Goal: Task Accomplishment & Management: Use online tool/utility

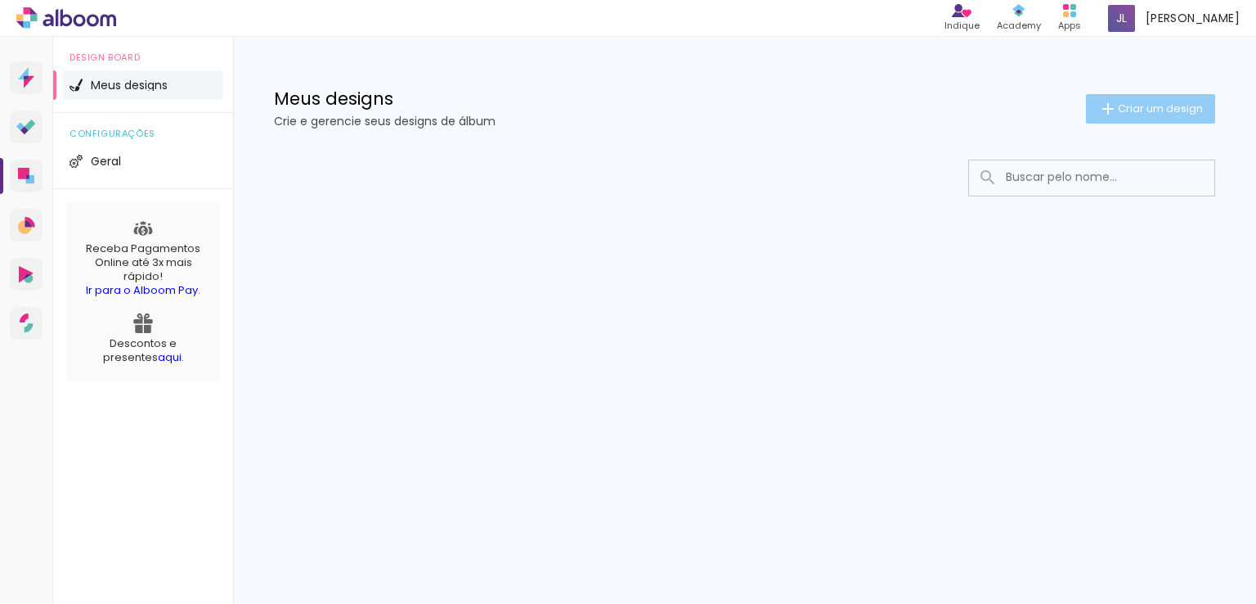
click at [1144, 105] on span "Criar um design" at bounding box center [1160, 108] width 85 height 11
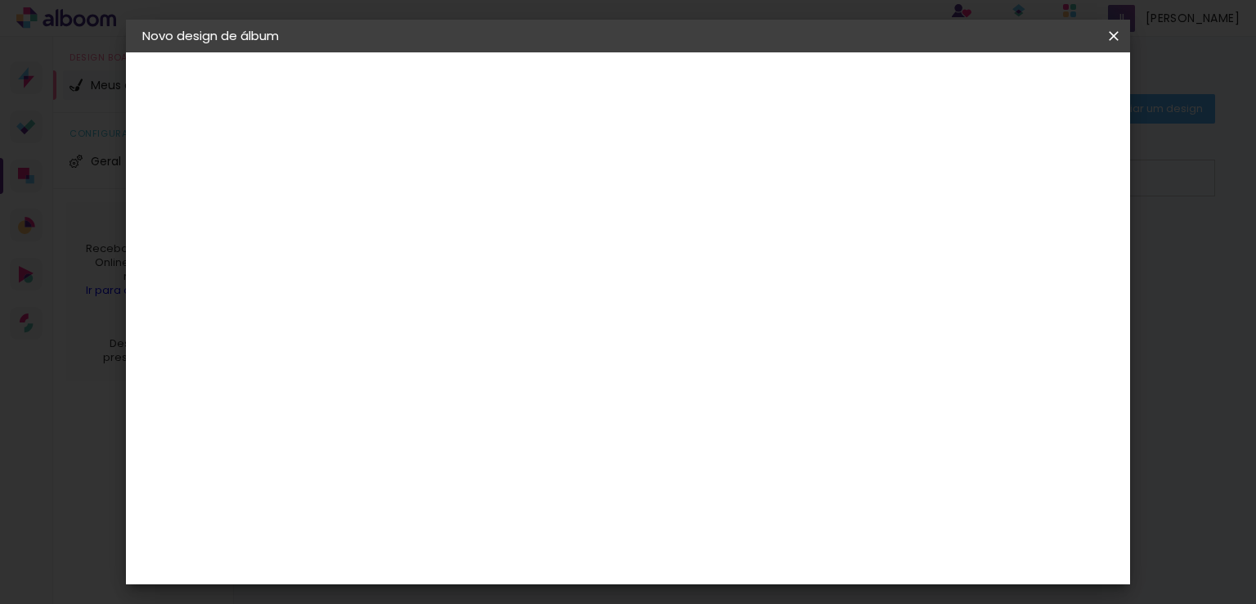
click at [410, 213] on input at bounding box center [410, 219] width 0 height 25
type input "[PERSON_NAME]"
type paper-input "[PERSON_NAME]"
click at [0, 0] on slot "Avançar" at bounding box center [0, 0] width 0 height 0
click at [0, 0] on slot "Tamanho Livre" at bounding box center [0, 0] width 0 height 0
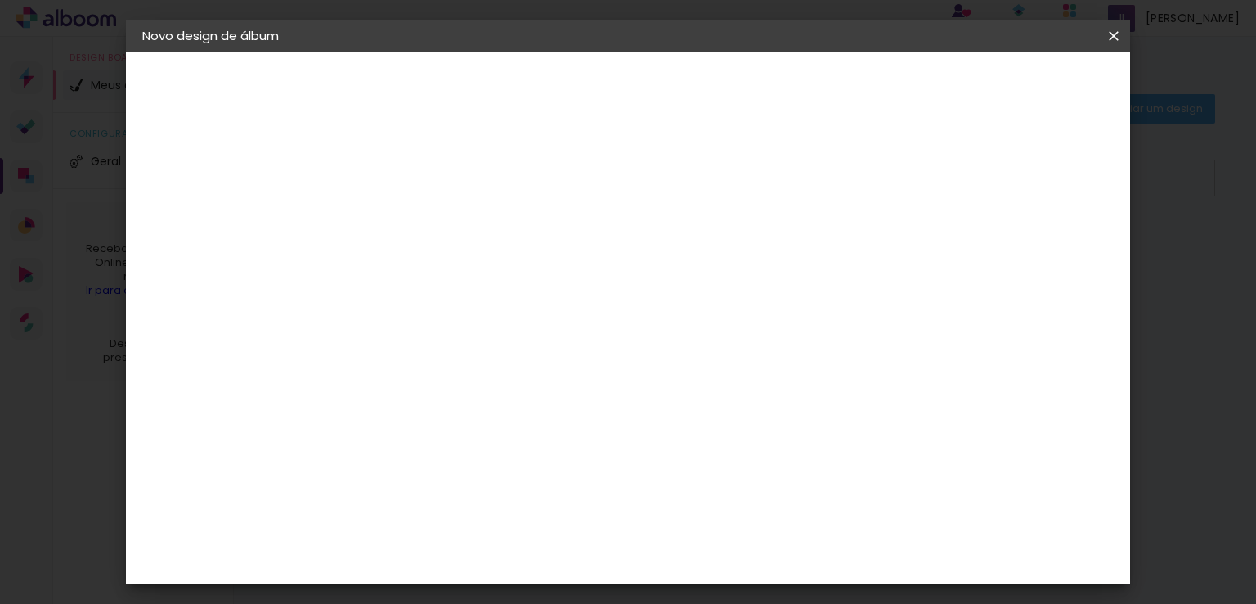
click at [716, 77] on paper-button "Avançar" at bounding box center [675, 87] width 80 height 28
click at [1012, 92] on span "Iniciar design" at bounding box center [974, 86] width 74 height 11
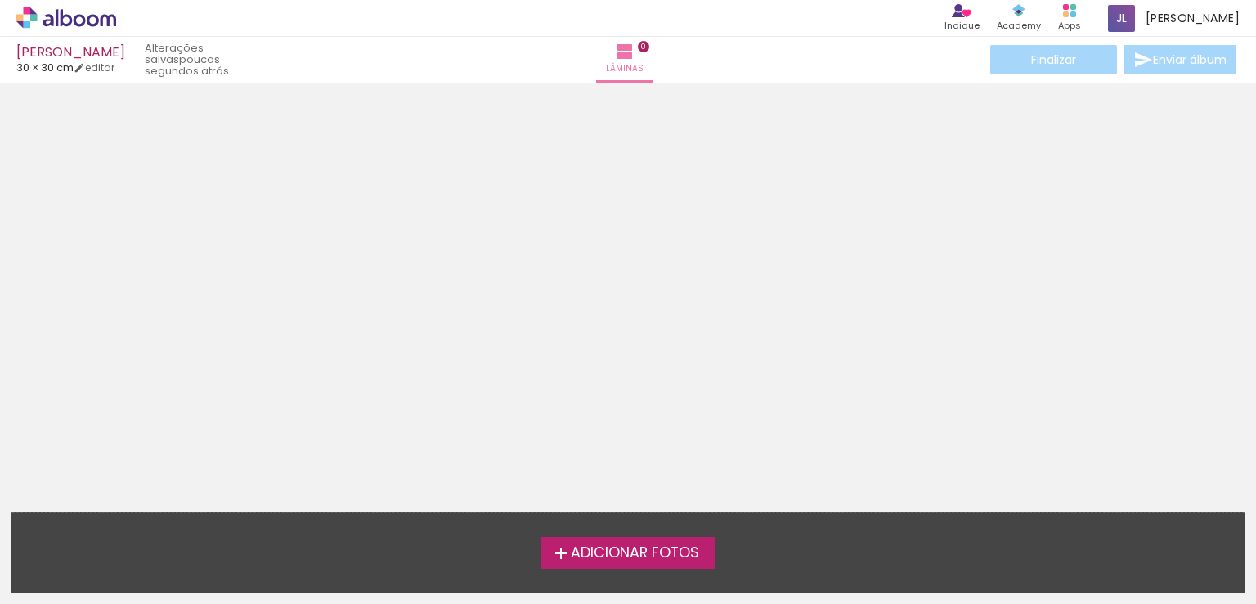
click at [602, 554] on span "Adicionar Fotos" at bounding box center [635, 552] width 128 height 15
click at [0, 0] on input "file" at bounding box center [0, 0] width 0 height 0
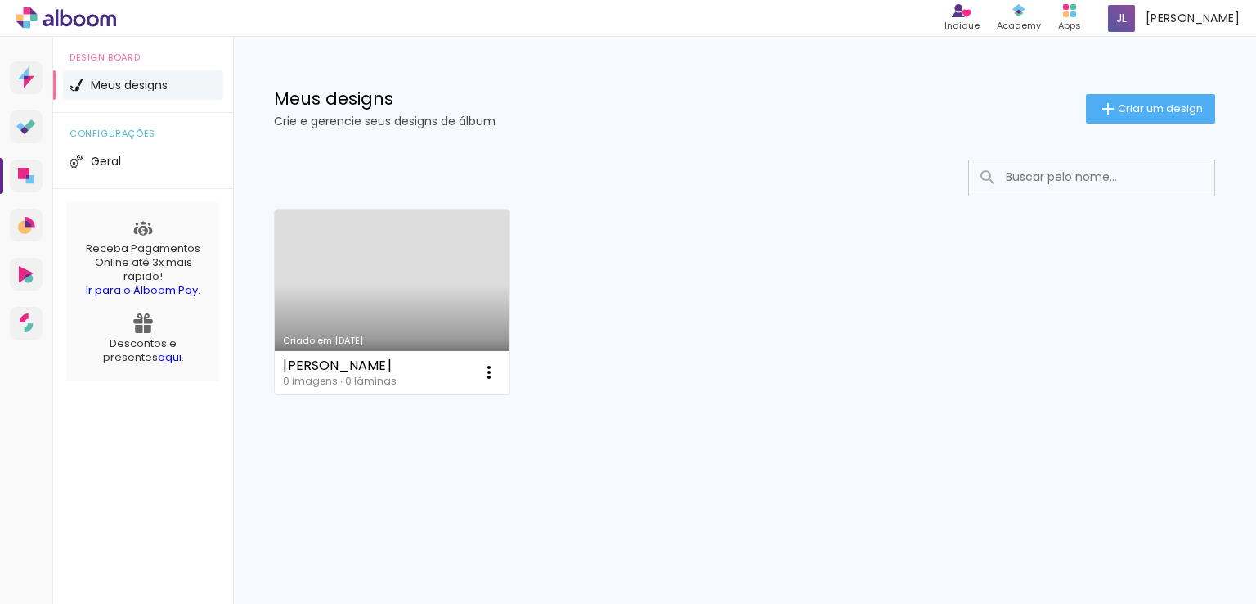
click at [403, 314] on link "Criado em [DATE]" at bounding box center [392, 301] width 235 height 185
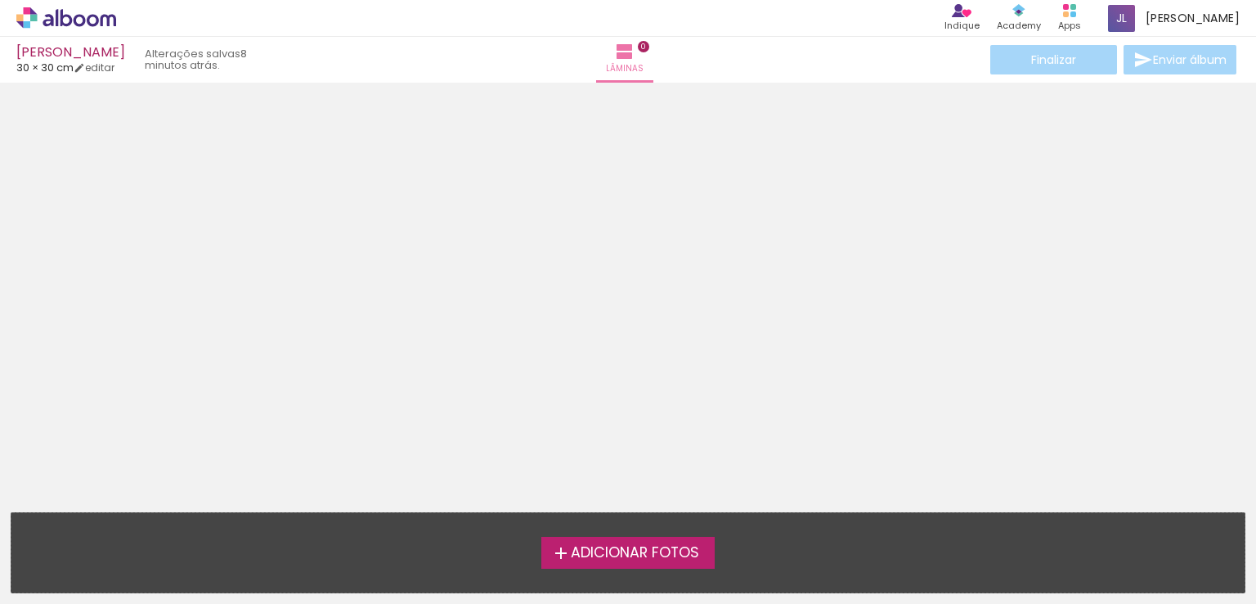
click at [626, 545] on span "Adicionar Fotos" at bounding box center [635, 552] width 128 height 15
click at [0, 0] on input "file" at bounding box center [0, 0] width 0 height 0
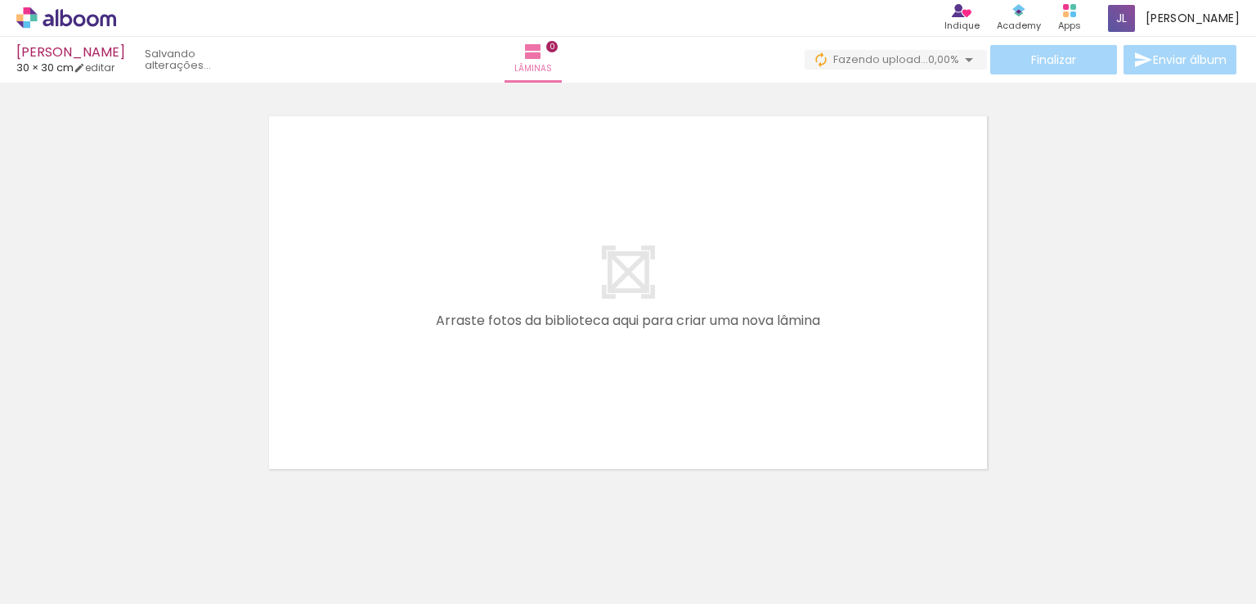
click at [47, 585] on span "Adicionar Fotos" at bounding box center [58, 581] width 49 height 18
click at [0, 0] on input "file" at bounding box center [0, 0] width 0 height 0
click at [43, 583] on span "Adicionar Fotos" at bounding box center [58, 581] width 49 height 18
click at [0, 0] on input "file" at bounding box center [0, 0] width 0 height 0
click at [61, 574] on span "Adicionar Fotos" at bounding box center [58, 581] width 49 height 18
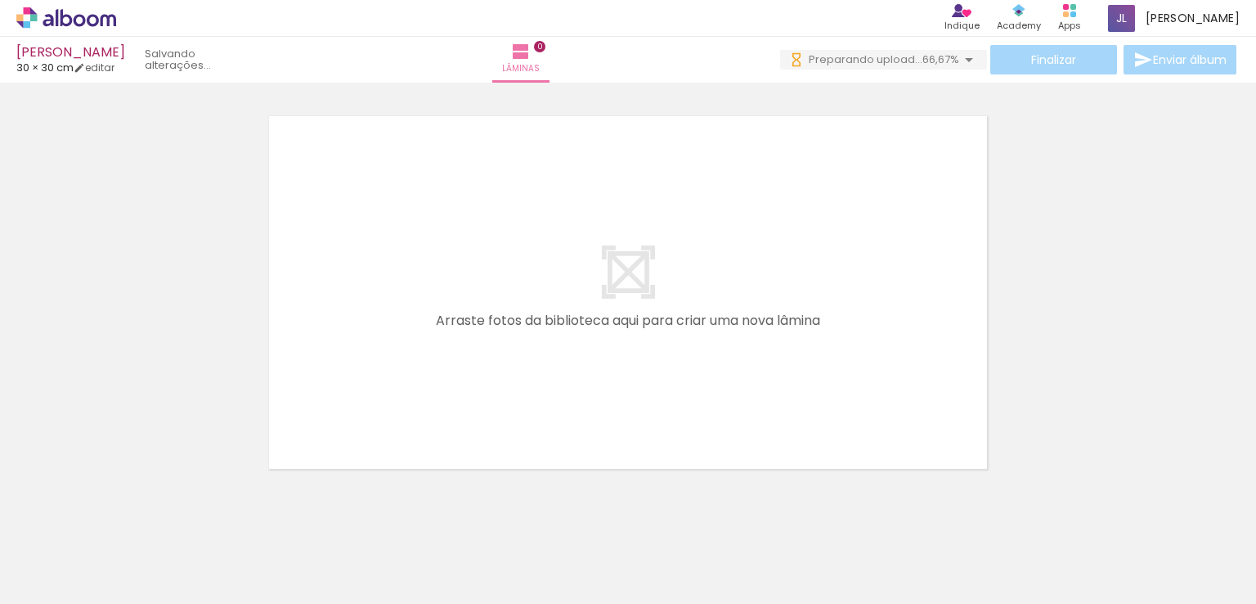
click at [0, 0] on input "file" at bounding box center [0, 0] width 0 height 0
click at [47, 572] on span "Adicionar Fotos" at bounding box center [58, 581] width 49 height 18
click at [0, 0] on input "file" at bounding box center [0, 0] width 0 height 0
click at [51, 585] on span "Adicionar Fotos" at bounding box center [58, 581] width 49 height 18
click at [0, 0] on input "file" at bounding box center [0, 0] width 0 height 0
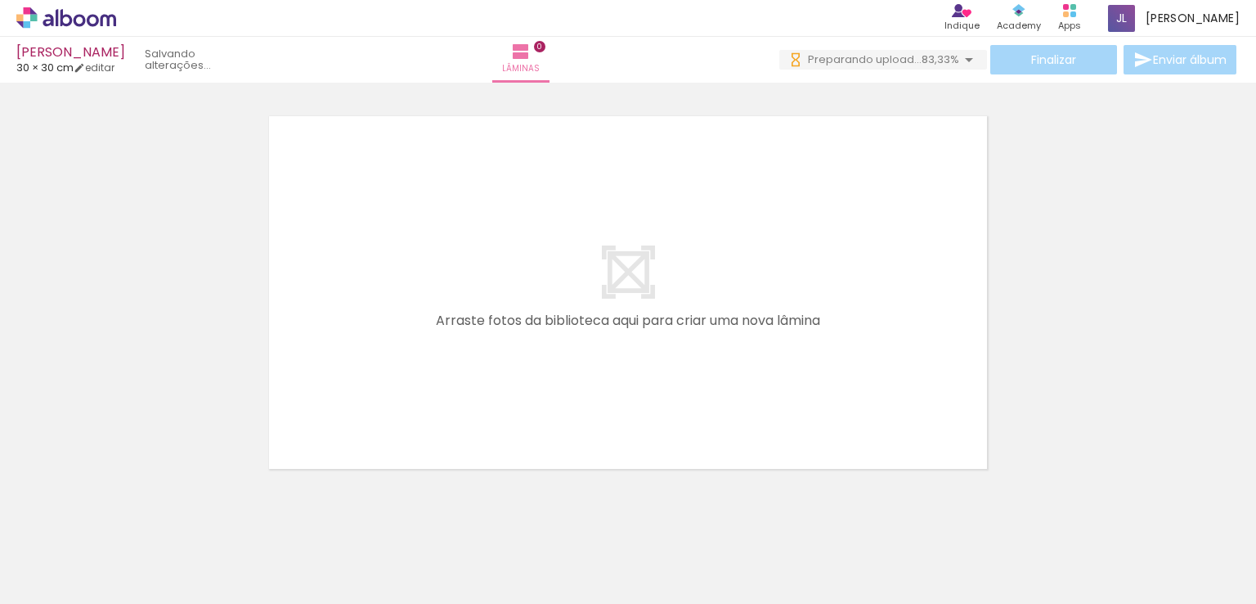
click at [43, 577] on span "Adicionar Fotos" at bounding box center [58, 581] width 49 height 18
click at [0, 0] on input "file" at bounding box center [0, 0] width 0 height 0
click at [38, 585] on span "Adicionar Fotos" at bounding box center [58, 581] width 49 height 18
click at [0, 0] on input "file" at bounding box center [0, 0] width 0 height 0
click at [53, 582] on span "Adicionar Fotos" at bounding box center [58, 581] width 49 height 18
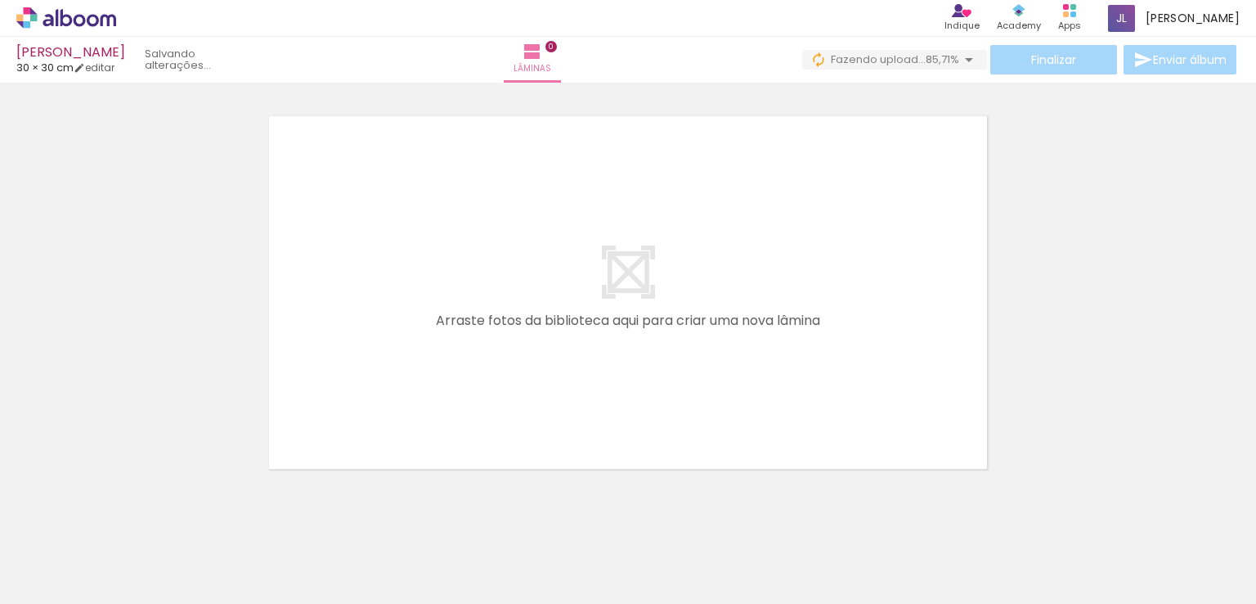
click at [0, 0] on input "file" at bounding box center [0, 0] width 0 height 0
click at [63, 580] on span "Adicionar Fotos" at bounding box center [58, 581] width 49 height 18
click at [0, 0] on input "file" at bounding box center [0, 0] width 0 height 0
click at [967, 60] on iron-icon at bounding box center [969, 60] width 20 height 20
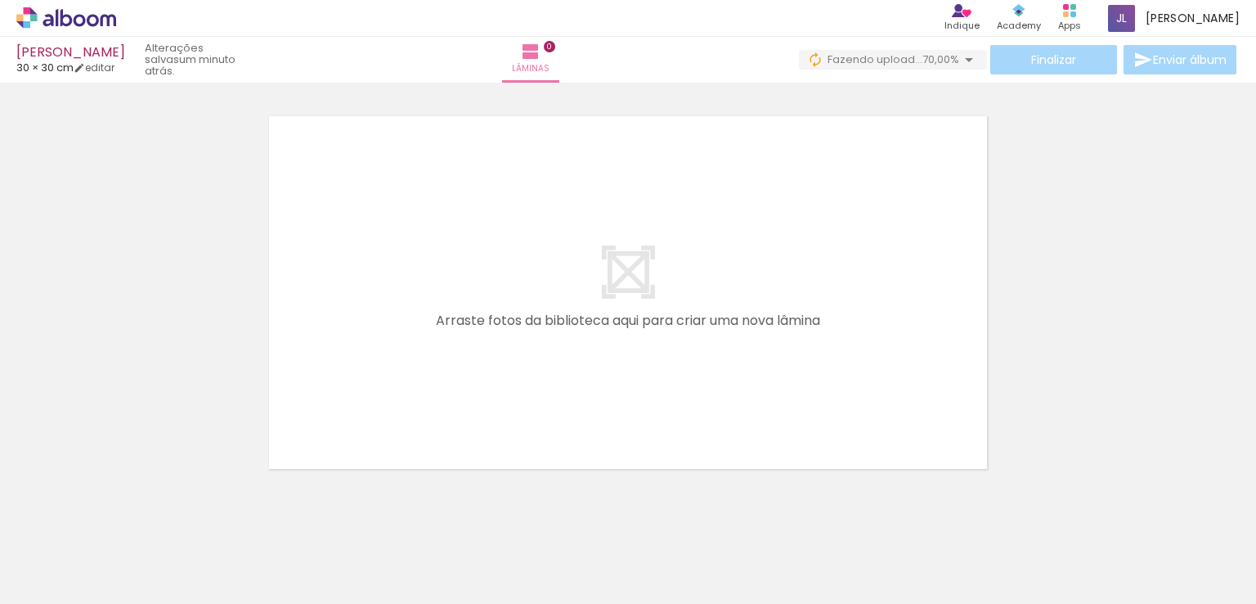
click at [1085, 191] on div at bounding box center [628, 271] width 1256 height 407
click at [41, 553] on input "Todas as fotos" at bounding box center [46, 554] width 62 height 14
click at [0, 0] on slot "Todas as fotos" at bounding box center [0, 0] width 0 height 0
click at [1128, 363] on div at bounding box center [628, 271] width 1256 height 407
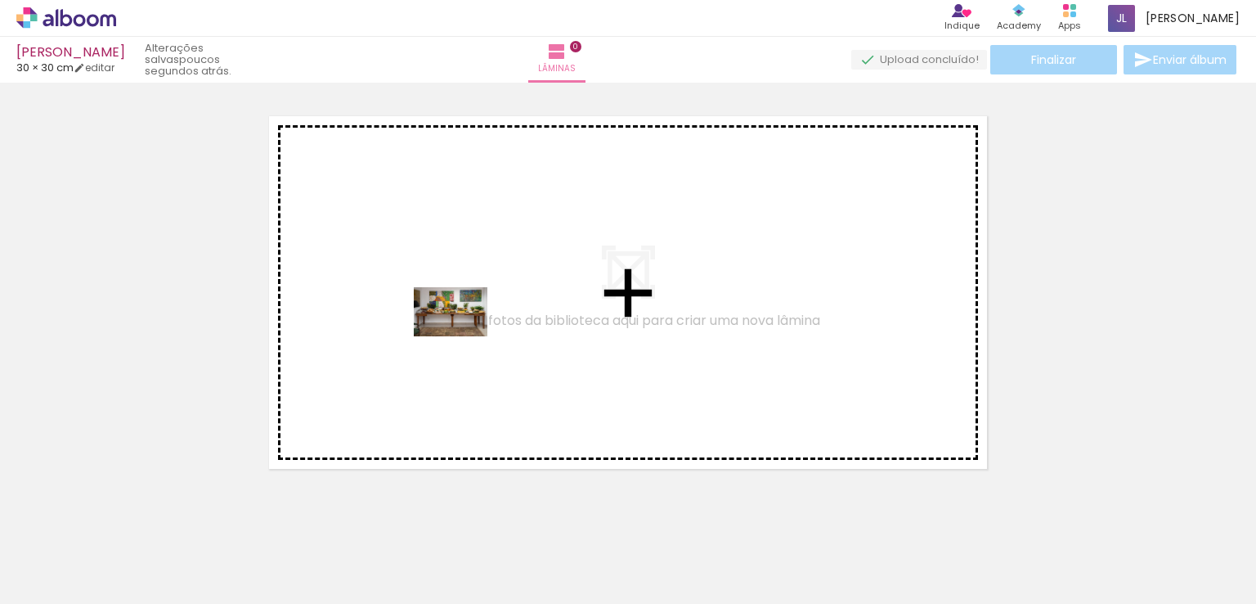
drag, startPoint x: 167, startPoint y: 557, endPoint x: 525, endPoint y: 334, distance: 421.6
click at [525, 334] on quentale-workspace at bounding box center [628, 302] width 1256 height 604
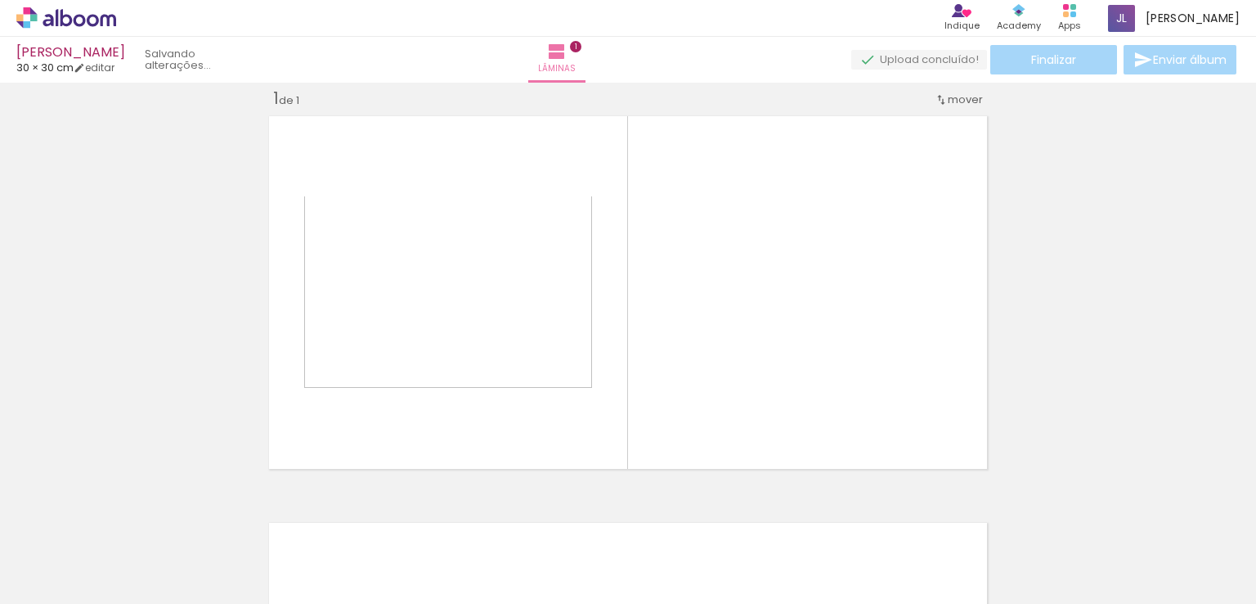
click at [525, 334] on div "Inserir lâmina 1 de 1" at bounding box center [628, 475] width 1256 height 814
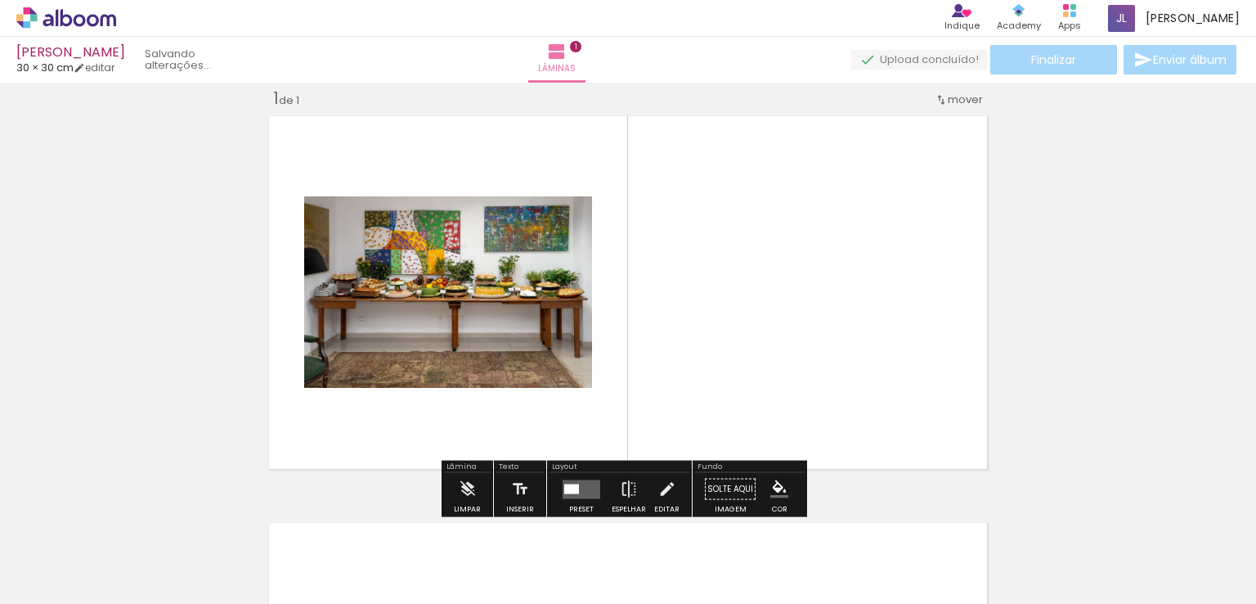
scroll to position [20, 0]
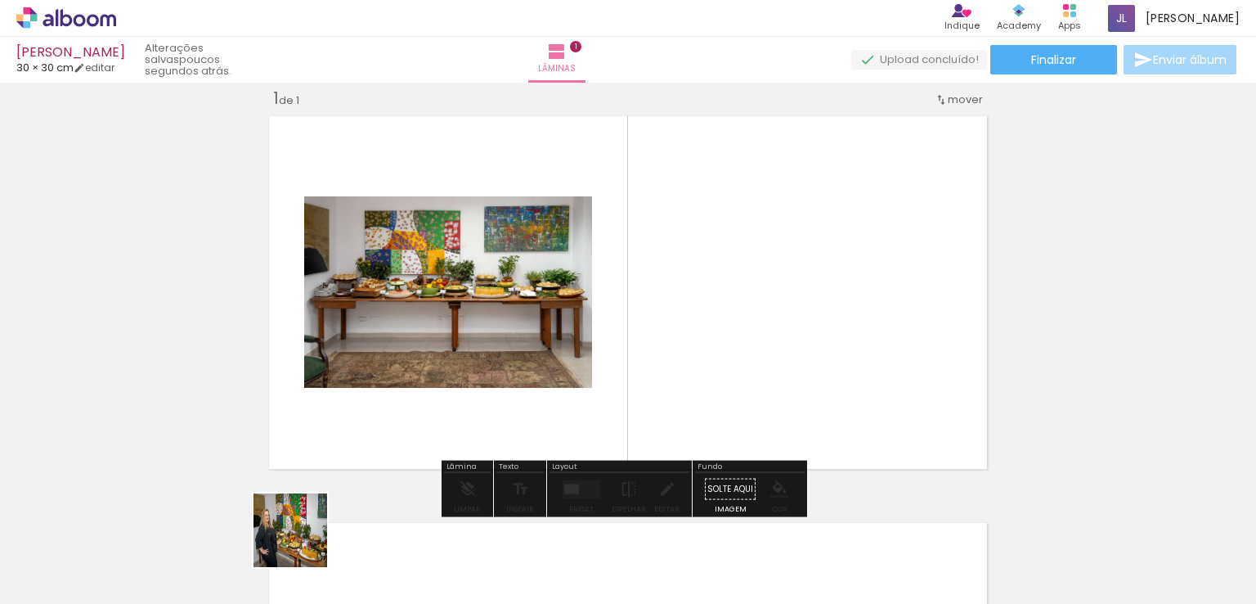
drag, startPoint x: 303, startPoint y: 542, endPoint x: 625, endPoint y: 411, distance: 348.1
click at [608, 419] on quentale-workspace at bounding box center [628, 302] width 1256 height 604
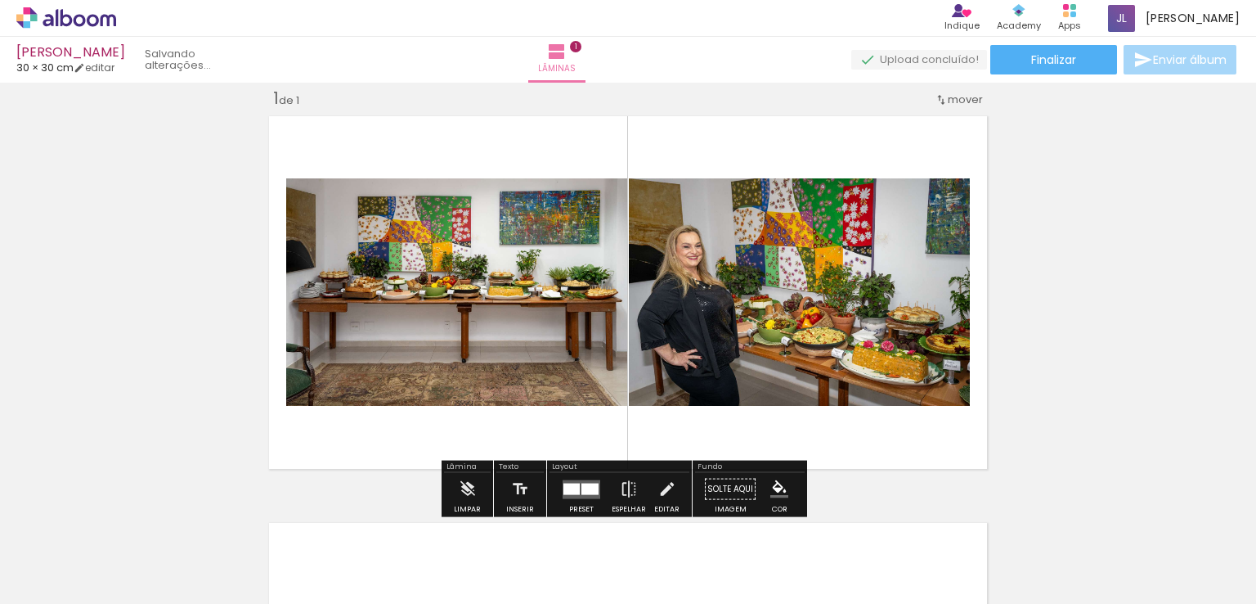
drag, startPoint x: 625, startPoint y: 411, endPoint x: 782, endPoint y: 312, distance: 185.2
click at [782, 312] on quentale-layouter at bounding box center [628, 293] width 731 height 366
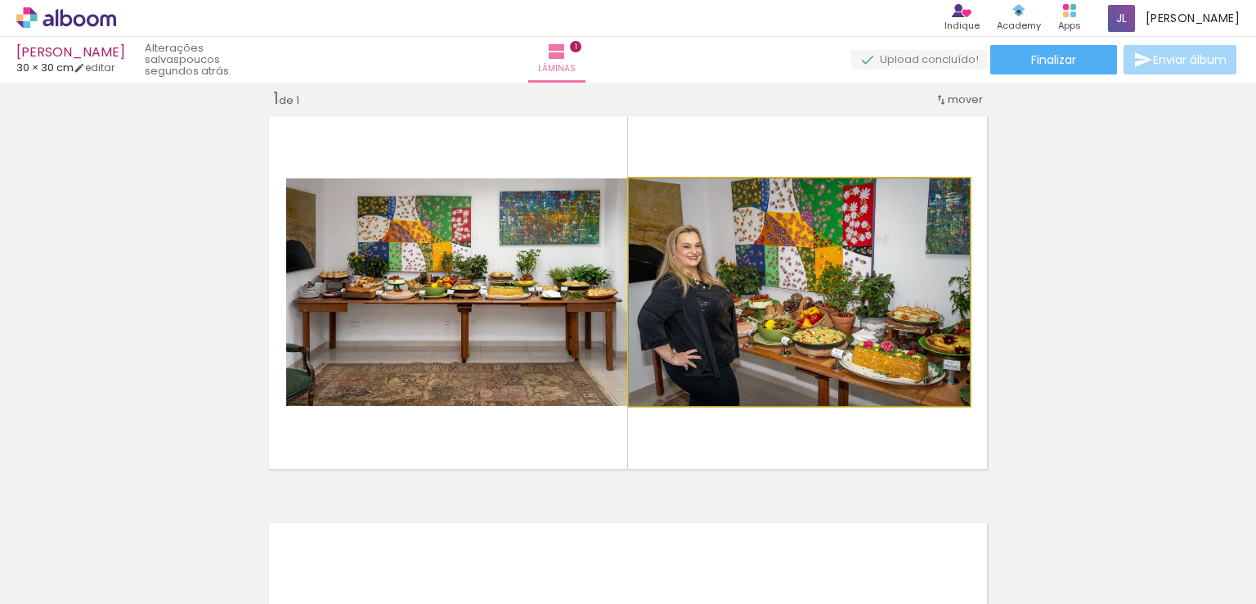
drag, startPoint x: 661, startPoint y: 197, endPoint x: 644, endPoint y: 200, distance: 16.5
type paper-slider "100"
click at [644, 200] on div at bounding box center [691, 195] width 114 height 25
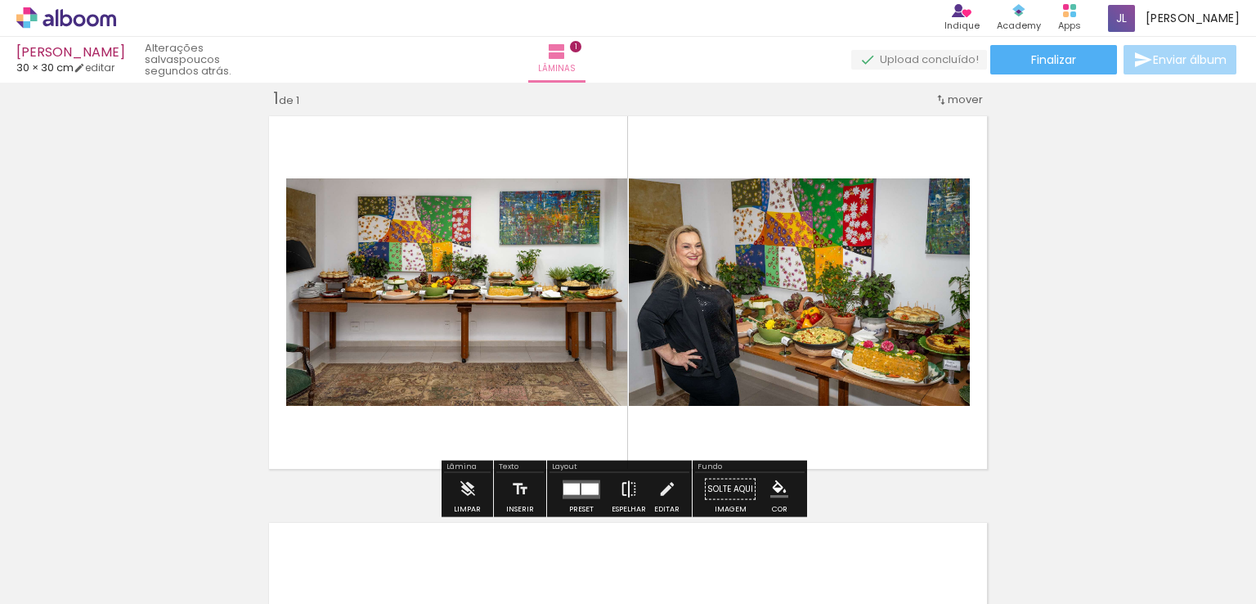
click at [620, 488] on iron-icon at bounding box center [629, 489] width 18 height 33
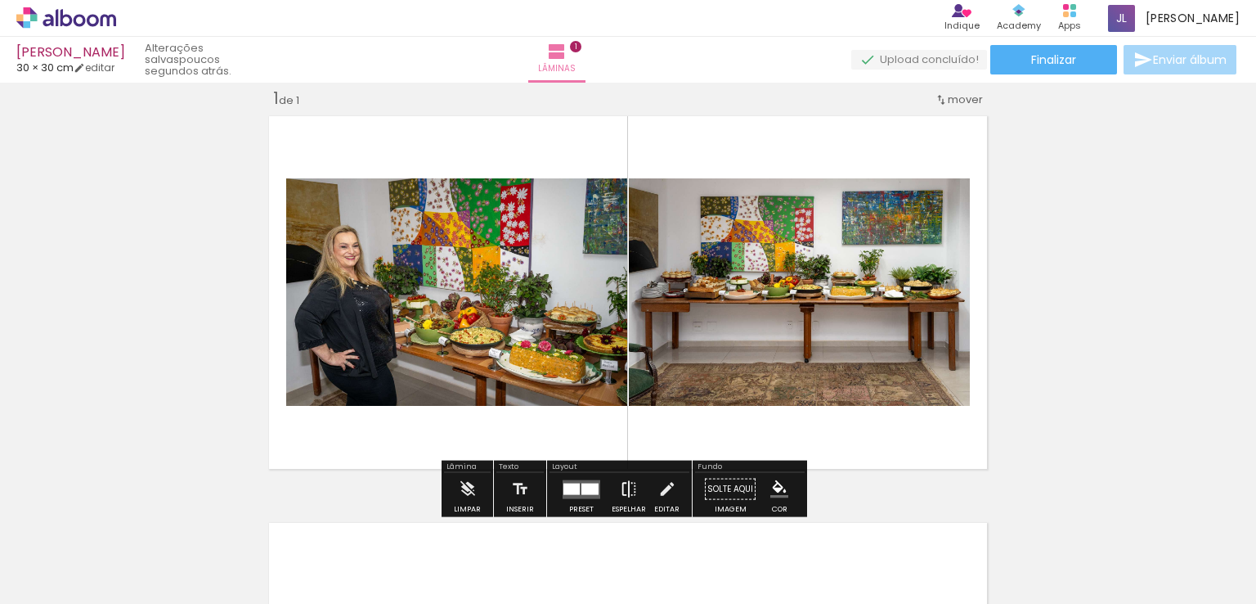
click at [620, 488] on iron-icon at bounding box center [629, 489] width 18 height 33
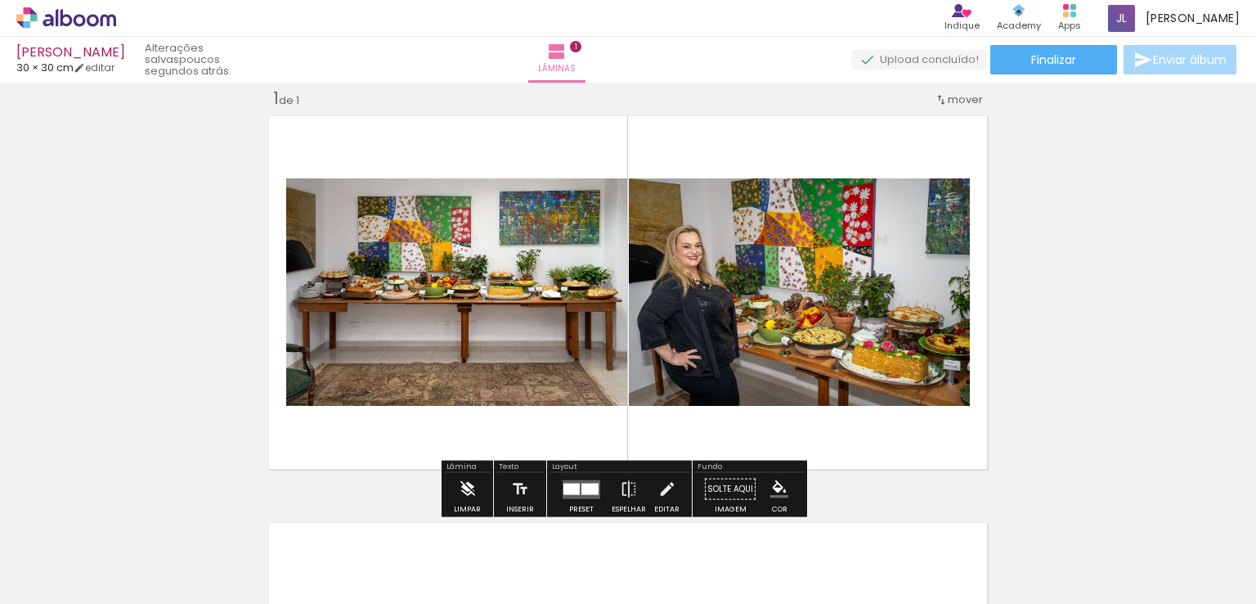
click at [459, 487] on iron-icon at bounding box center [468, 489] width 18 height 33
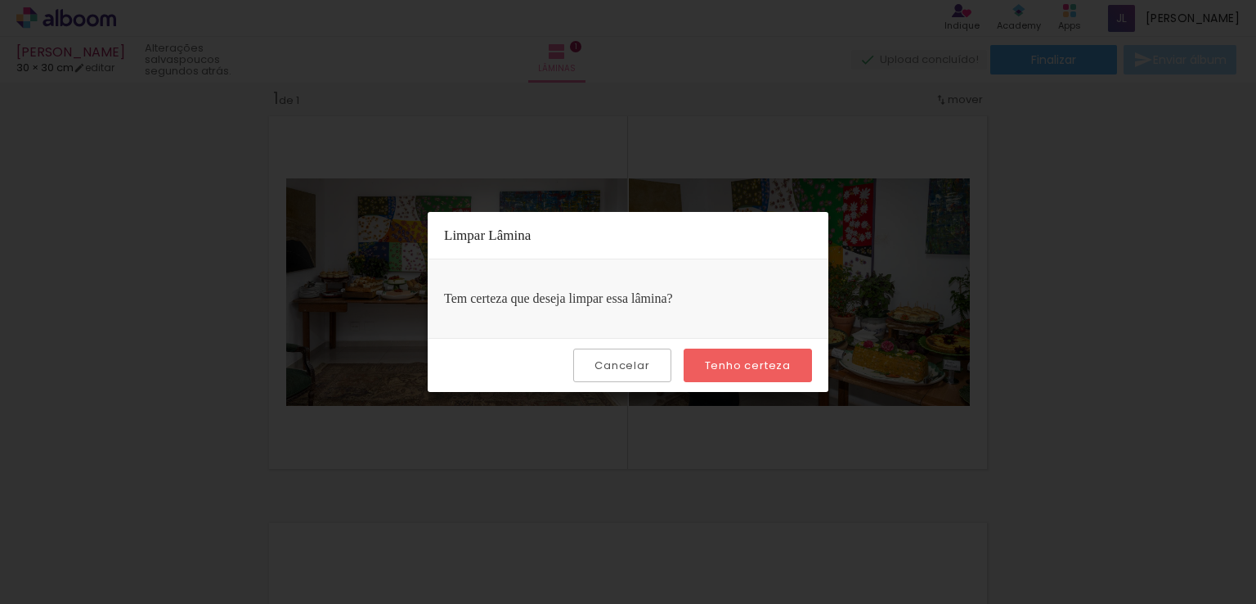
click at [0, 0] on slot "Cancelar" at bounding box center [0, 0] width 0 height 0
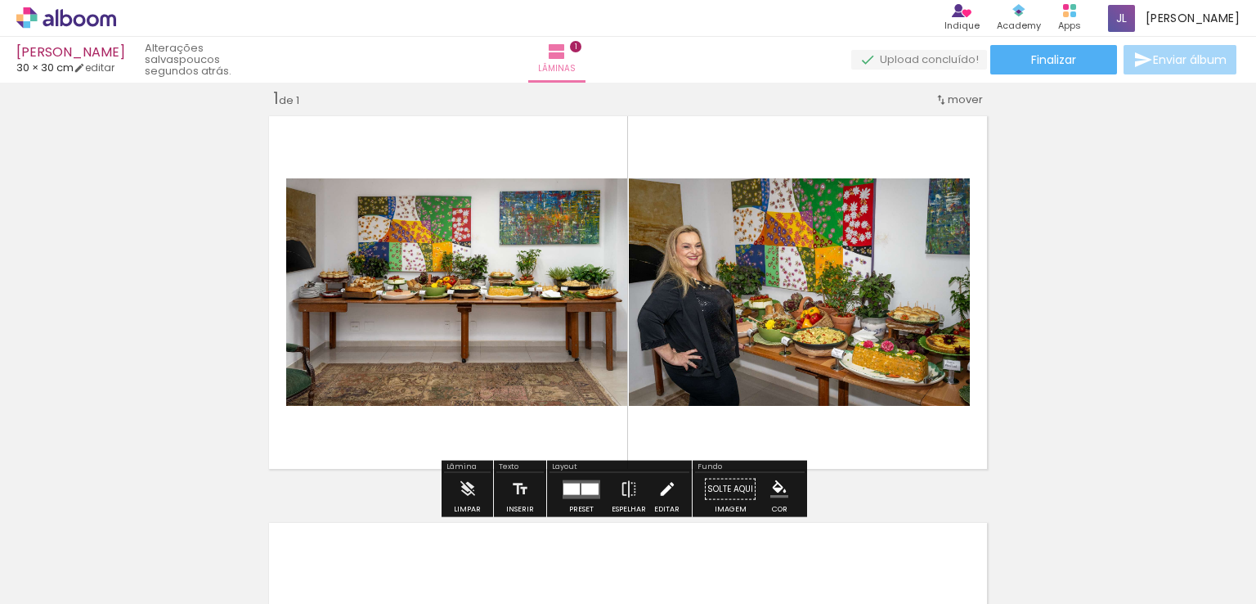
click at [667, 487] on iron-icon at bounding box center [667, 489] width 18 height 33
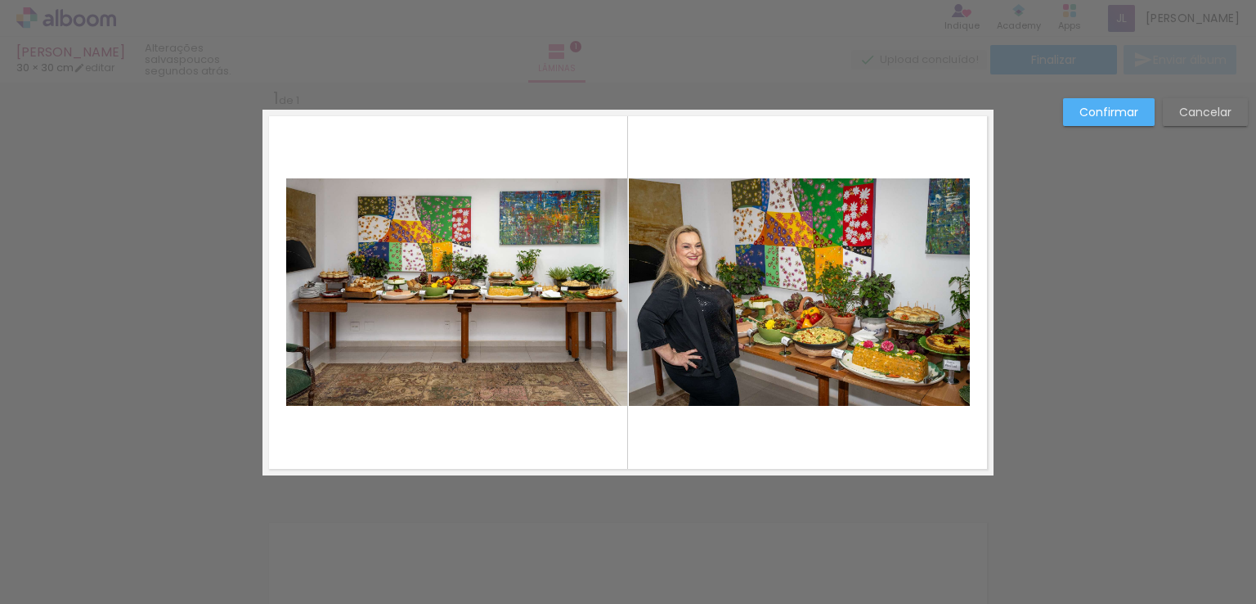
click at [0, 0] on slot "Cancelar" at bounding box center [0, 0] width 0 height 0
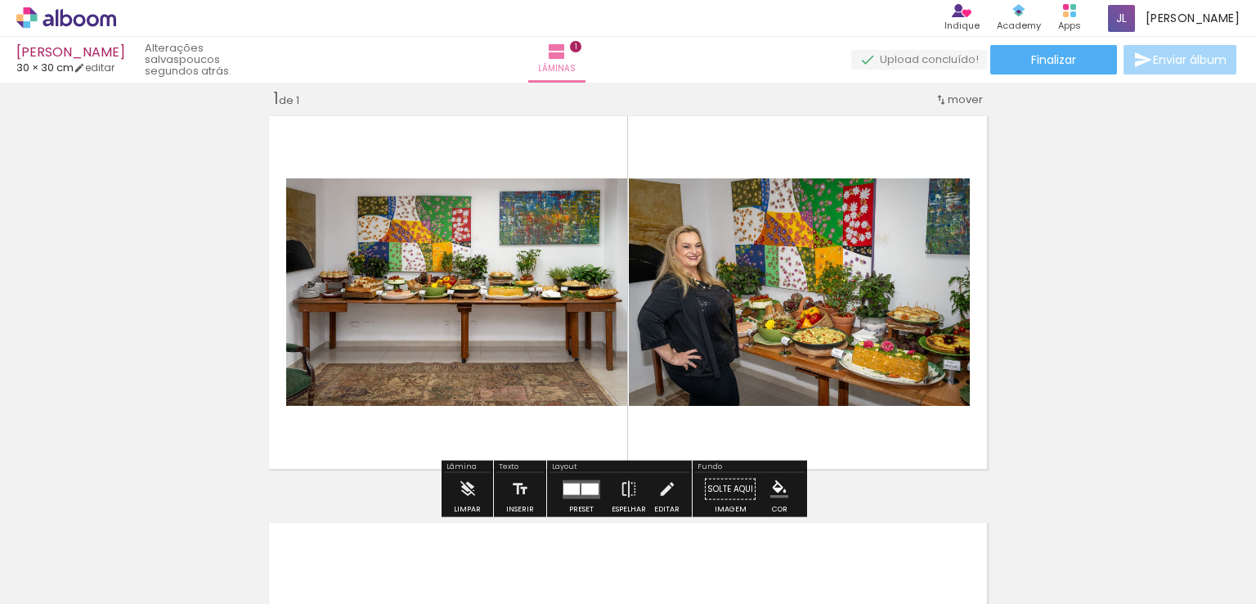
click at [778, 489] on iron-icon "color picker" at bounding box center [779, 489] width 18 height 18
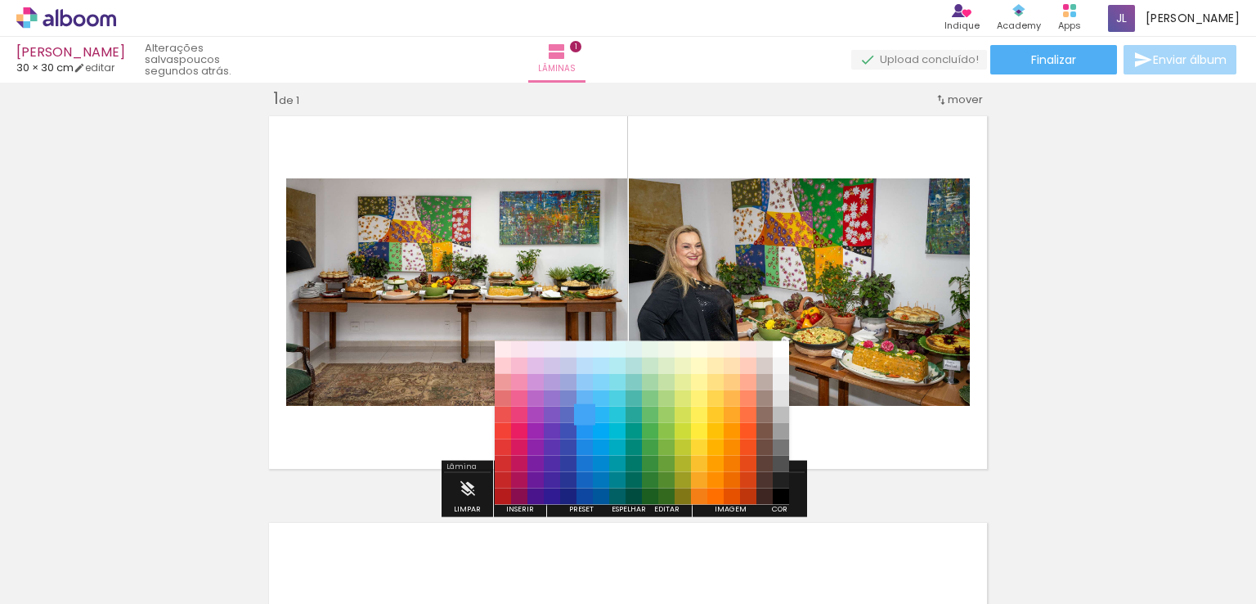
click at [586, 417] on paper-item "#42a5f5" at bounding box center [585, 414] width 16 height 16
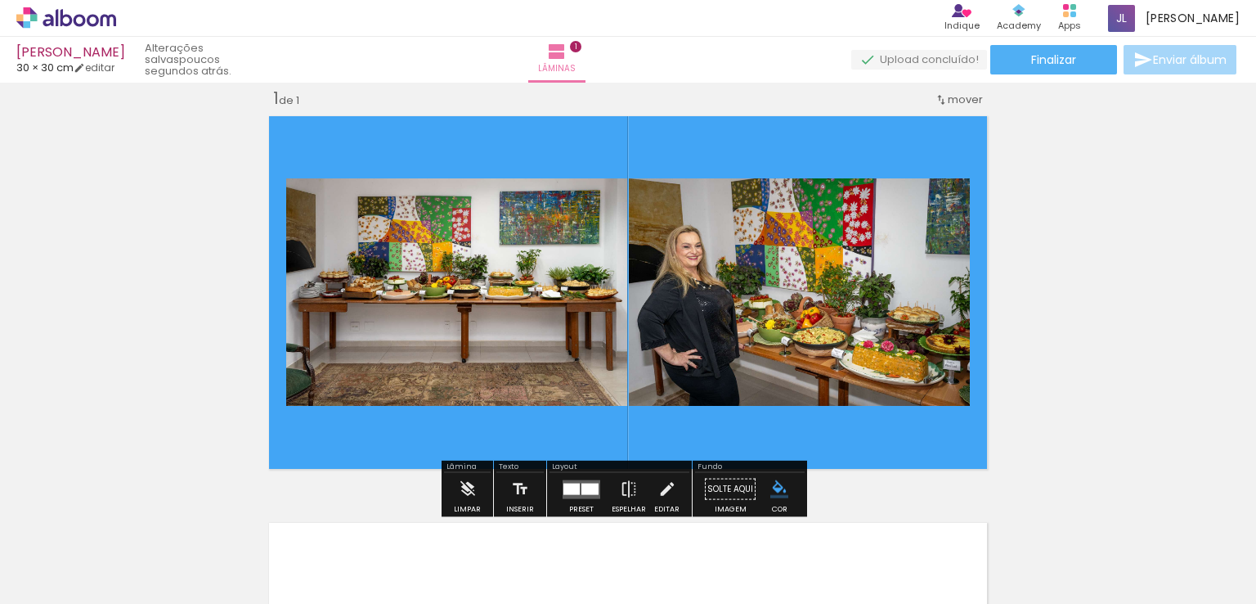
click at [770, 481] on iron-icon "color picker" at bounding box center [779, 489] width 18 height 18
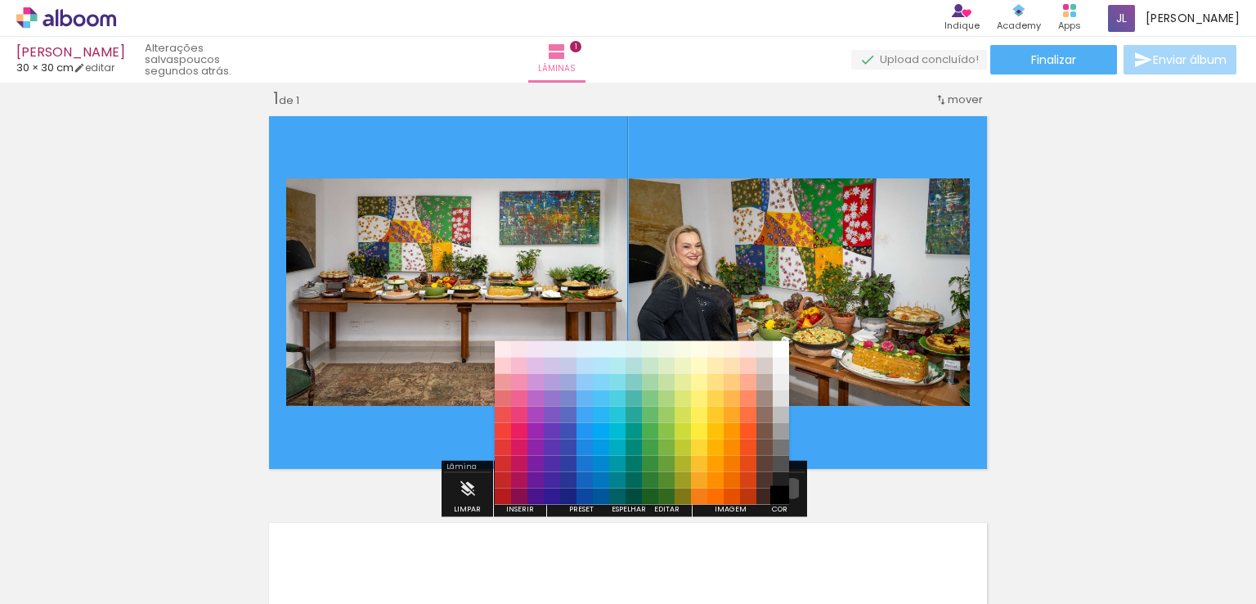
click at [786, 487] on paper-item "#000000" at bounding box center [781, 495] width 16 height 16
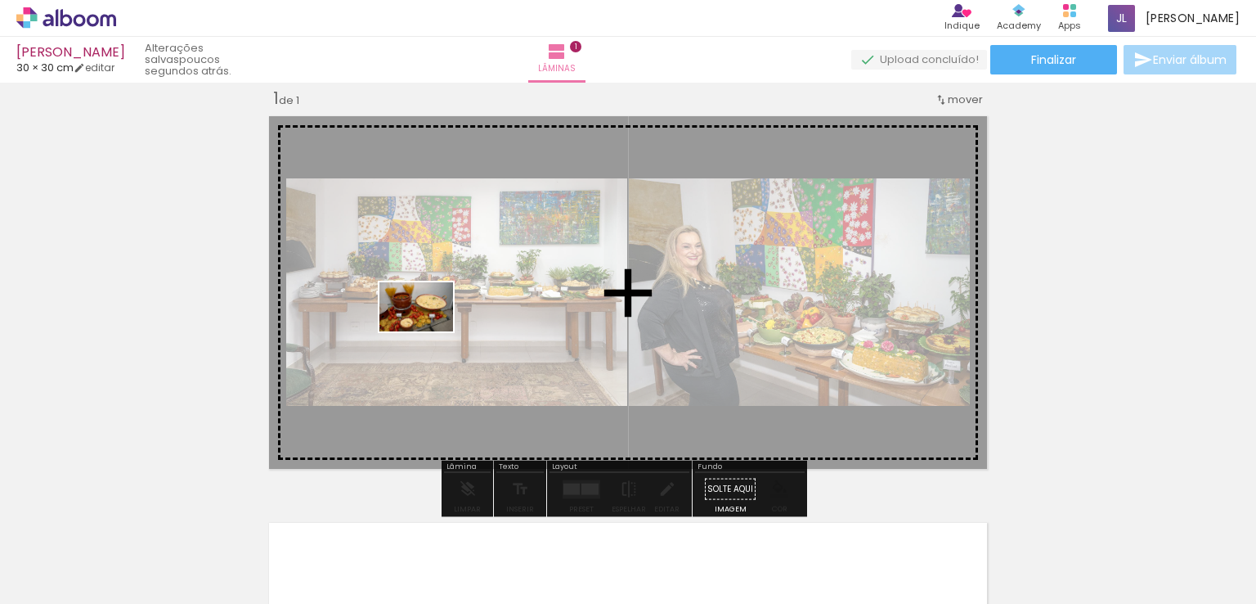
drag, startPoint x: 360, startPoint y: 568, endPoint x: 431, endPoint y: 317, distance: 260.2
click at [431, 317] on quentale-workspace at bounding box center [628, 302] width 1256 height 604
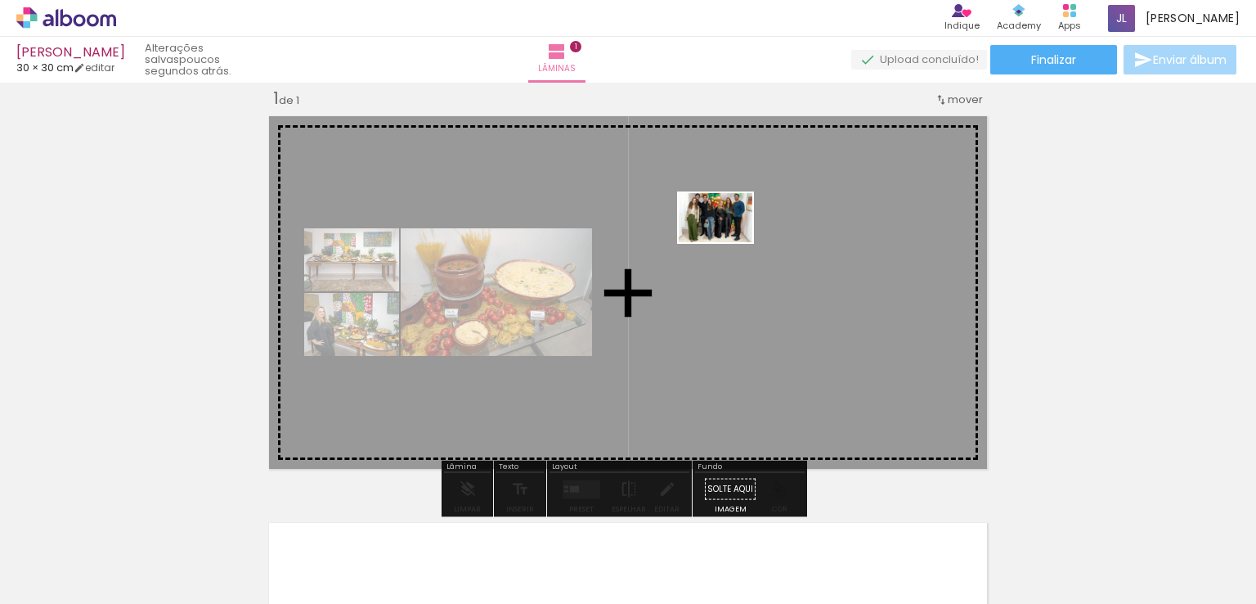
drag, startPoint x: 436, startPoint y: 581, endPoint x: 728, endPoint y: 242, distance: 447.7
click at [728, 242] on quentale-workspace at bounding box center [628, 302] width 1256 height 604
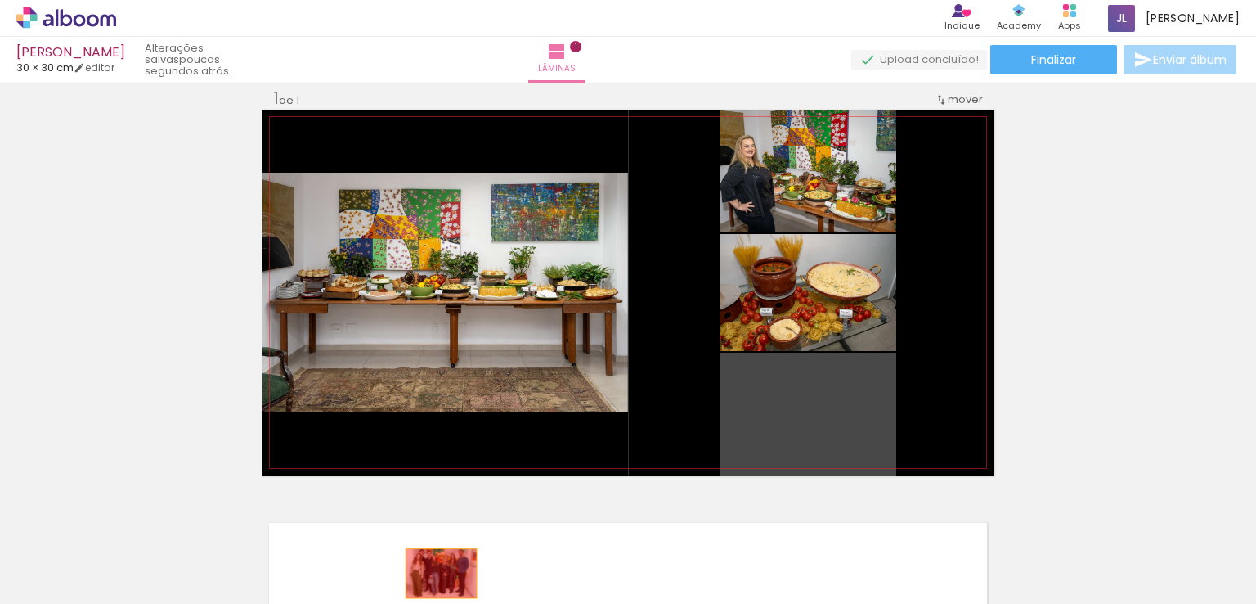
drag, startPoint x: 805, startPoint y: 413, endPoint x: 435, endPoint y: 572, distance: 402.6
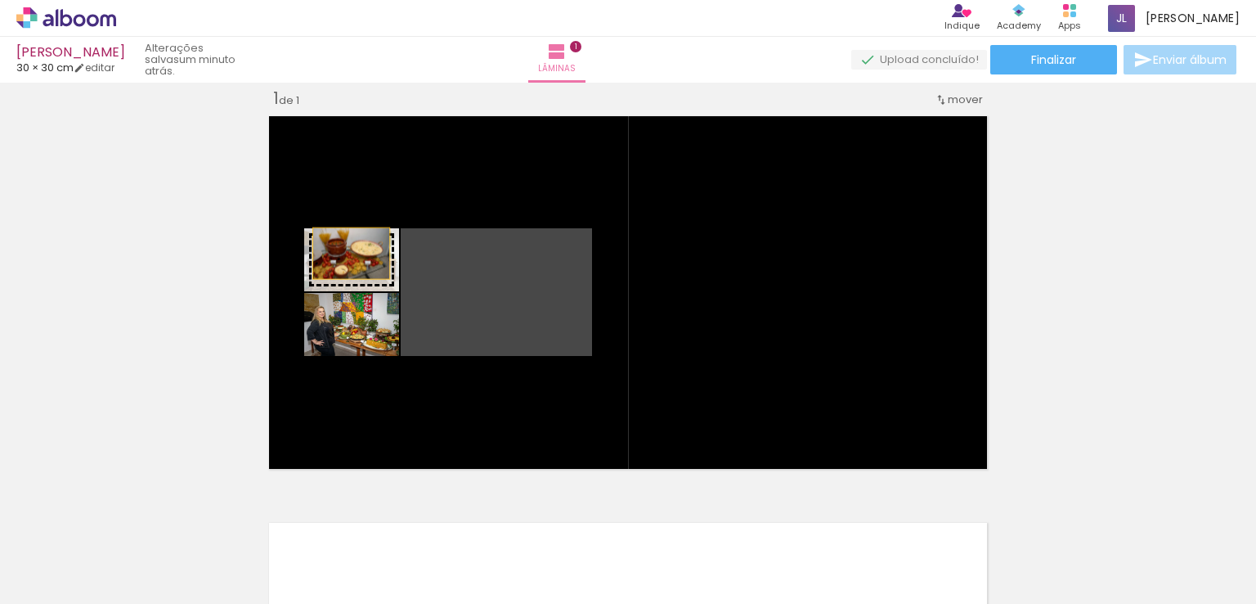
drag, startPoint x: 495, startPoint y: 312, endPoint x: 345, endPoint y: 253, distance: 160.8
click at [0, 0] on slot at bounding box center [0, 0] width 0 height 0
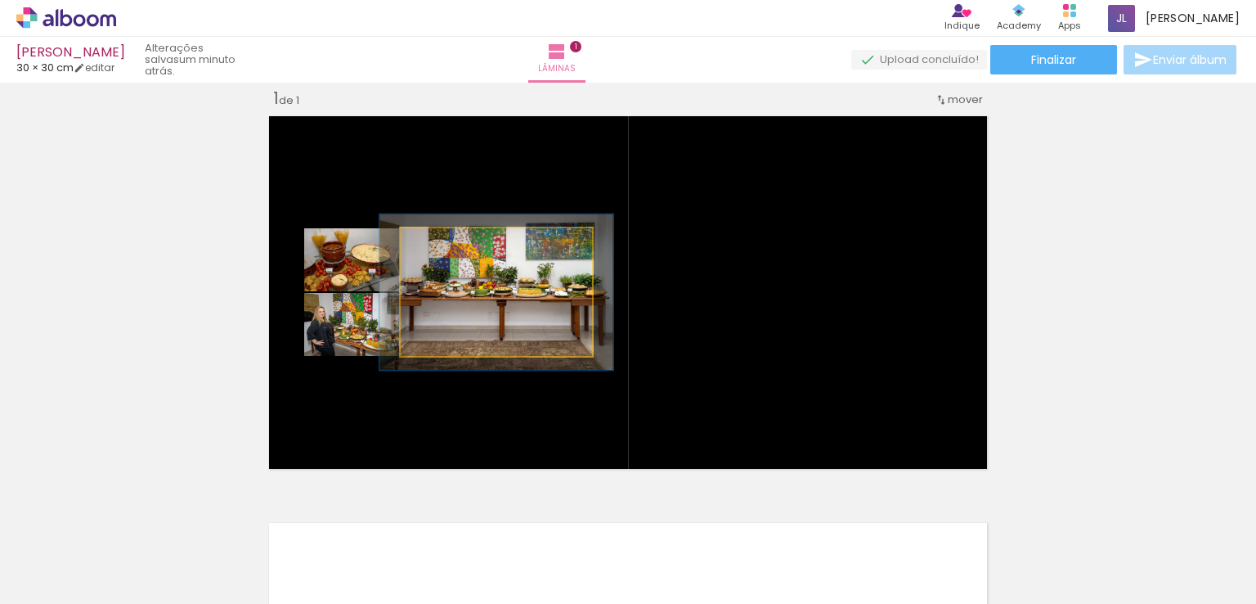
drag, startPoint x: 440, startPoint y: 253, endPoint x: 452, endPoint y: 262, distance: 15.2
click at [452, 262] on quentale-photo at bounding box center [496, 292] width 191 height 128
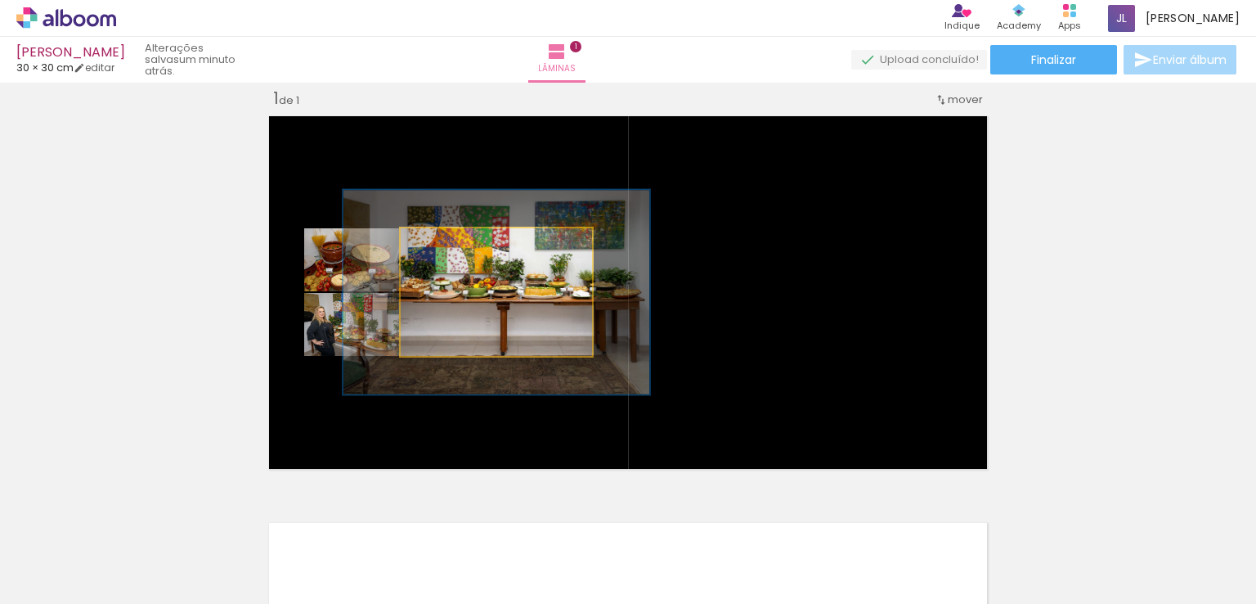
drag, startPoint x: 448, startPoint y: 245, endPoint x: 473, endPoint y: 261, distance: 29.5
type paper-slider "160"
click at [473, 261] on quentale-photo at bounding box center [496, 292] width 191 height 128
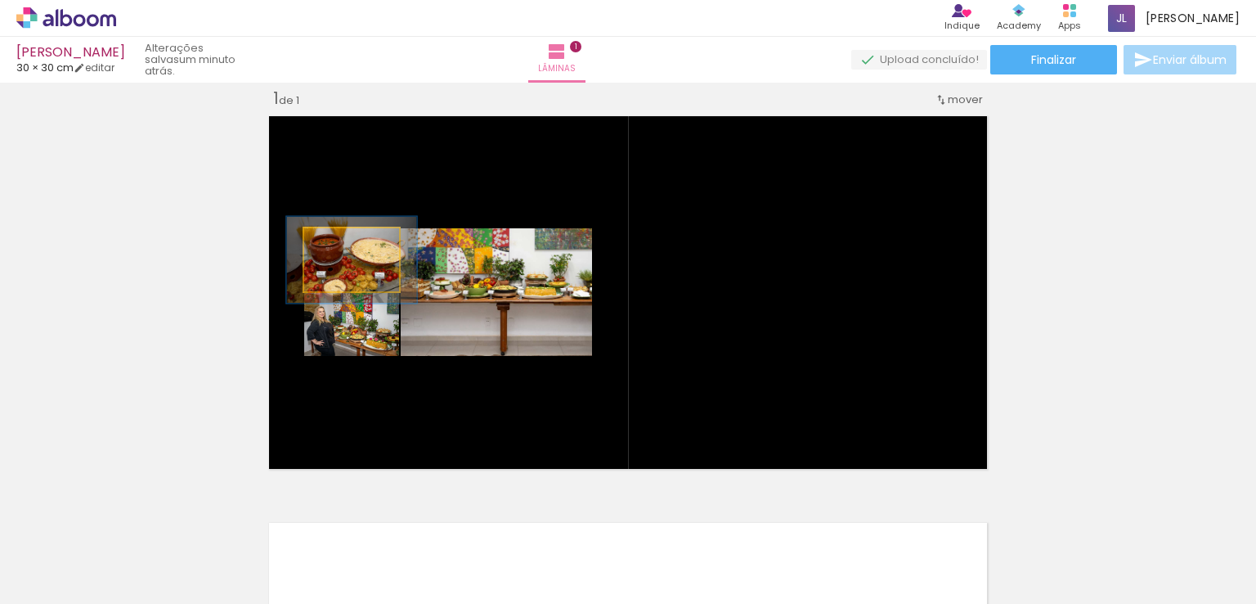
drag, startPoint x: 329, startPoint y: 240, endPoint x: 342, endPoint y: 246, distance: 14.6
type paper-slider "139"
click at [343, 246] on div at bounding box center [350, 245] width 15 height 15
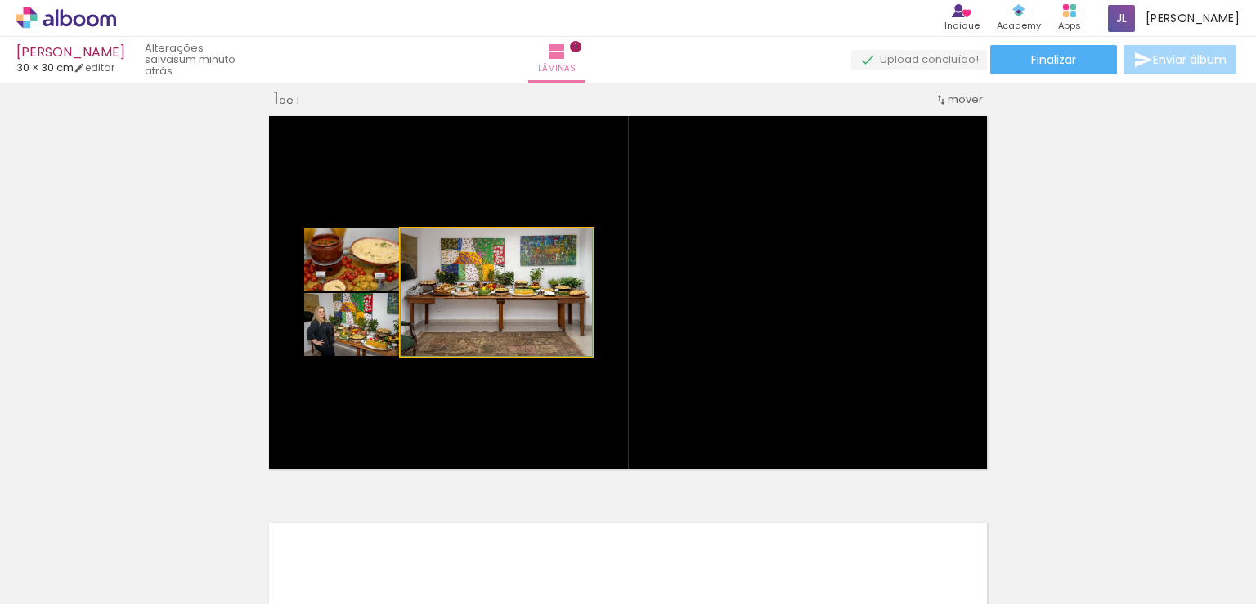
drag, startPoint x: 464, startPoint y: 250, endPoint x: 412, endPoint y: 246, distance: 52.5
type paper-slider "100"
click at [412, 246] on div at bounding box center [463, 245] width 114 height 25
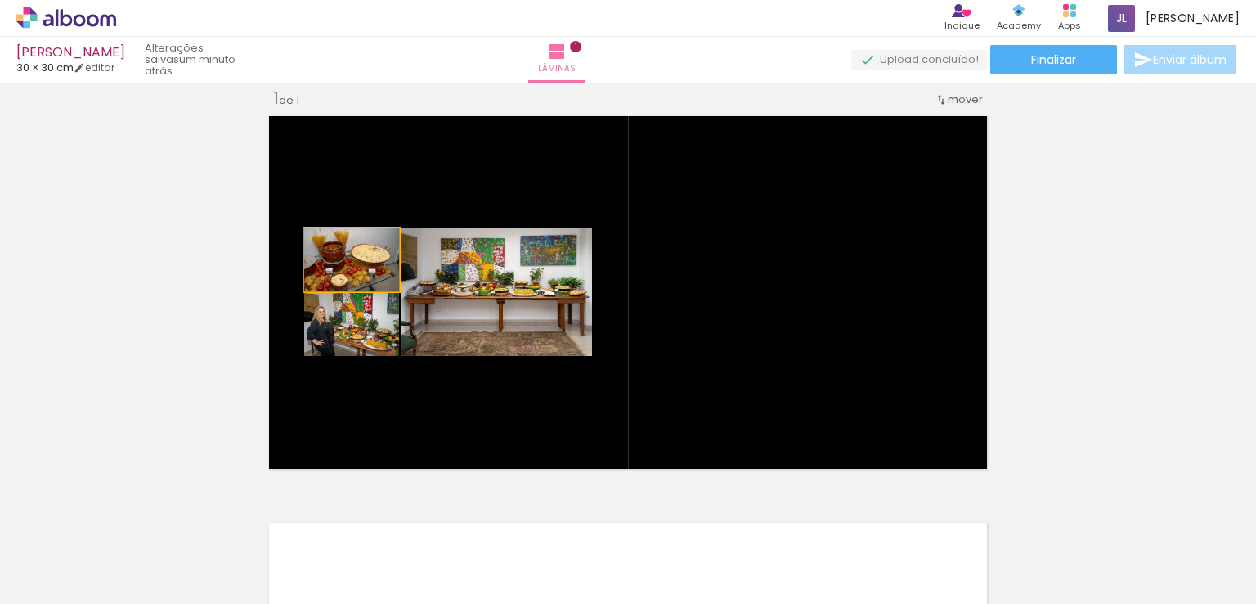
drag, startPoint x: 345, startPoint y: 246, endPoint x: 311, endPoint y: 249, distance: 34.5
type paper-slider "100"
click at [325, 250] on div at bounding box center [338, 245] width 26 height 26
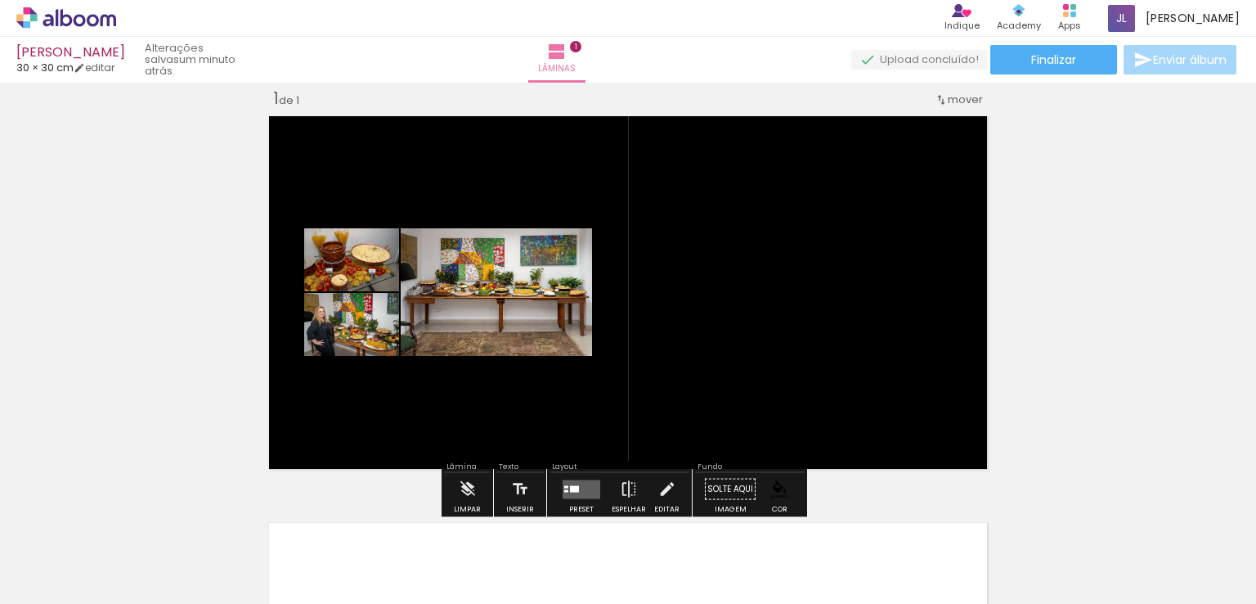
click at [85, 249] on div "Inserir lâmina 1 de 1" at bounding box center [628, 475] width 1256 height 814
drag, startPoint x: 173, startPoint y: 339, endPoint x: 189, endPoint y: 339, distance: 15.6
click at [173, 339] on div "Inserir lâmina 1 de 1" at bounding box center [628, 475] width 1256 height 814
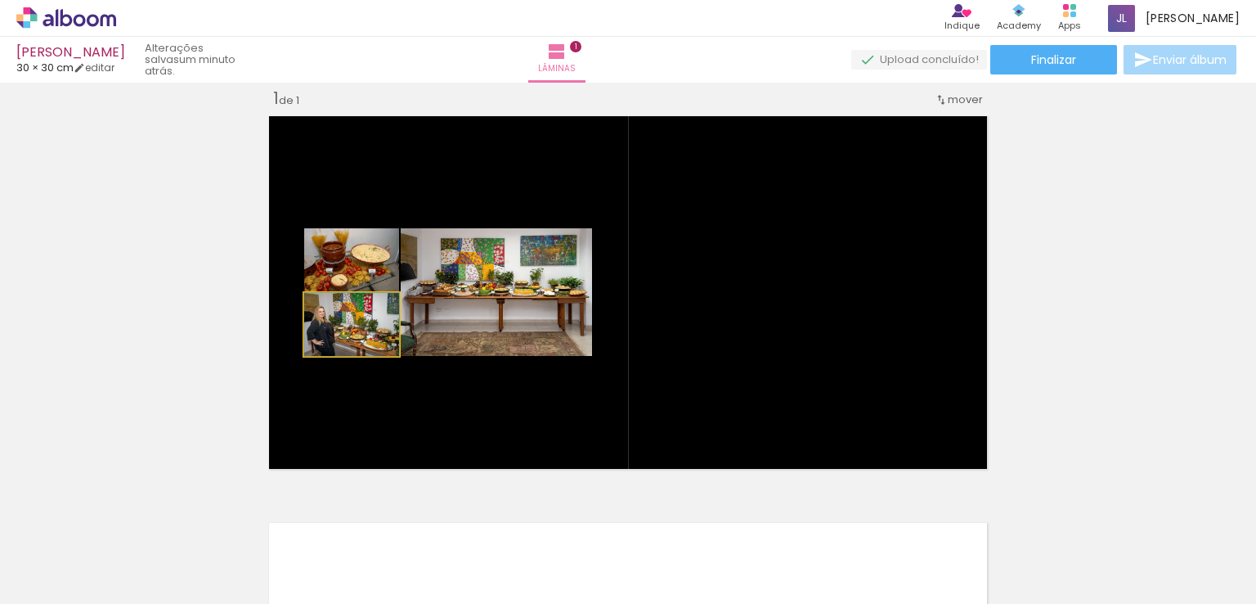
click at [337, 348] on quentale-photo at bounding box center [351, 324] width 95 height 63
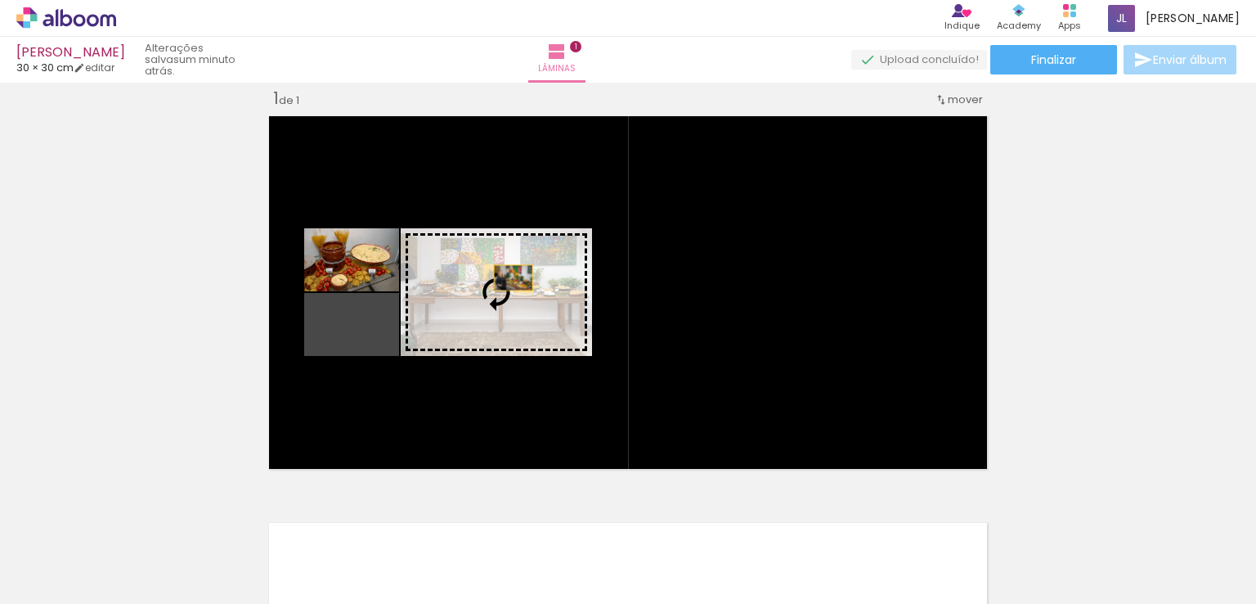
drag, startPoint x: 337, startPoint y: 348, endPoint x: 507, endPoint y: 277, distance: 184.1
click at [0, 0] on slot at bounding box center [0, 0] width 0 height 0
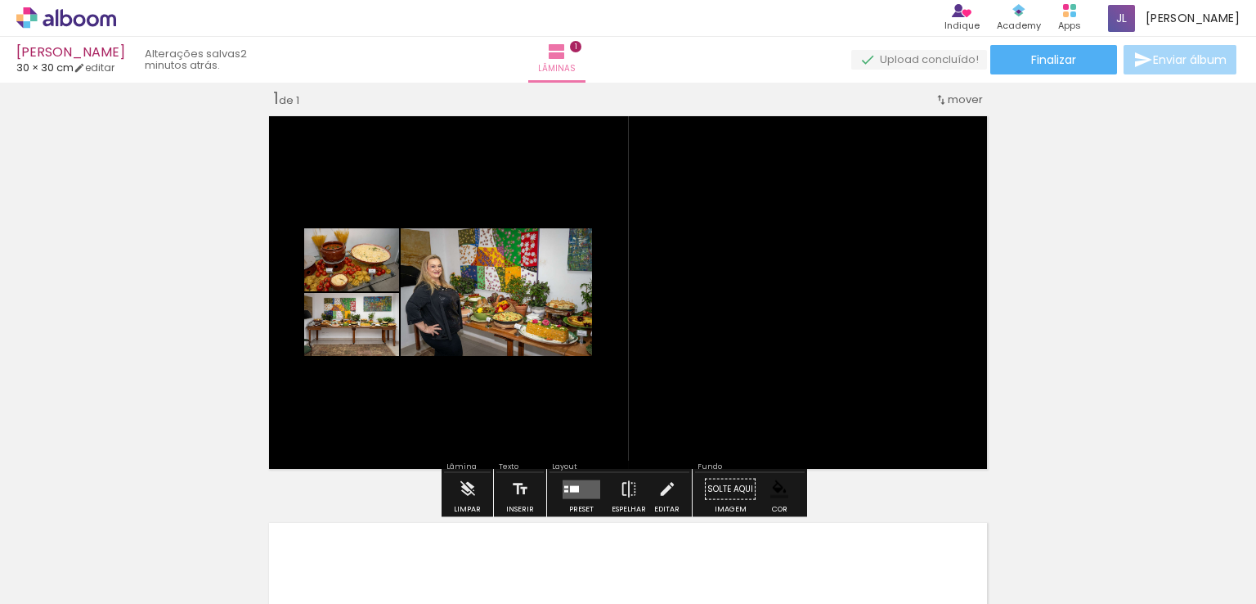
drag, startPoint x: 452, startPoint y: 570, endPoint x: 724, endPoint y: 343, distance: 353.6
click at [613, 439] on quentale-workspace at bounding box center [628, 302] width 1256 height 604
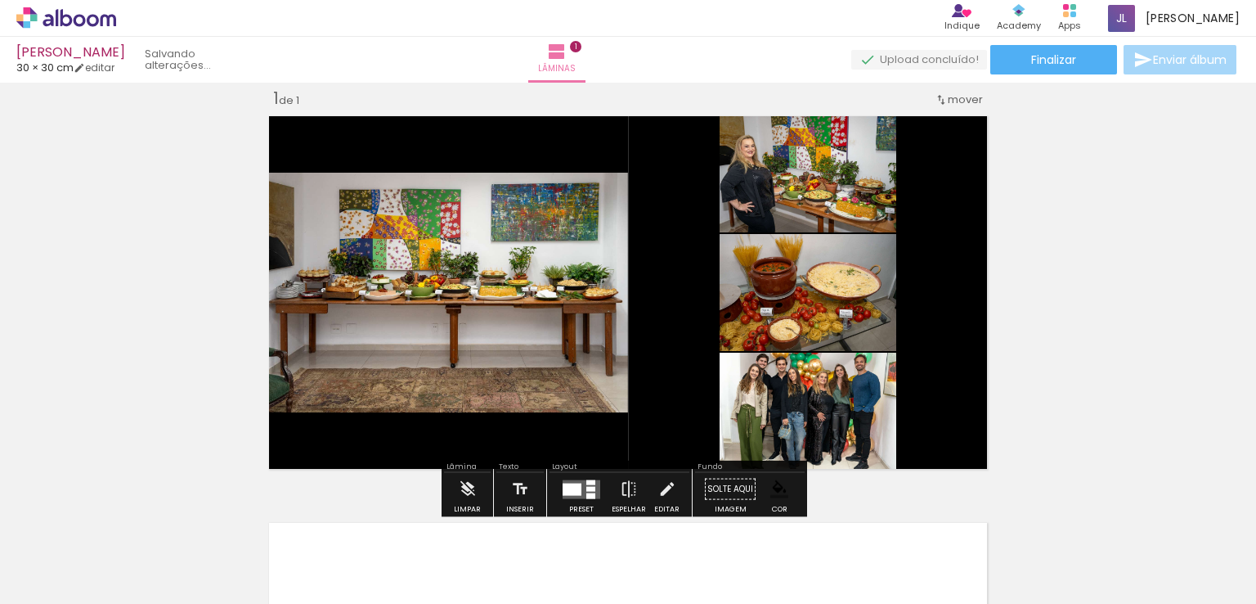
drag, startPoint x: 724, startPoint y: 343, endPoint x: 737, endPoint y: 314, distance: 32.2
click at [737, 316] on quentale-layouter at bounding box center [628, 293] width 731 height 366
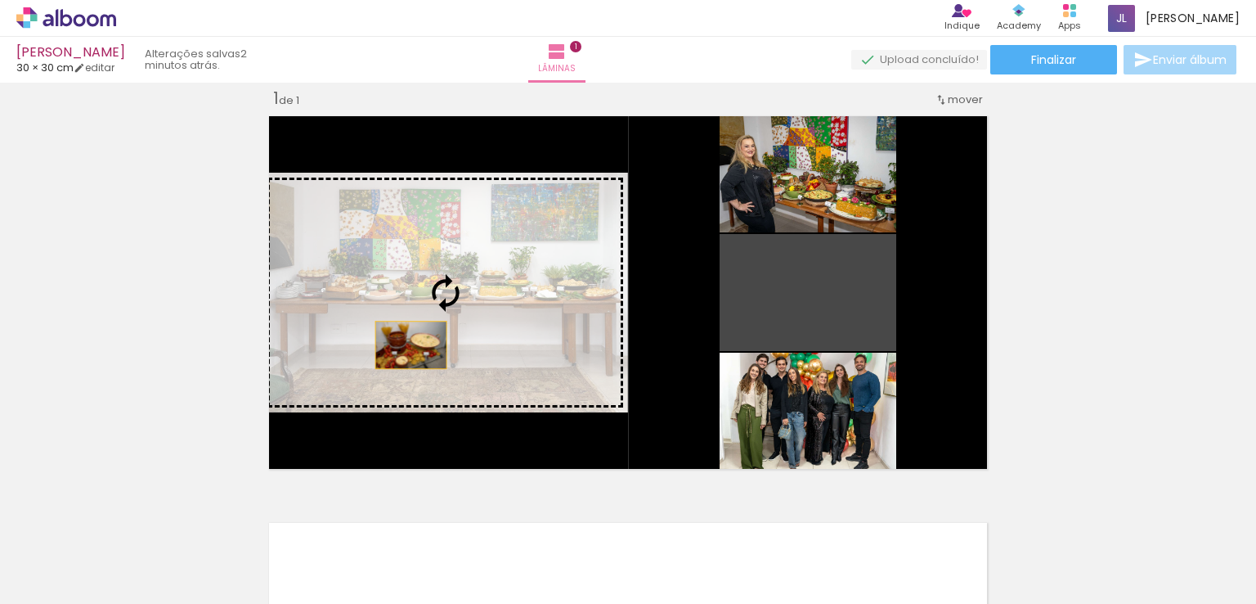
drag, startPoint x: 742, startPoint y: 303, endPoint x: 405, endPoint y: 344, distance: 339.4
click at [0, 0] on slot at bounding box center [0, 0] width 0 height 0
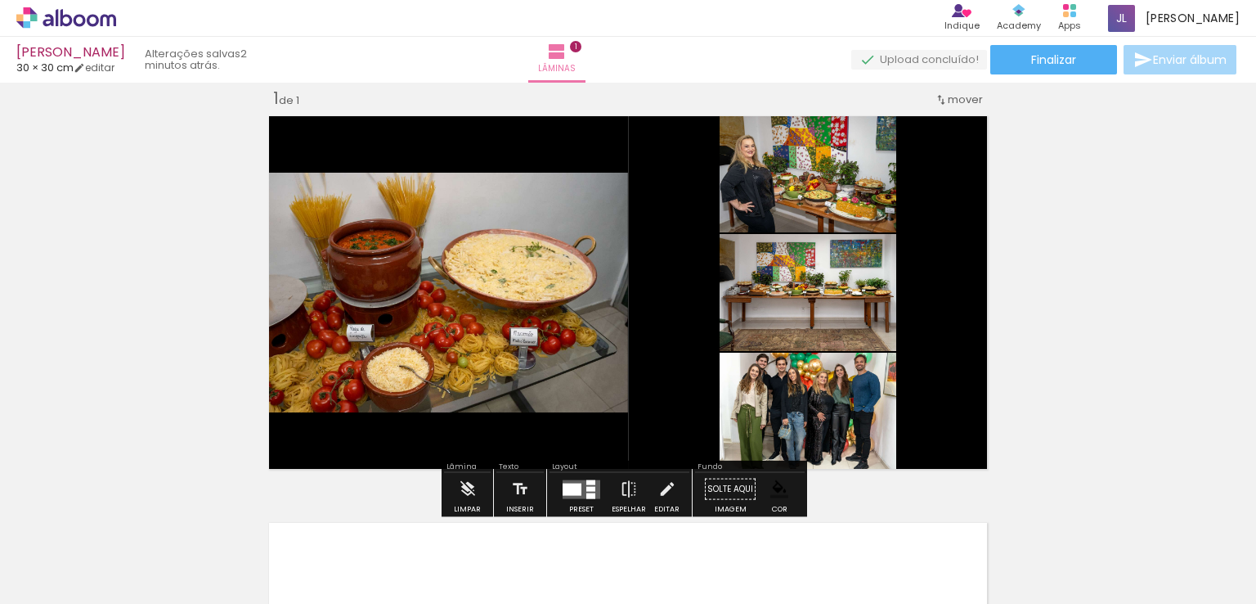
click at [807, 417] on quentale-photo at bounding box center [808, 413] width 177 height 123
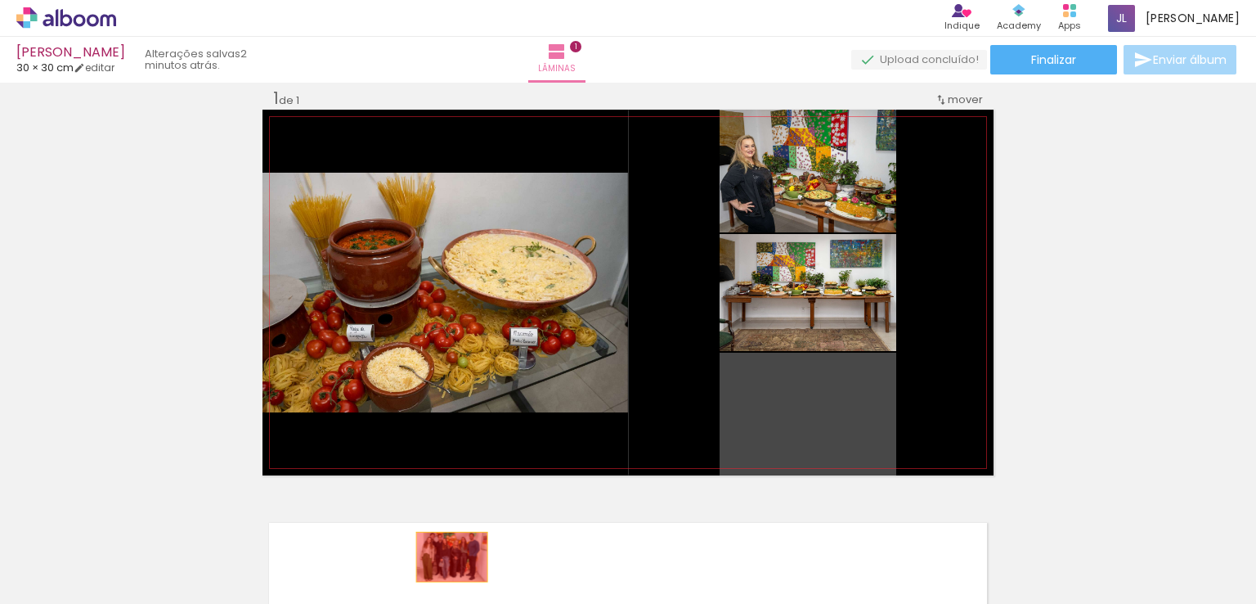
drag, startPoint x: 805, startPoint y: 417, endPoint x: 428, endPoint y: 568, distance: 405.9
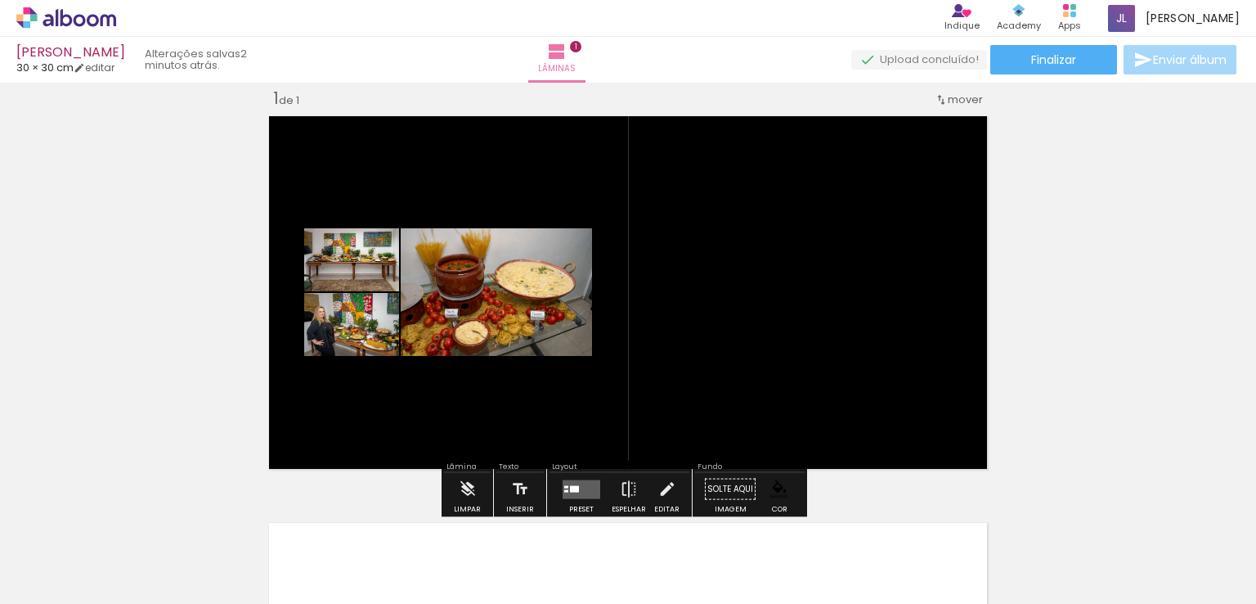
click at [735, 371] on quentale-layouter at bounding box center [628, 293] width 731 height 366
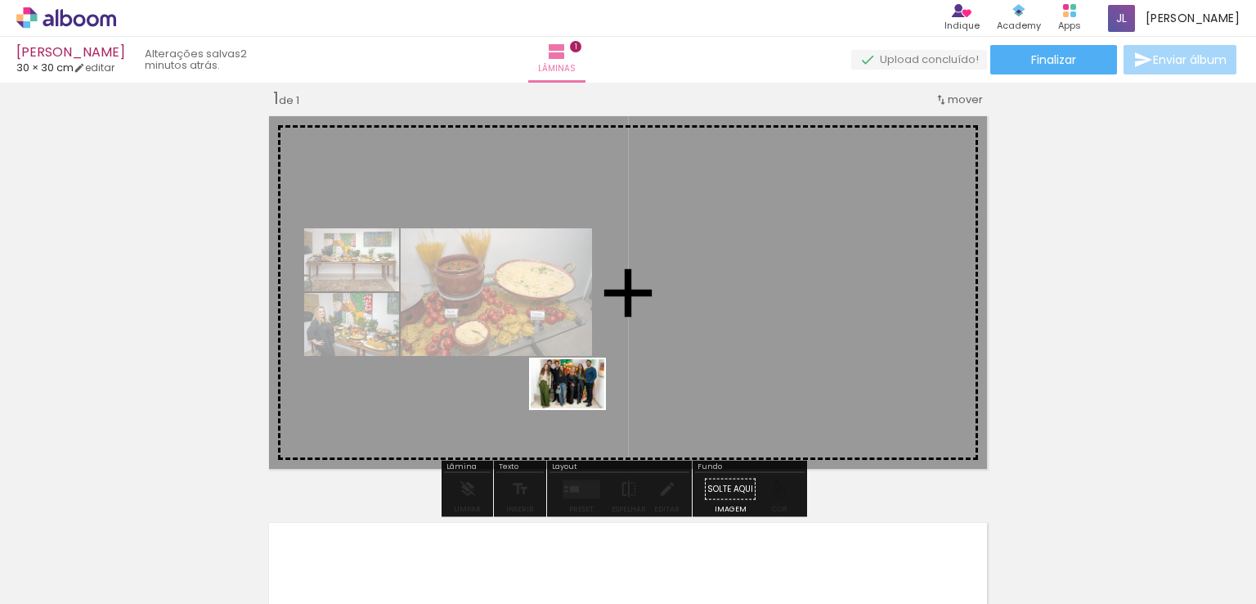
drag, startPoint x: 434, startPoint y: 556, endPoint x: 428, endPoint y: 524, distance: 32.6
click at [442, 522] on div at bounding box center [438, 549] width 81 height 54
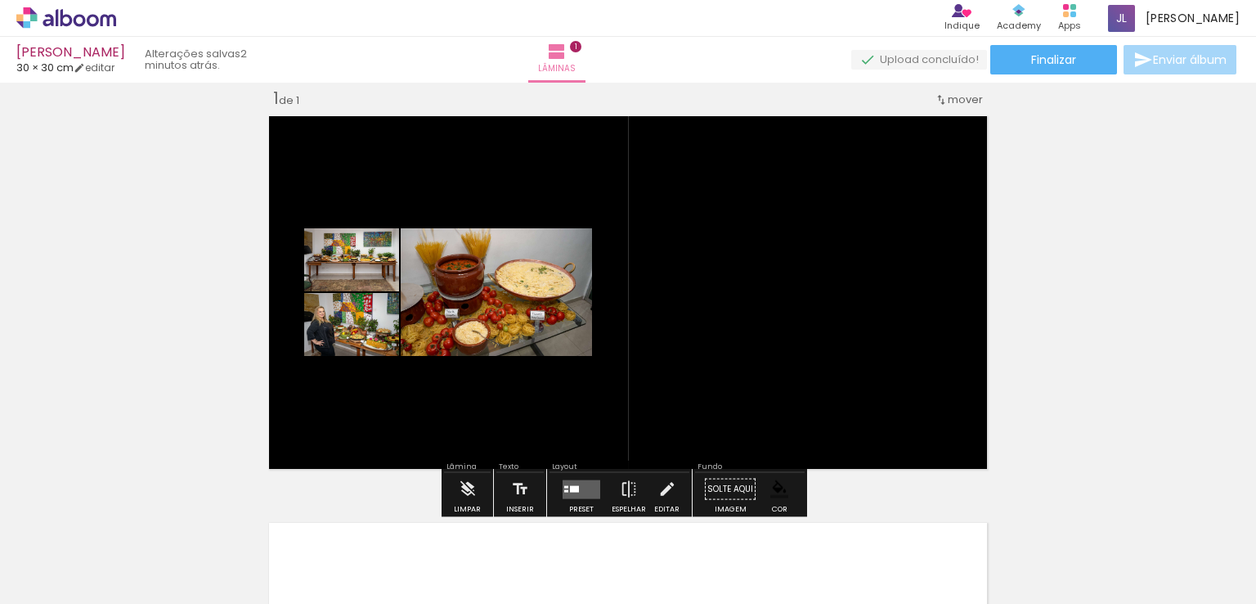
click at [421, 541] on div at bounding box center [438, 549] width 81 height 54
click at [109, 163] on div "Inserir lâmina 1 de 1" at bounding box center [628, 475] width 1256 height 814
click at [733, 233] on quentale-layouter at bounding box center [628, 293] width 731 height 366
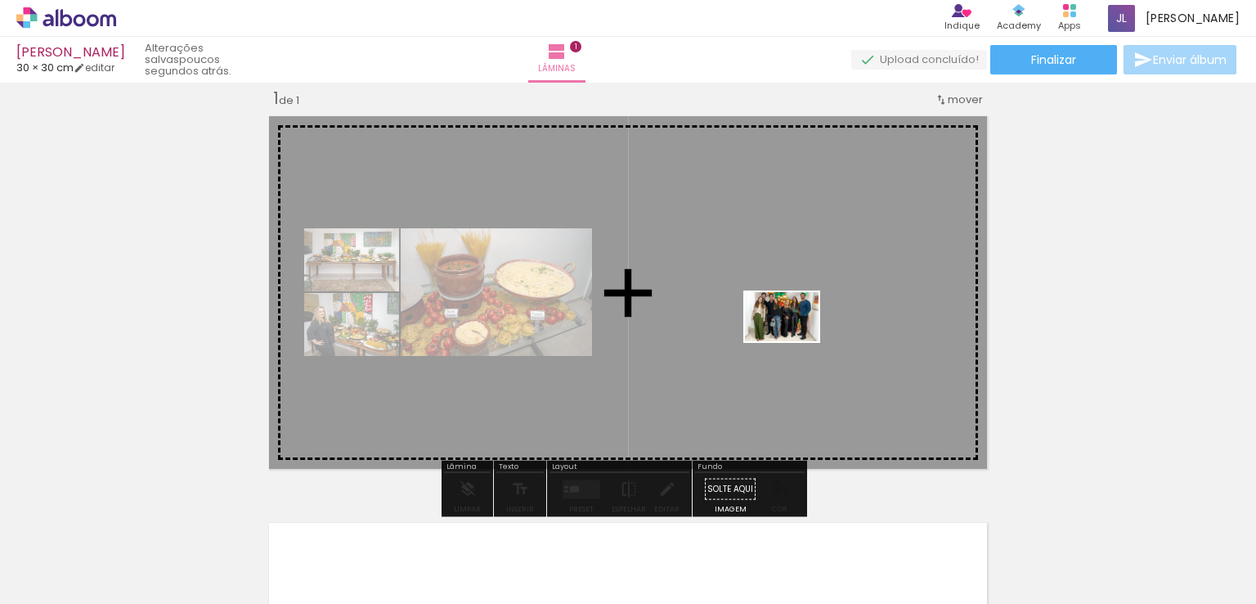
drag, startPoint x: 436, startPoint y: 560, endPoint x: 794, endPoint y: 341, distance: 419.9
click at [794, 341] on quentale-workspace at bounding box center [628, 302] width 1256 height 604
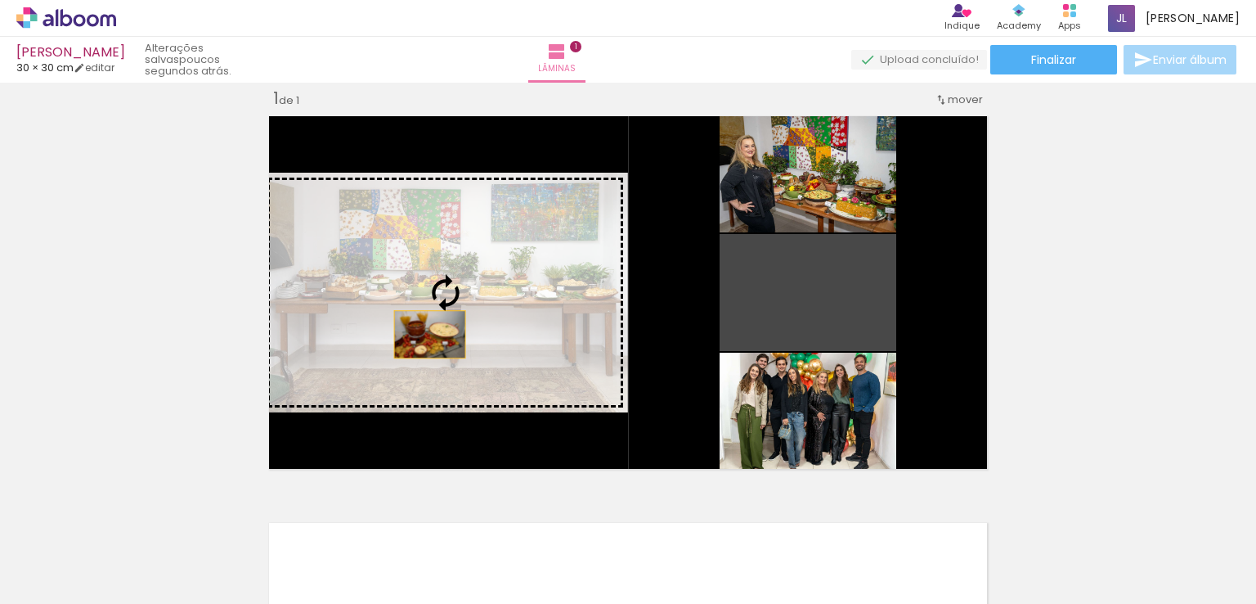
drag, startPoint x: 752, startPoint y: 302, endPoint x: 370, endPoint y: 331, distance: 383.8
click at [0, 0] on slot at bounding box center [0, 0] width 0 height 0
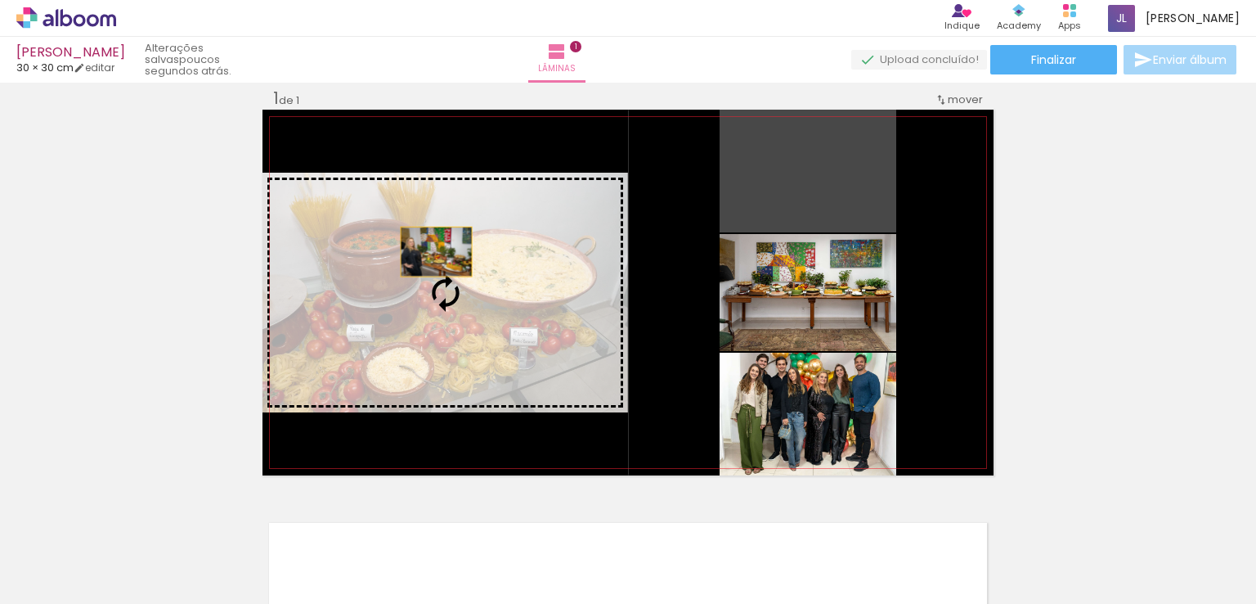
drag, startPoint x: 751, startPoint y: 182, endPoint x: 353, endPoint y: 288, distance: 411.4
click at [0, 0] on slot at bounding box center [0, 0] width 0 height 0
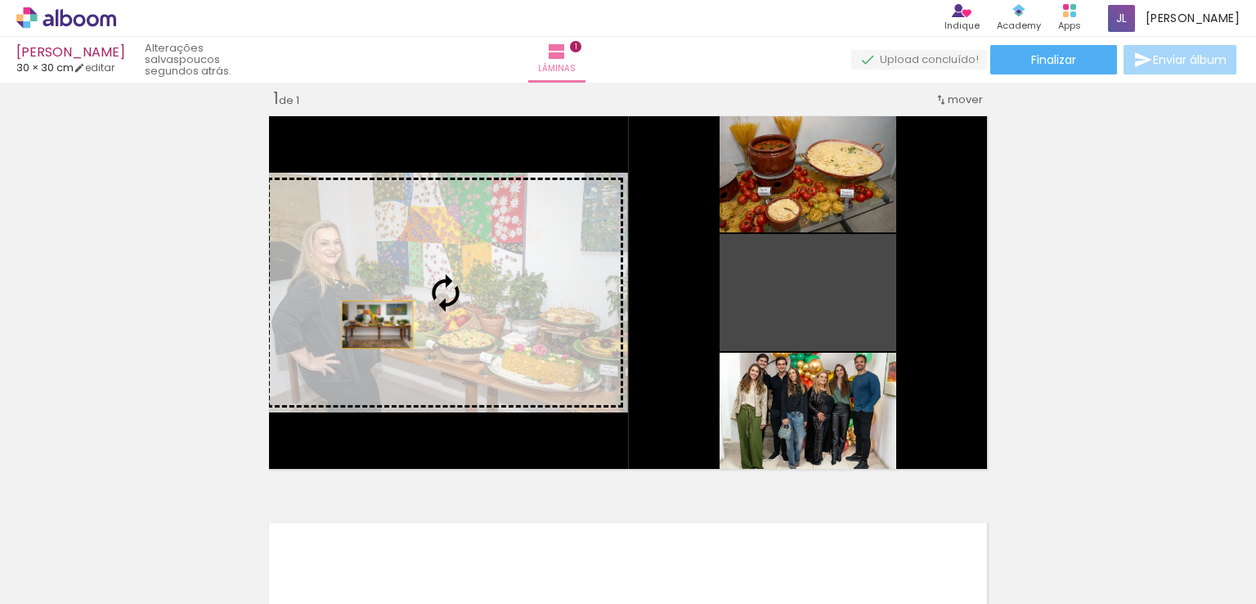
drag, startPoint x: 834, startPoint y: 318, endPoint x: 348, endPoint y: 328, distance: 485.8
click at [0, 0] on slot at bounding box center [0, 0] width 0 height 0
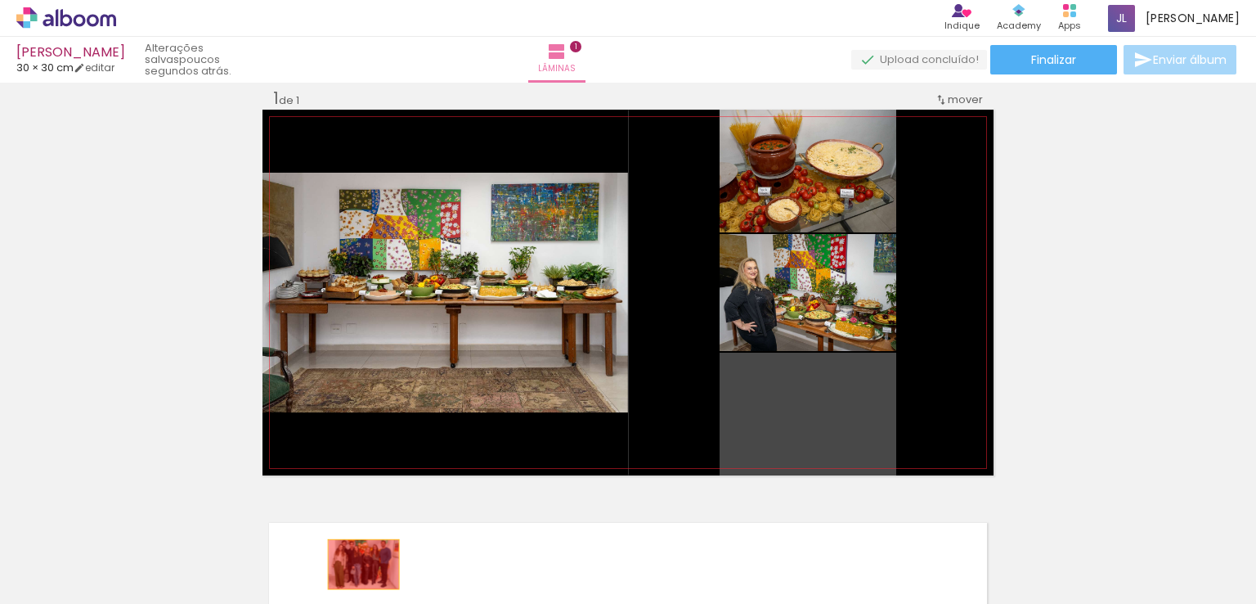
drag, startPoint x: 824, startPoint y: 406, endPoint x: 360, endPoint y: 579, distance: 495.5
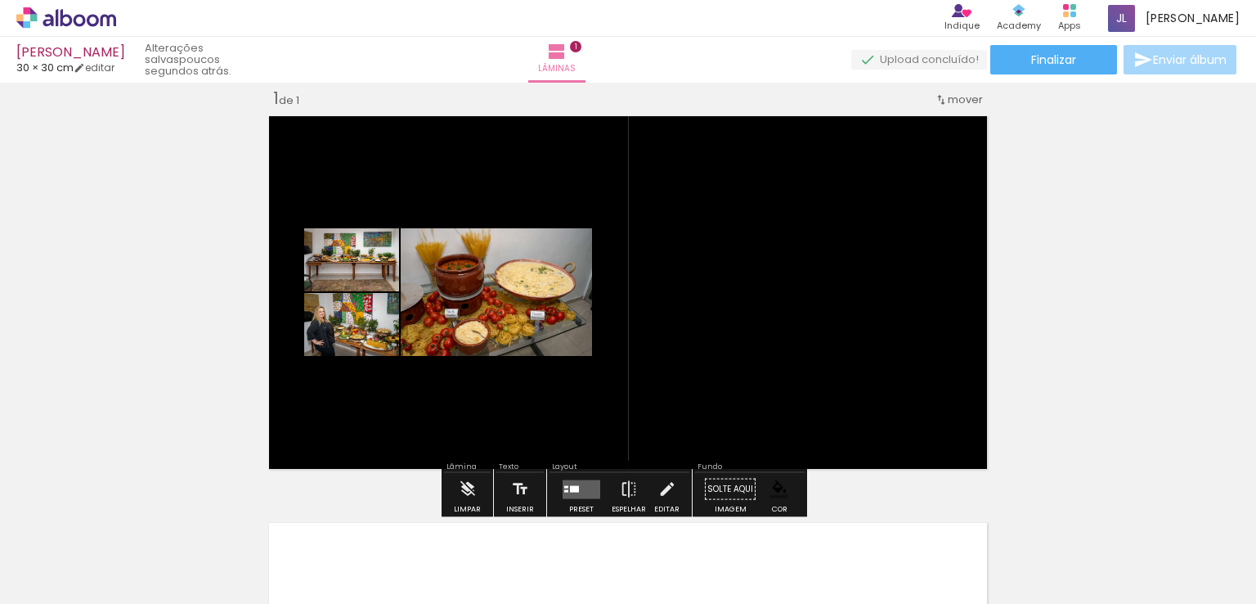
type paper-slider "158"
click at [358, 312] on paper-progress at bounding box center [361, 310] width 36 height 26
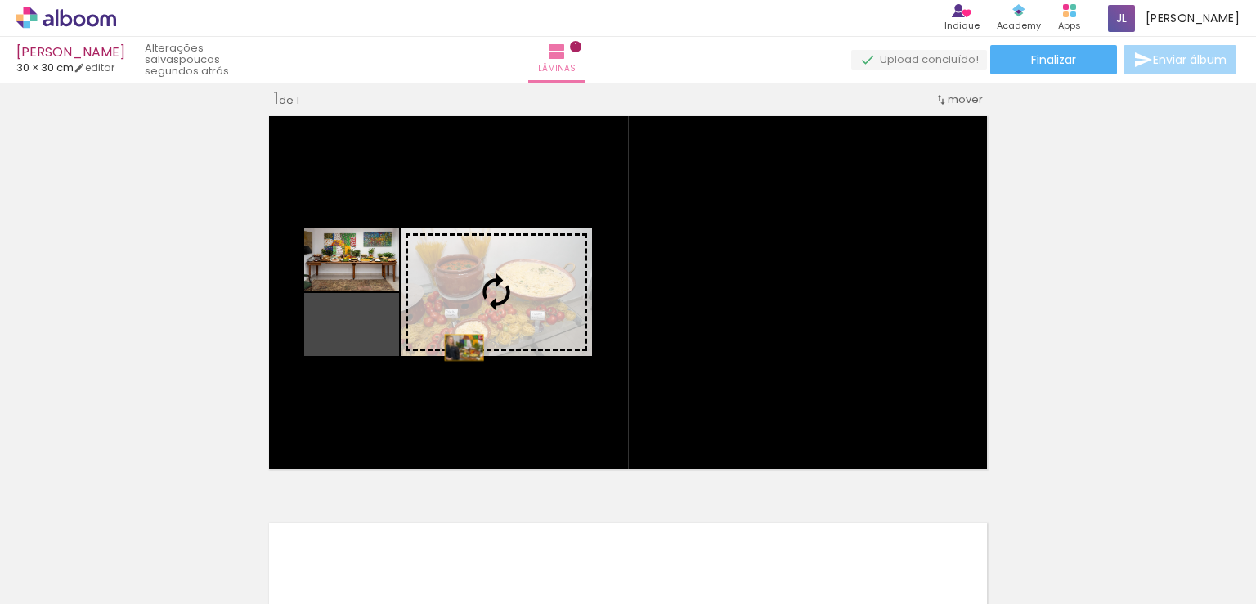
drag, startPoint x: 379, startPoint y: 348, endPoint x: 473, endPoint y: 345, distance: 94.1
click at [0, 0] on slot at bounding box center [0, 0] width 0 height 0
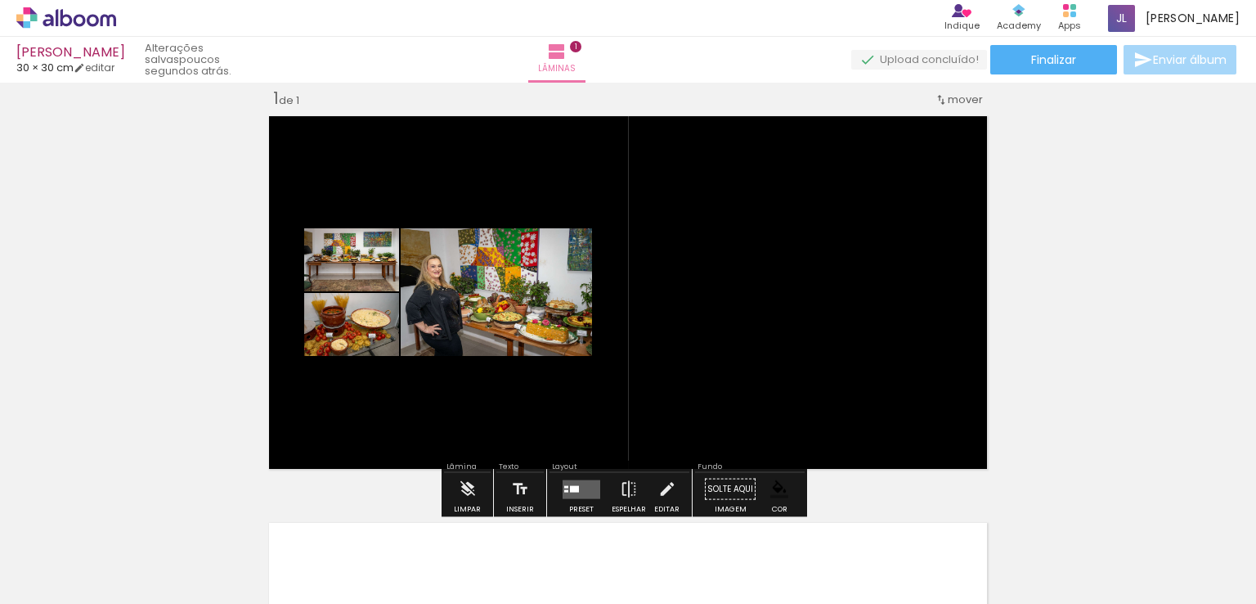
click at [383, 450] on quentale-layouter at bounding box center [628, 293] width 731 height 366
click at [464, 547] on div at bounding box center [438, 549] width 81 height 54
drag, startPoint x: 464, startPoint y: 547, endPoint x: 431, endPoint y: 596, distance: 59.4
click at [134, 596] on iron-horizontal-list at bounding box center [117, 552] width 33 height 102
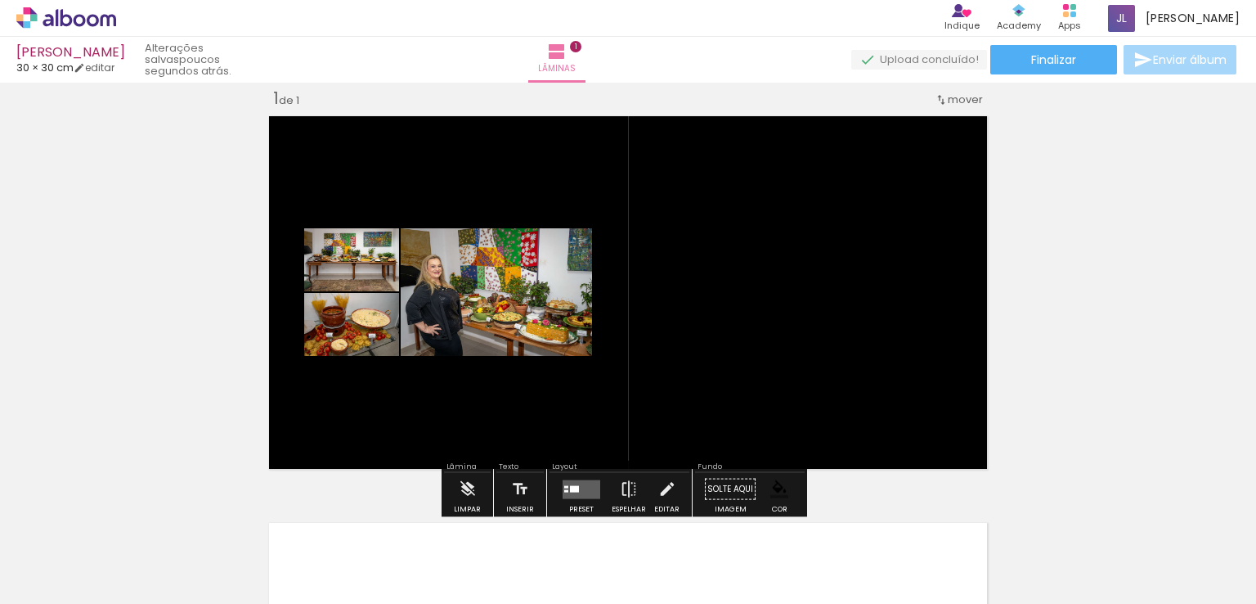
drag, startPoint x: 466, startPoint y: 144, endPoint x: 330, endPoint y: 141, distance: 136.6
click at [343, 144] on quentale-layouter at bounding box center [628, 293] width 731 height 366
click at [573, 491] on div at bounding box center [574, 488] width 9 height 7
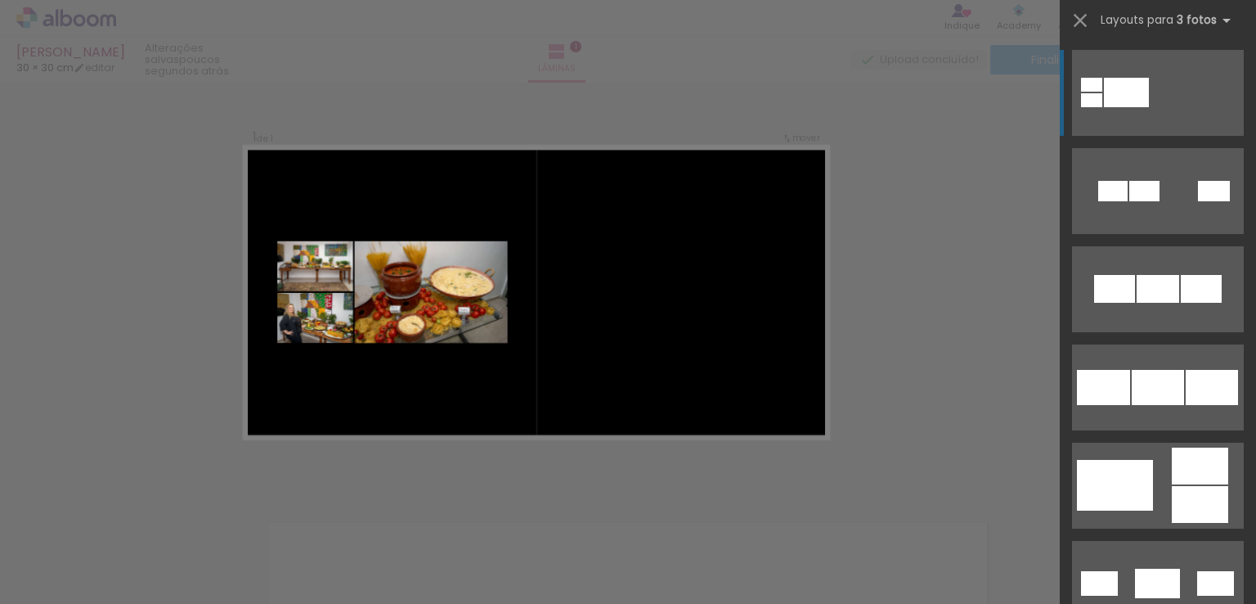
click at [1120, 86] on div at bounding box center [1126, 92] width 45 height 29
drag, startPoint x: 445, startPoint y: 563, endPoint x: 461, endPoint y: 586, distance: 28.1
click at [461, 576] on div at bounding box center [438, 549] width 81 height 54
click at [460, 576] on div at bounding box center [438, 549] width 81 height 54
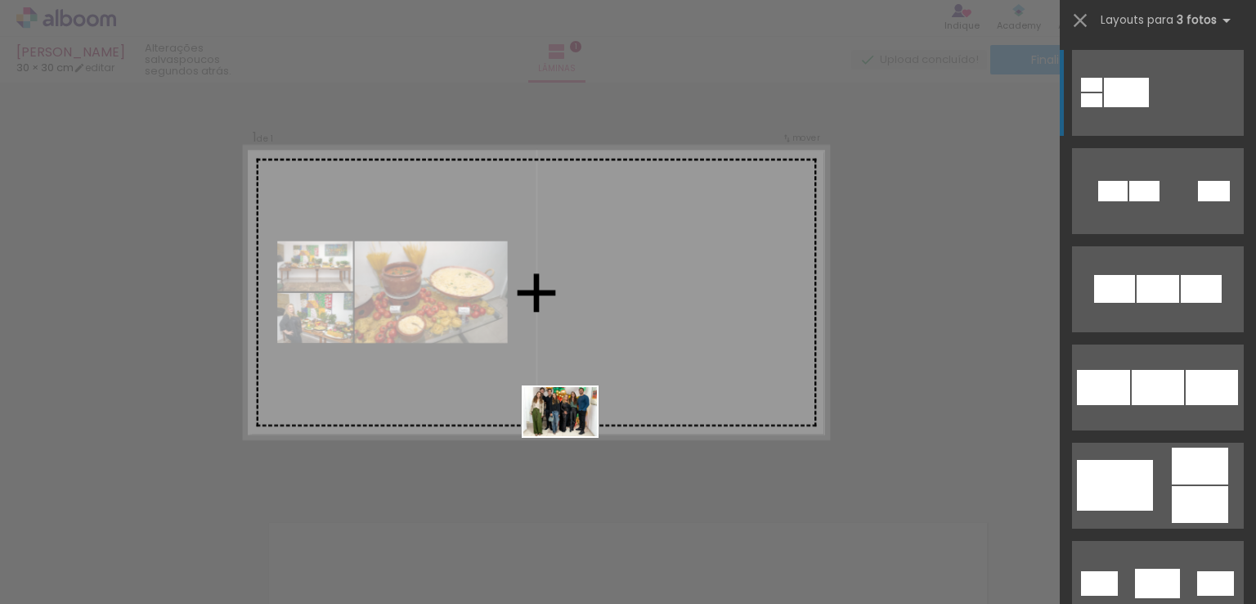
drag, startPoint x: 443, startPoint y: 562, endPoint x: 636, endPoint y: 403, distance: 249.8
click at [636, 403] on quentale-workspace at bounding box center [628, 302] width 1256 height 604
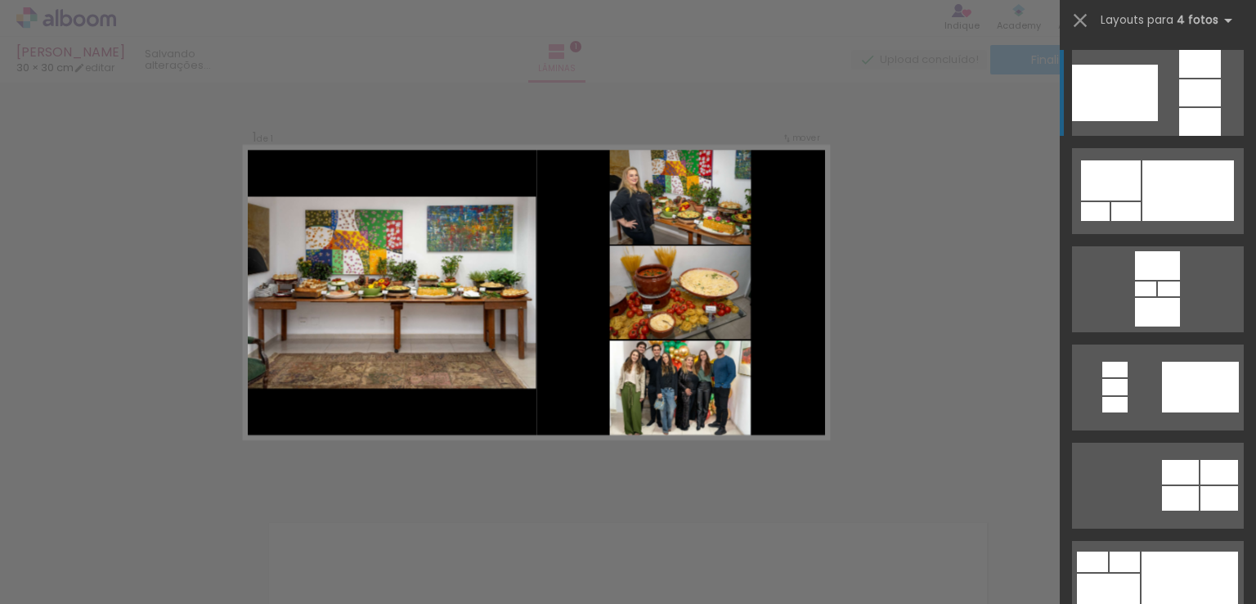
drag, startPoint x: 508, startPoint y: 478, endPoint x: 412, endPoint y: 563, distance: 128.0
click at [412, 563] on quentale-workspace at bounding box center [628, 302] width 1256 height 604
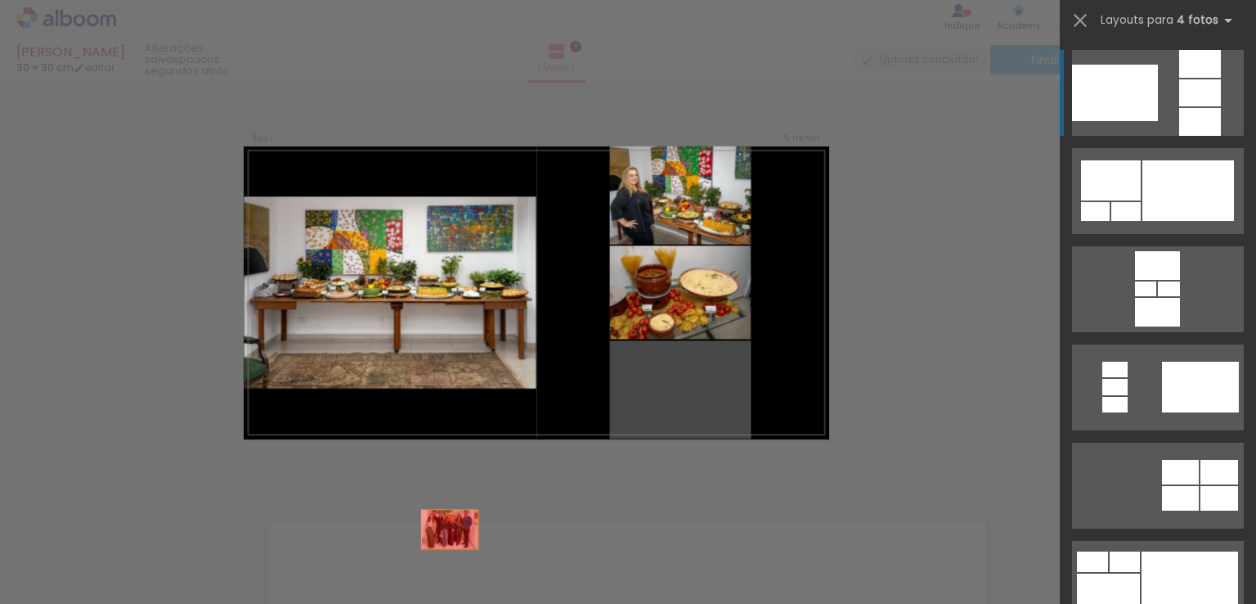
drag, startPoint x: 630, startPoint y: 399, endPoint x: 442, endPoint y: 569, distance: 253.0
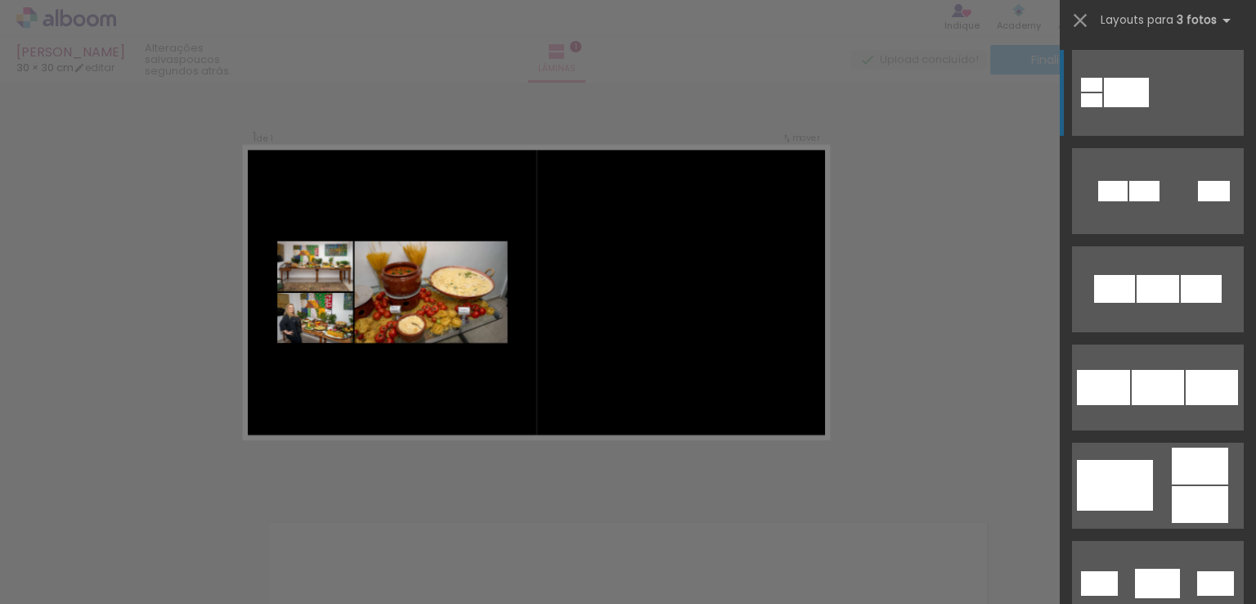
click at [848, 343] on div "Confirmar Cancelar" at bounding box center [628, 488] width 1256 height 852
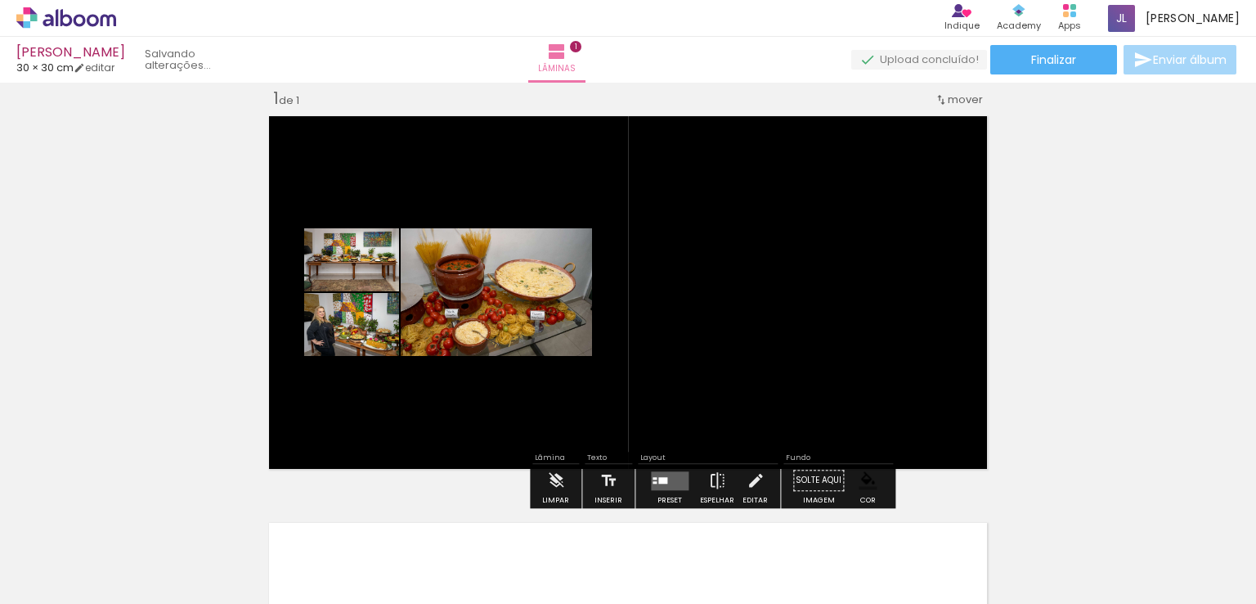
click at [807, 320] on quentale-layouter at bounding box center [628, 293] width 731 height 366
click at [658, 482] on div at bounding box center [662, 480] width 9 height 7
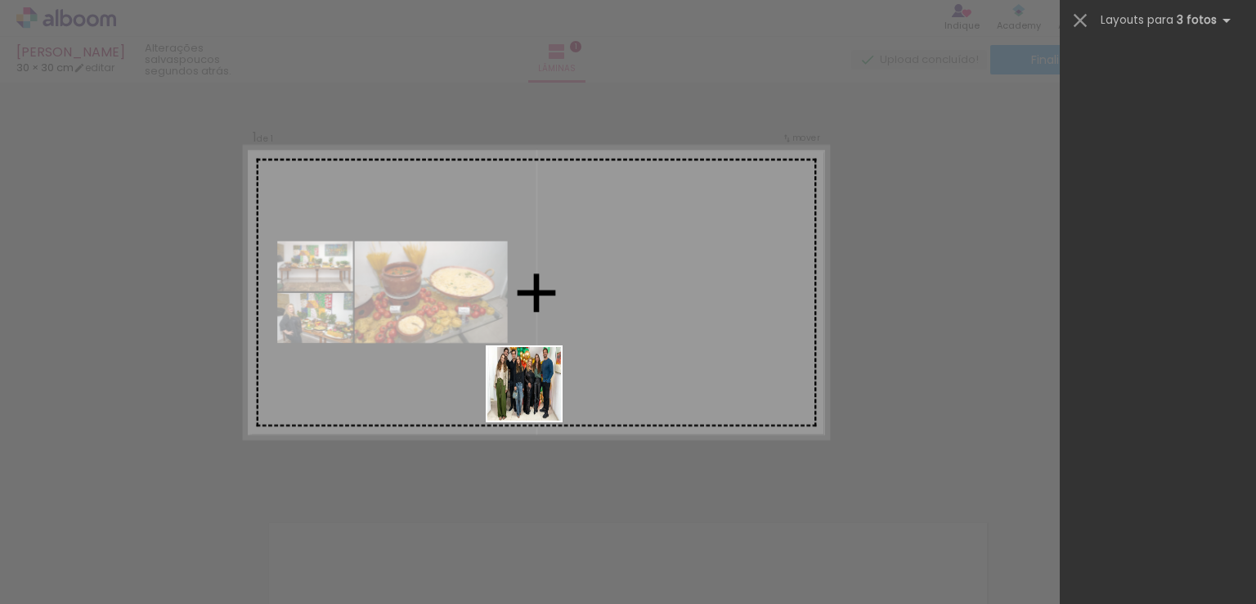
scroll to position [0, 0]
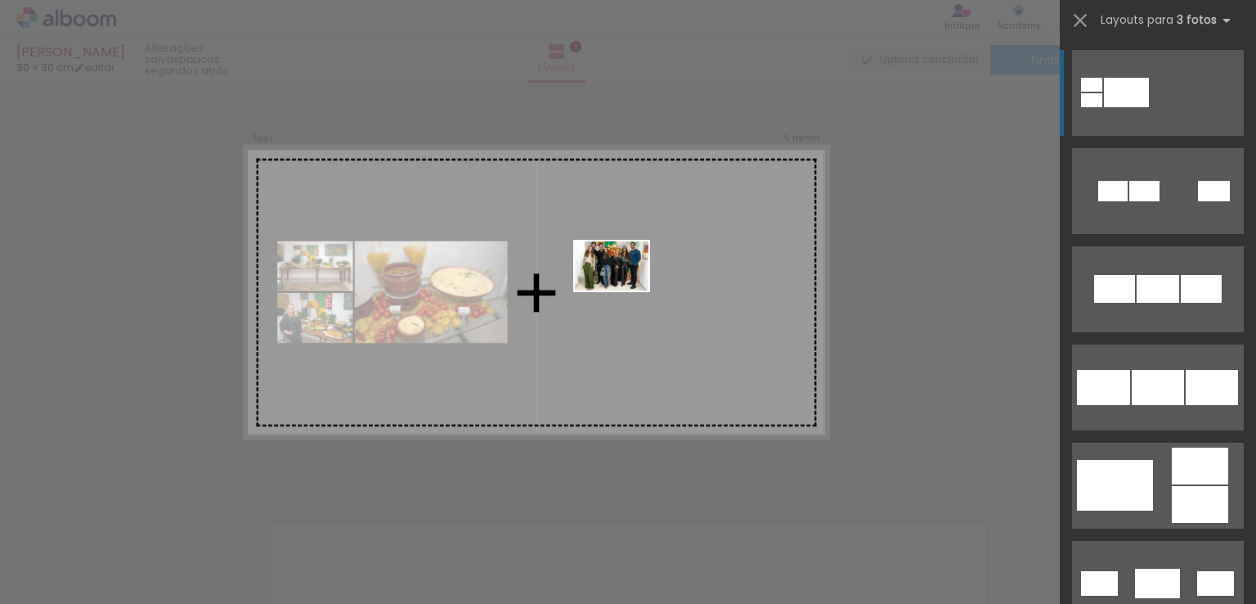
drag, startPoint x: 438, startPoint y: 562, endPoint x: 535, endPoint y: 469, distance: 133.6
click at [626, 289] on quentale-workspace at bounding box center [628, 302] width 1256 height 604
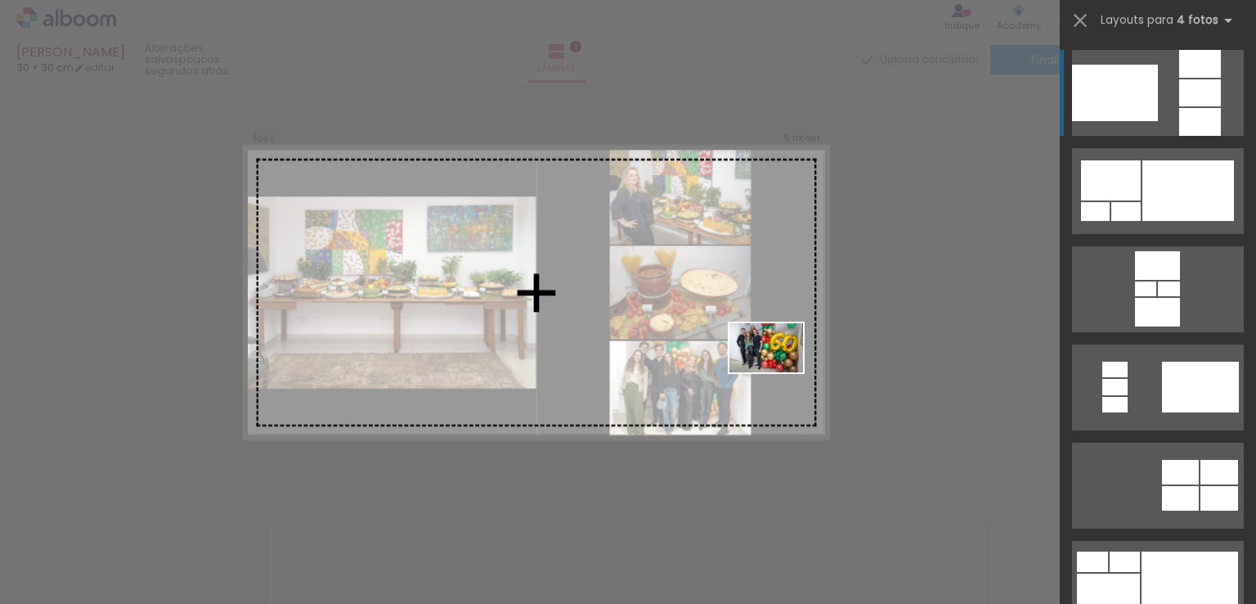
drag, startPoint x: 518, startPoint y: 572, endPoint x: 903, endPoint y: 307, distance: 466.8
click at [779, 372] on quentale-workspace at bounding box center [628, 302] width 1256 height 604
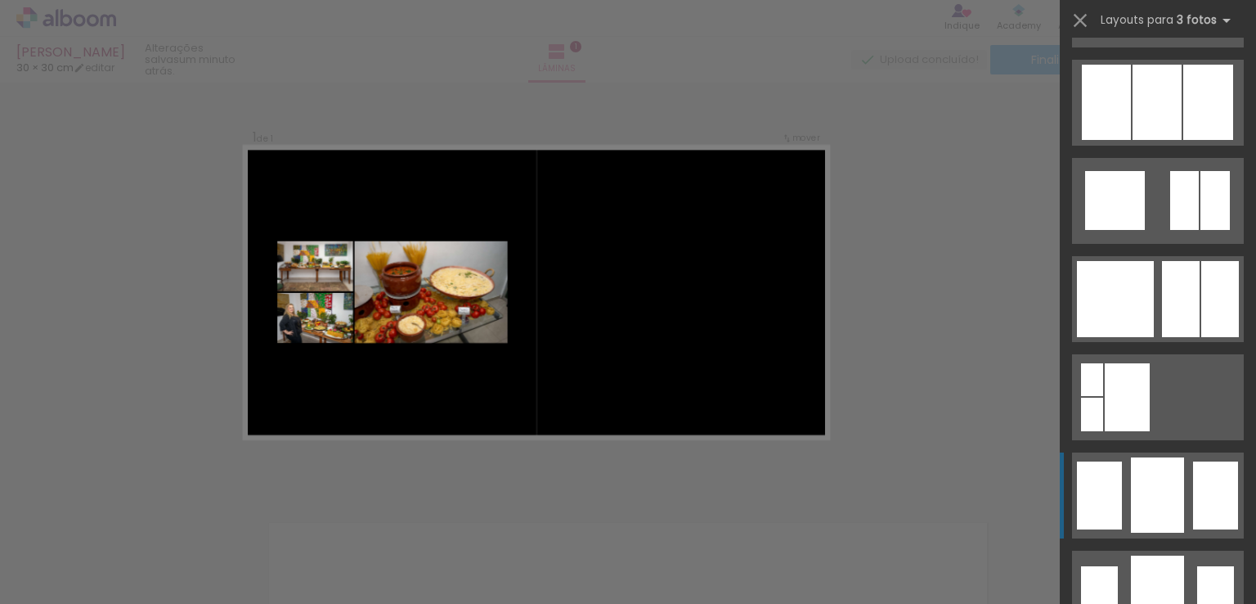
scroll to position [18504, 0]
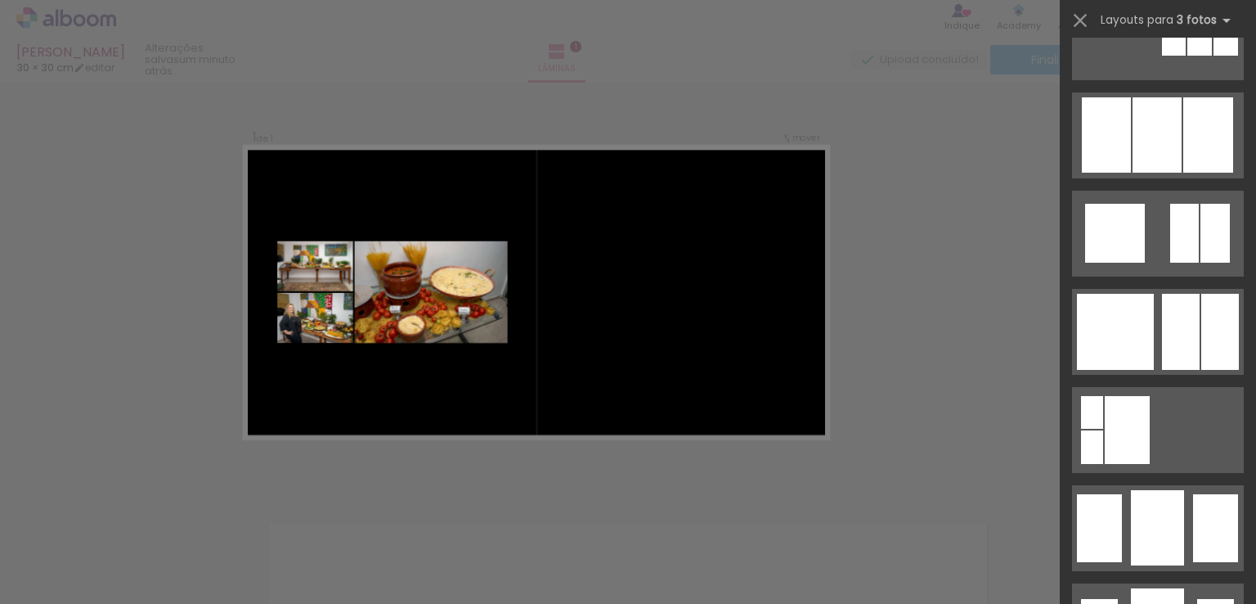
click at [442, 541] on div at bounding box center [438, 549] width 81 height 54
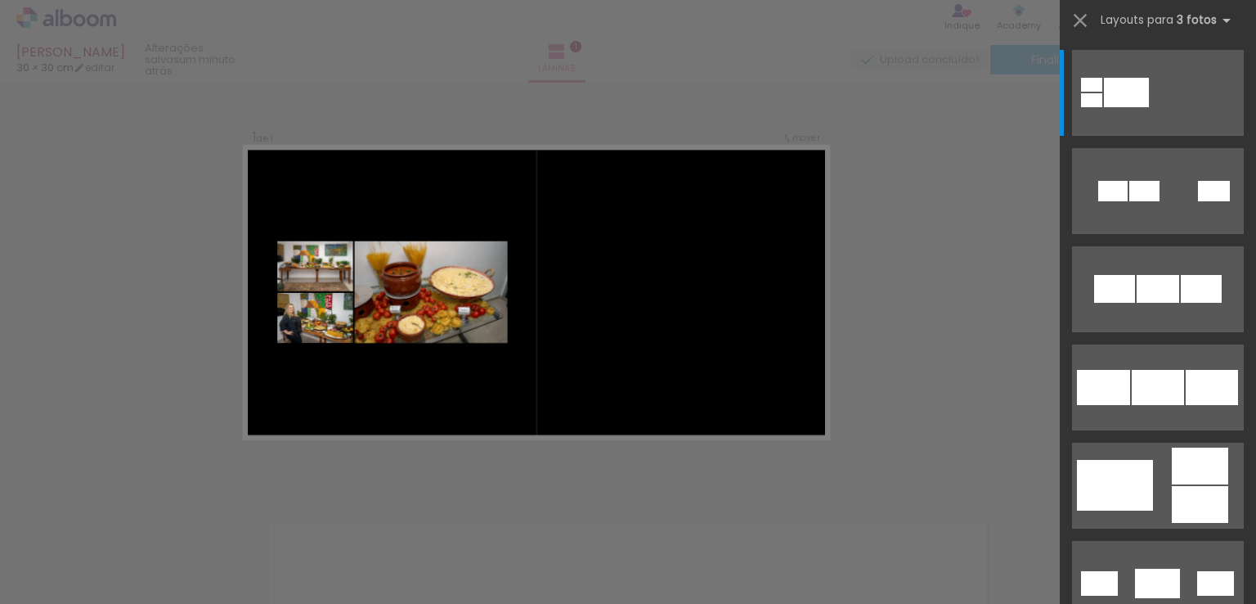
click at [442, 541] on div at bounding box center [438, 549] width 81 height 54
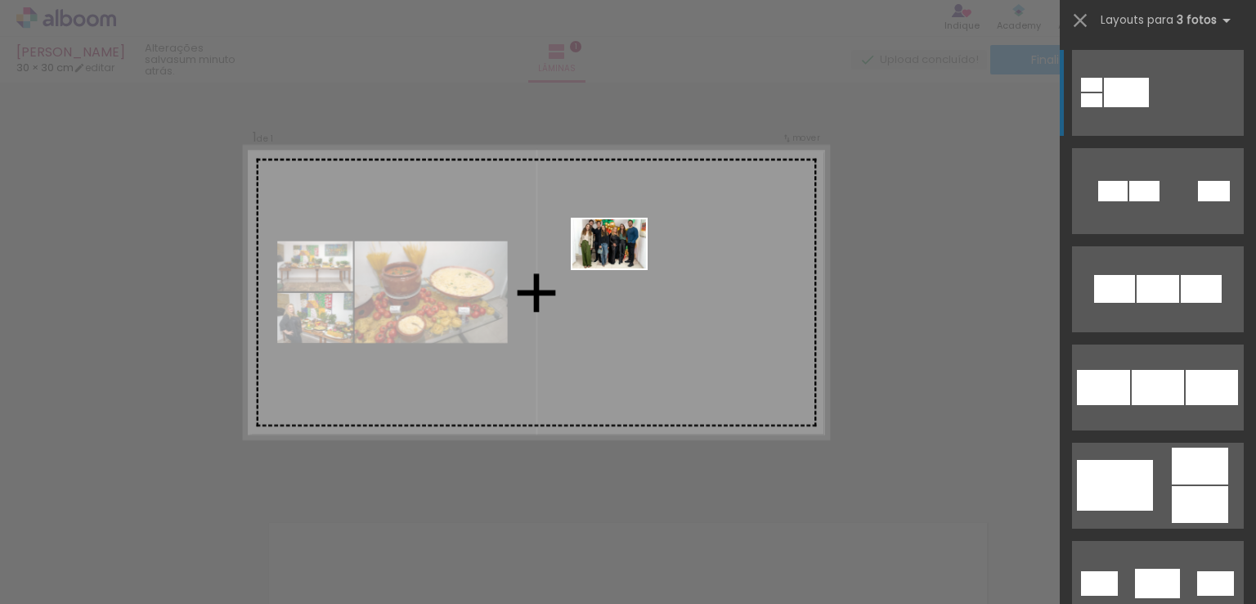
drag, startPoint x: 442, startPoint y: 541, endPoint x: 621, endPoint y: 268, distance: 325.9
click at [621, 268] on quentale-workspace at bounding box center [628, 302] width 1256 height 604
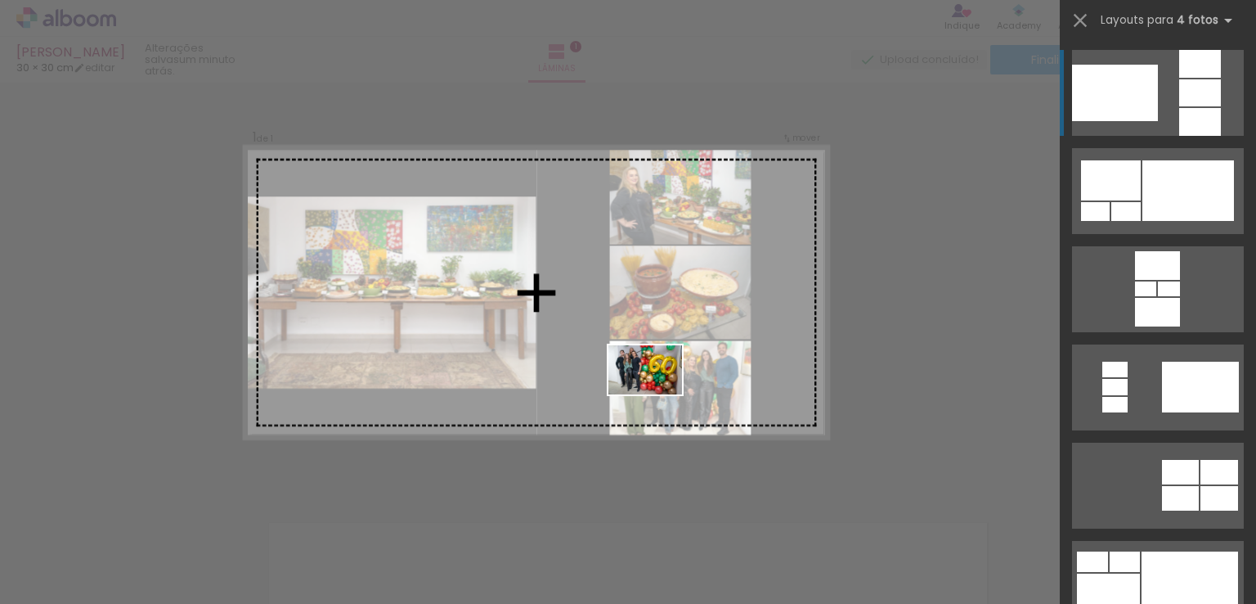
drag, startPoint x: 526, startPoint y: 557, endPoint x: 657, endPoint y: 394, distance: 209.3
click at [657, 394] on quentale-workspace at bounding box center [628, 302] width 1256 height 604
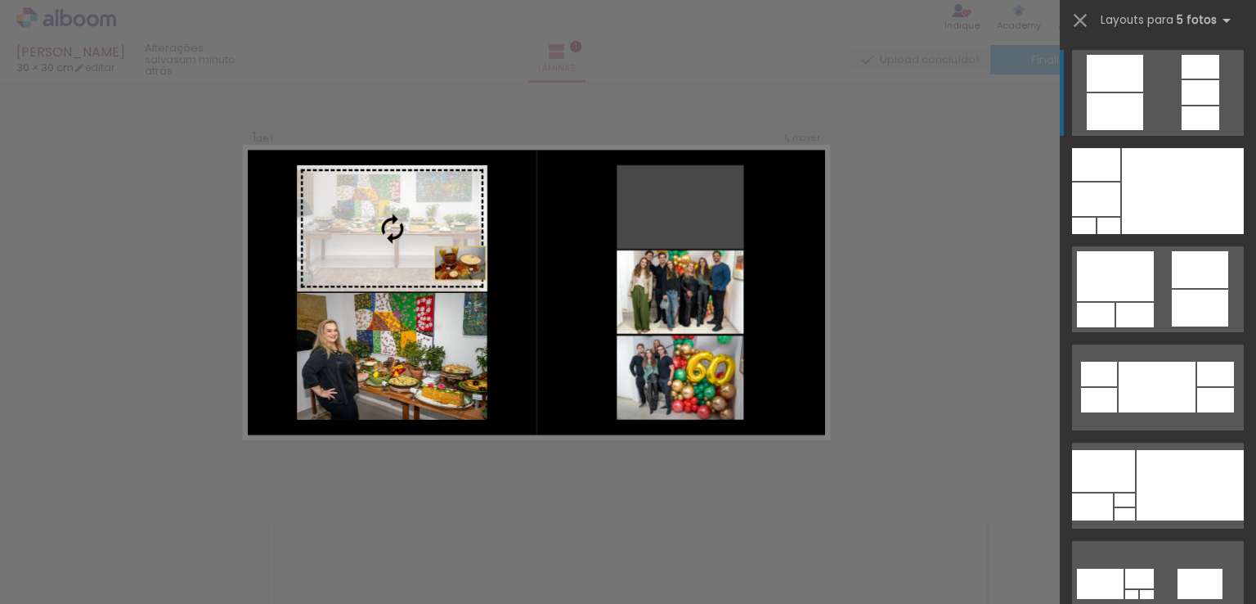
drag, startPoint x: 657, startPoint y: 212, endPoint x: 399, endPoint y: 276, distance: 266.4
click at [0, 0] on slot at bounding box center [0, 0] width 0 height 0
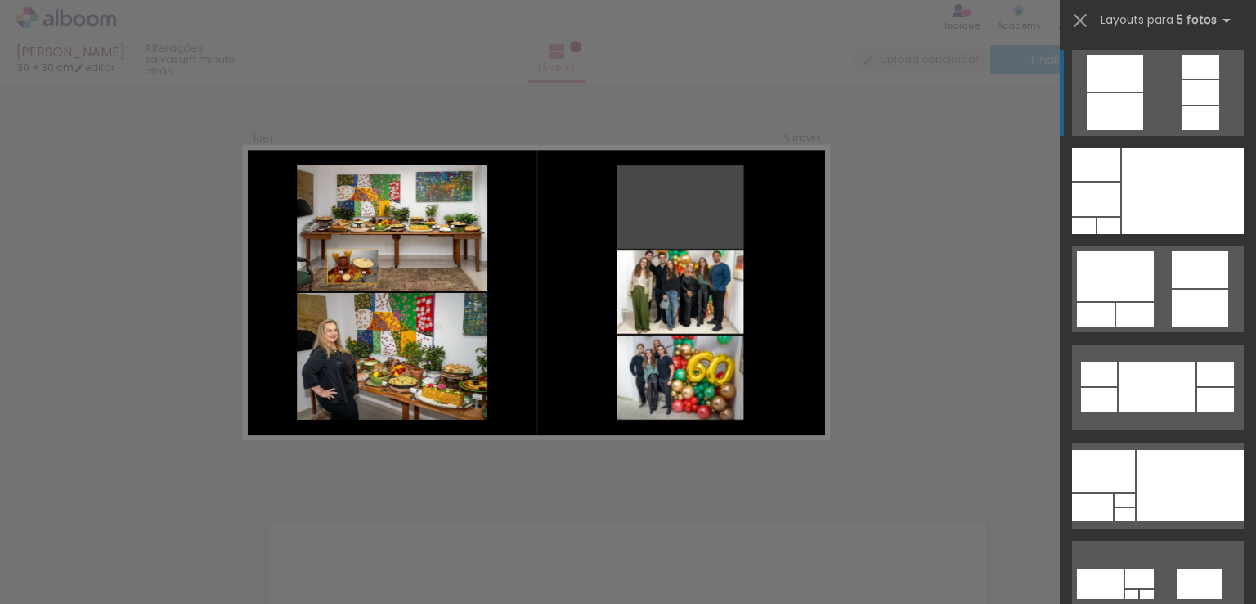
drag, startPoint x: 655, startPoint y: 221, endPoint x: 242, endPoint y: 289, distance: 418.5
click at [244, 289] on quentale-layouter at bounding box center [536, 292] width 585 height 293
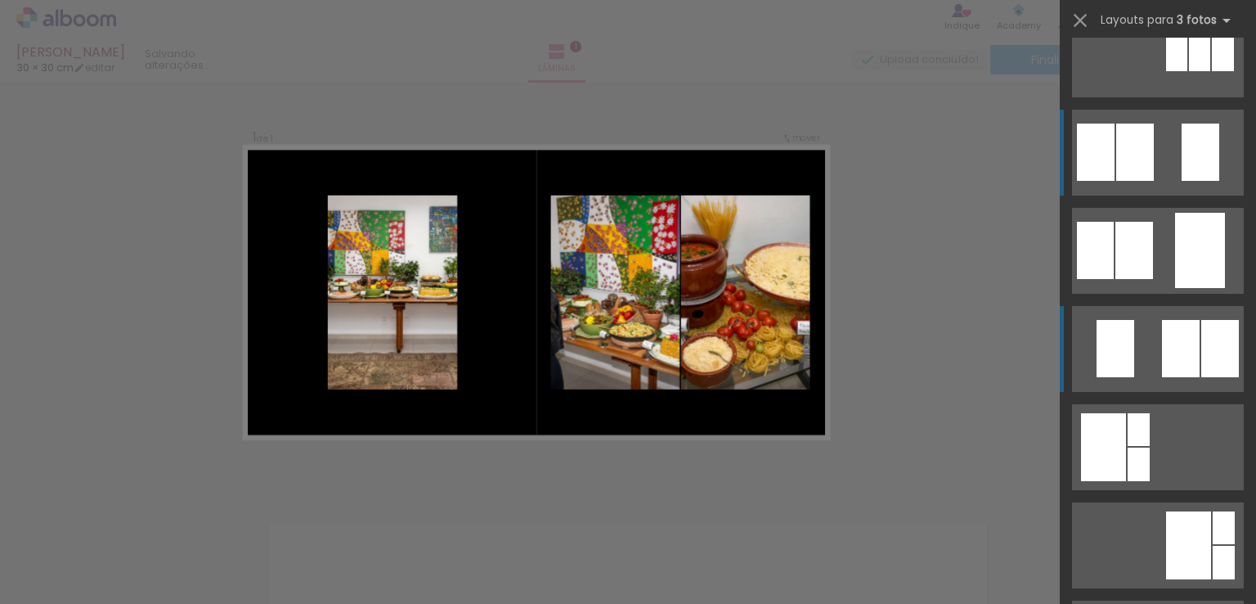
scroll to position [17474, 0]
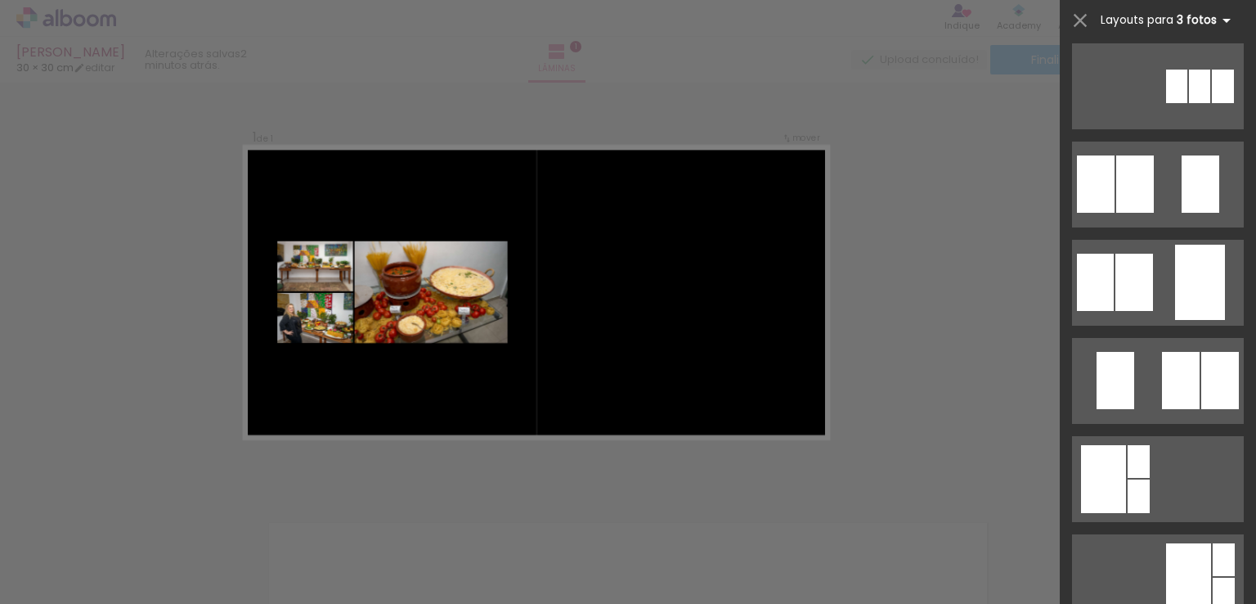
click at [1222, 27] on iron-icon at bounding box center [1227, 21] width 20 height 20
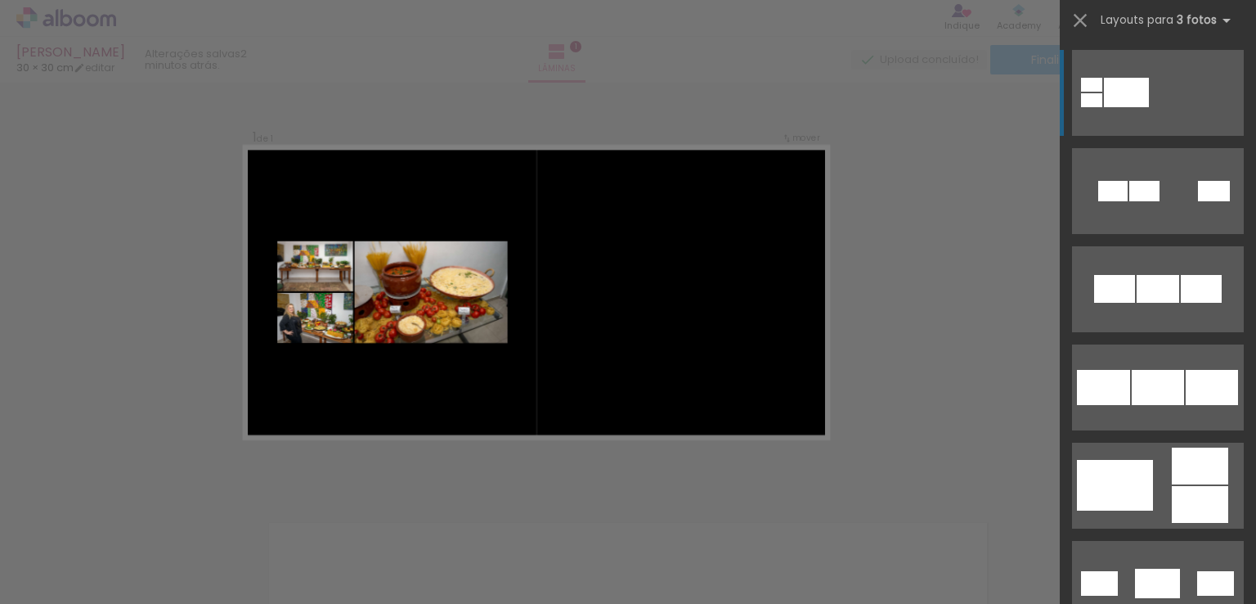
click at [1121, 92] on div at bounding box center [1126, 92] width 45 height 29
click at [945, 111] on div "Confirmar Cancelar" at bounding box center [628, 488] width 1256 height 852
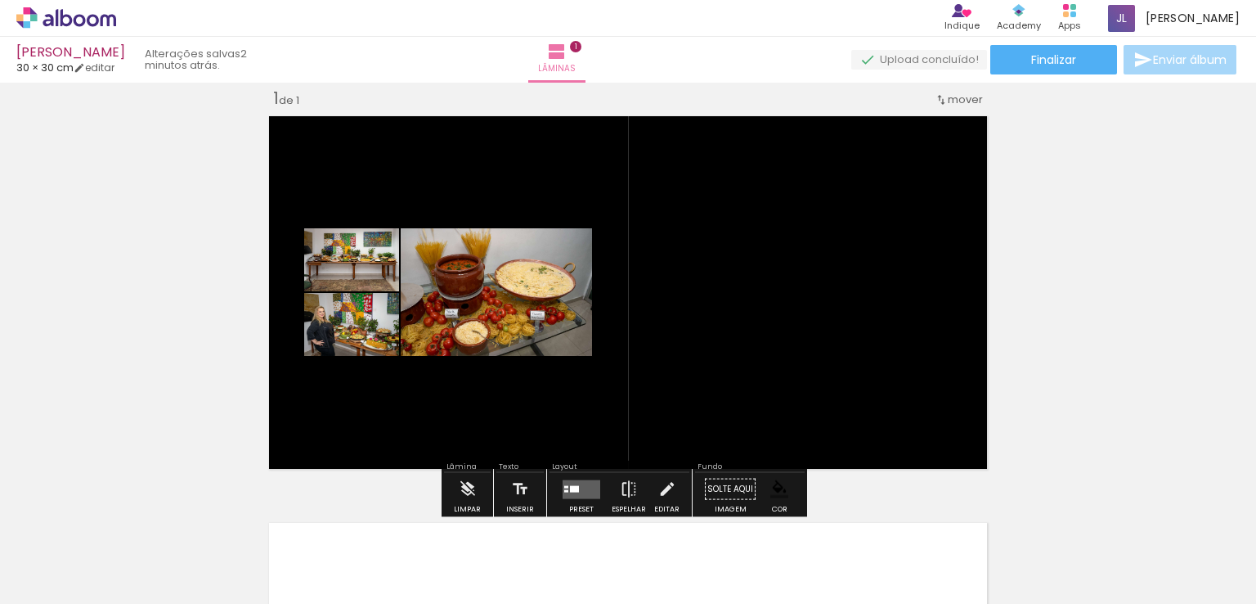
click at [772, 341] on quentale-layouter at bounding box center [628, 293] width 731 height 366
click at [818, 322] on quentale-layouter at bounding box center [628, 293] width 731 height 366
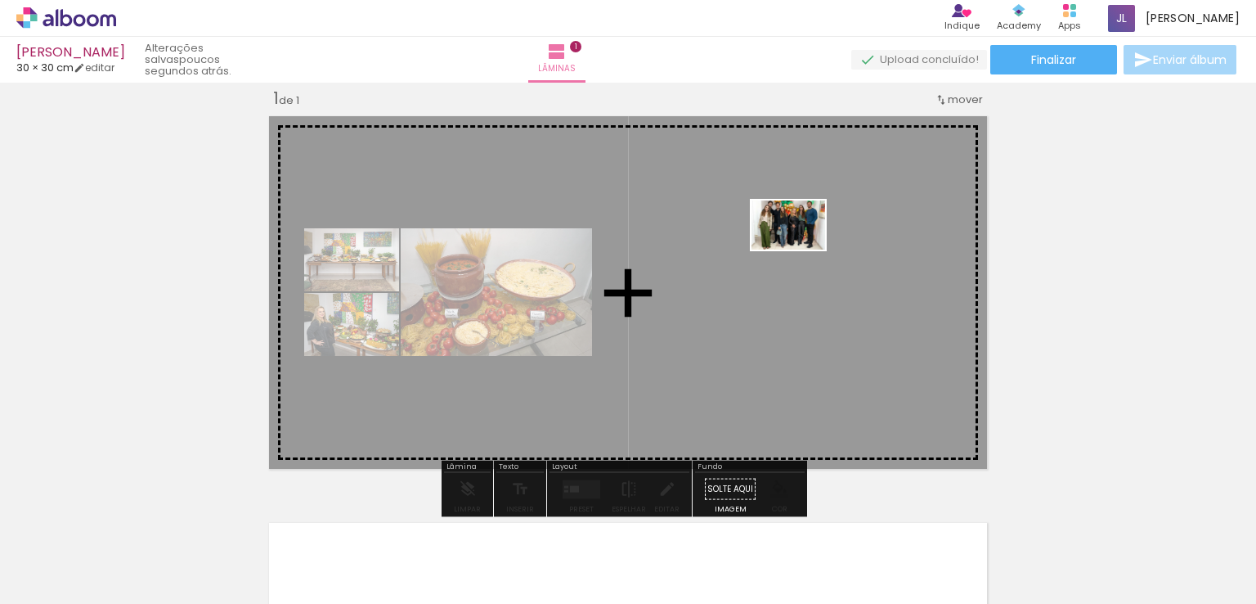
drag, startPoint x: 448, startPoint y: 558, endPoint x: 801, endPoint y: 249, distance: 468.9
click at [801, 249] on quentale-workspace at bounding box center [628, 302] width 1256 height 604
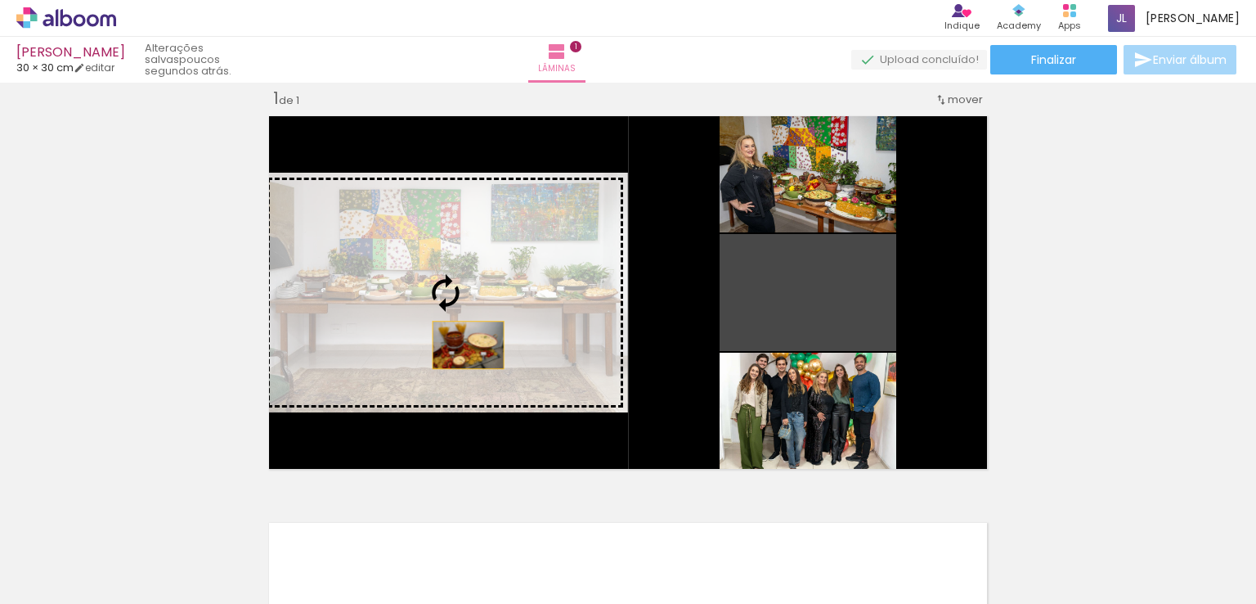
drag, startPoint x: 801, startPoint y: 303, endPoint x: 471, endPoint y: 351, distance: 333.9
click at [0, 0] on slot at bounding box center [0, 0] width 0 height 0
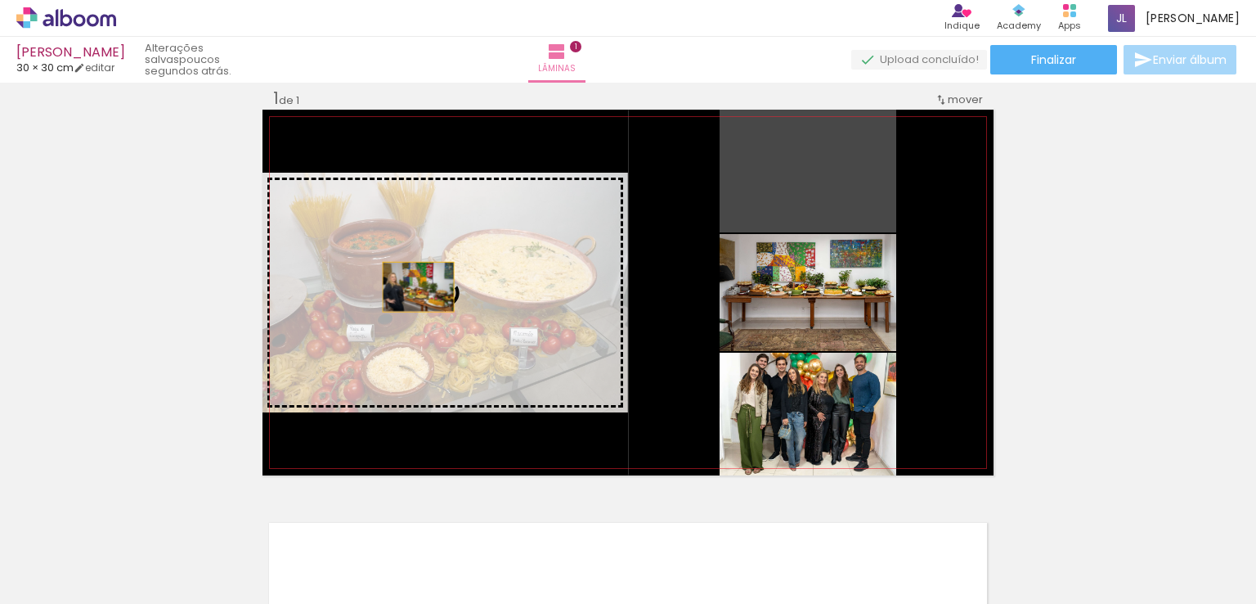
drag, startPoint x: 752, startPoint y: 191, endPoint x: 411, endPoint y: 287, distance: 353.4
click at [0, 0] on slot at bounding box center [0, 0] width 0 height 0
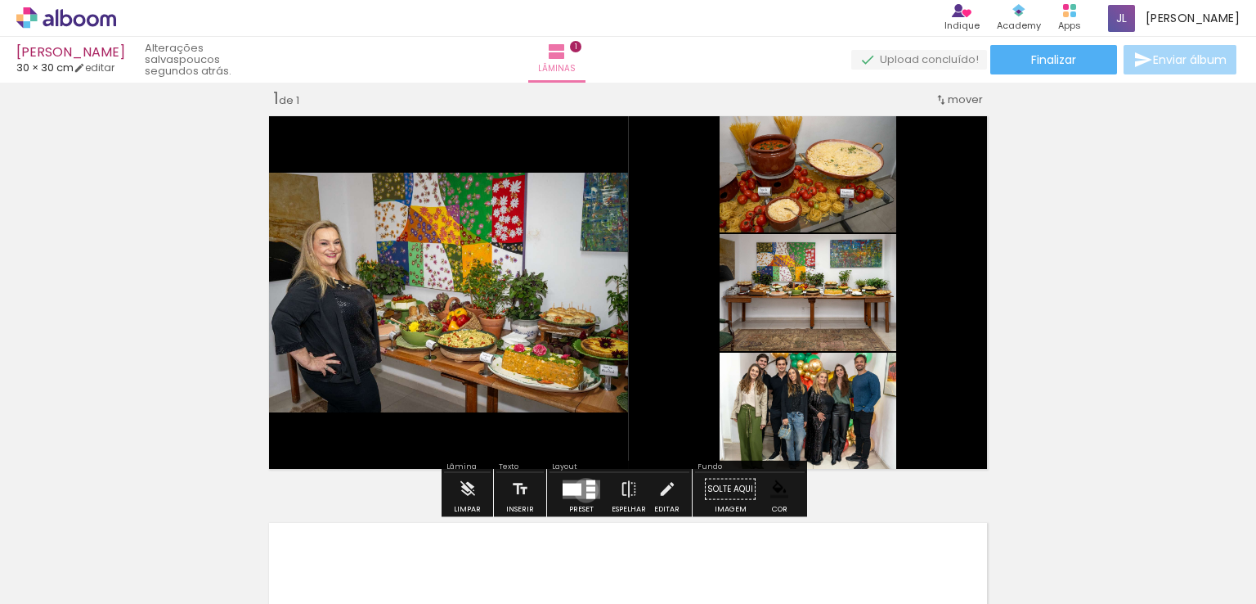
click at [586, 489] on div at bounding box center [590, 488] width 9 height 5
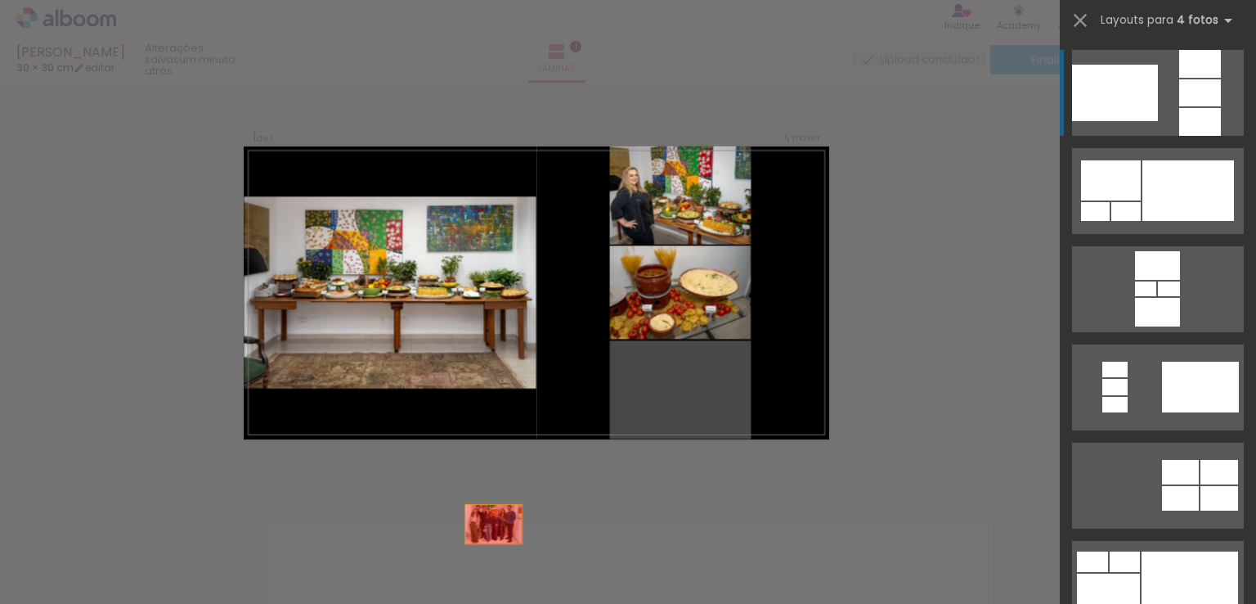
drag, startPoint x: 654, startPoint y: 389, endPoint x: 441, endPoint y: 557, distance: 271.4
drag, startPoint x: 661, startPoint y: 390, endPoint x: 464, endPoint y: 541, distance: 247.3
drag, startPoint x: 553, startPoint y: 469, endPoint x: 446, endPoint y: 577, distance: 150.9
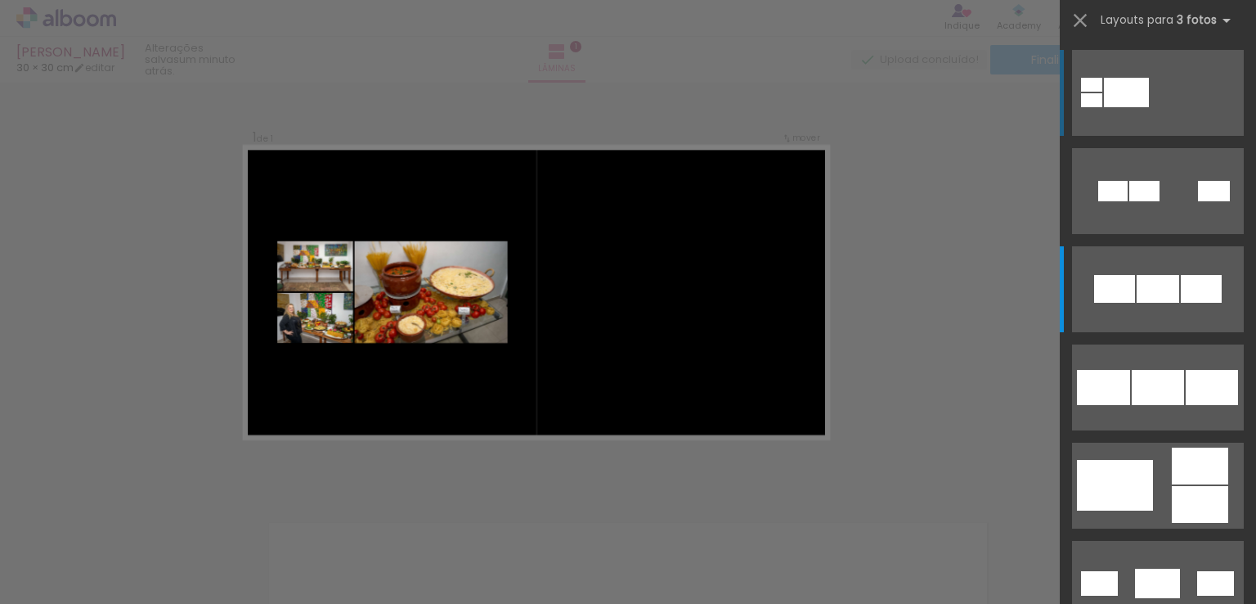
click at [1118, 99] on div at bounding box center [1126, 92] width 45 height 29
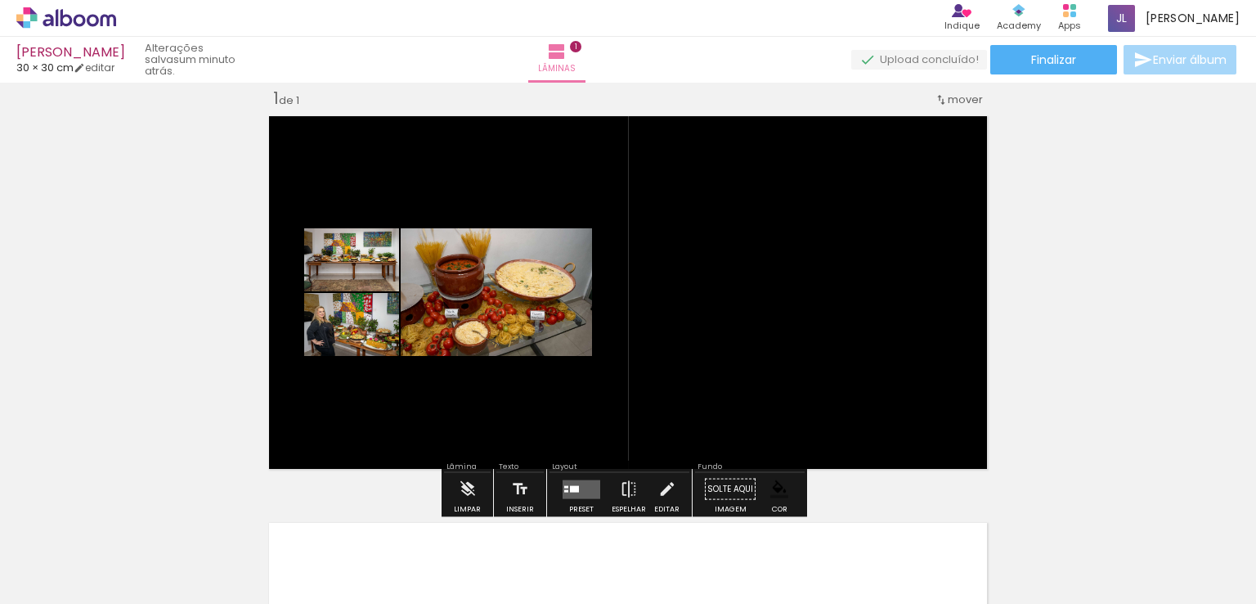
click at [565, 497] on quentale-layouter at bounding box center [582, 488] width 38 height 19
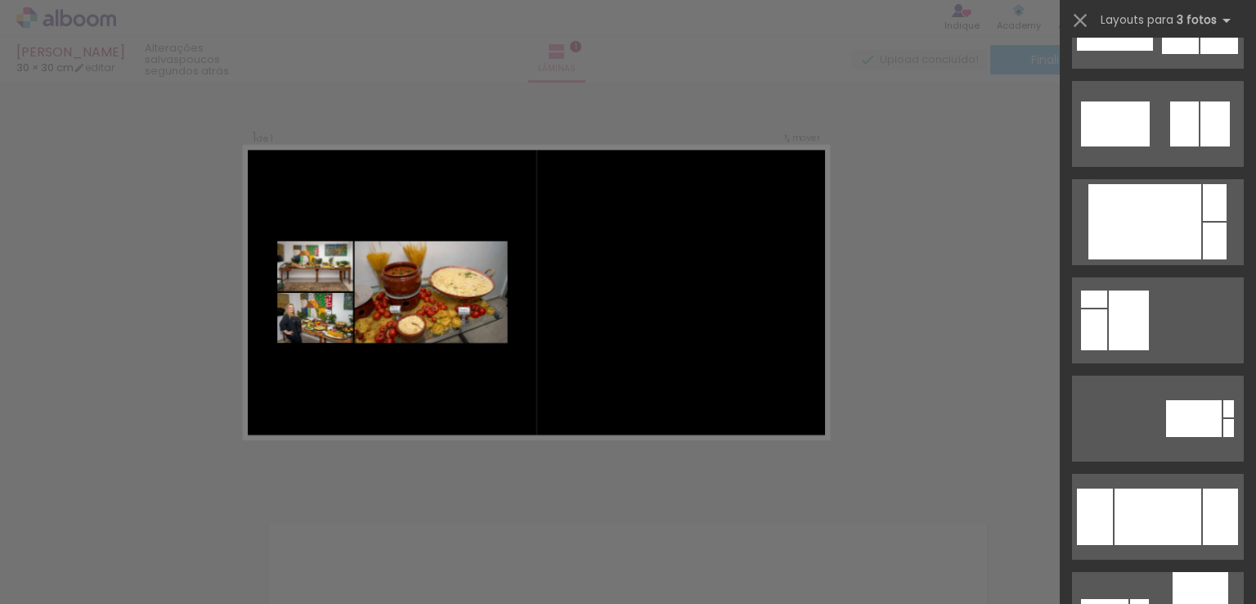
scroll to position [14556, 0]
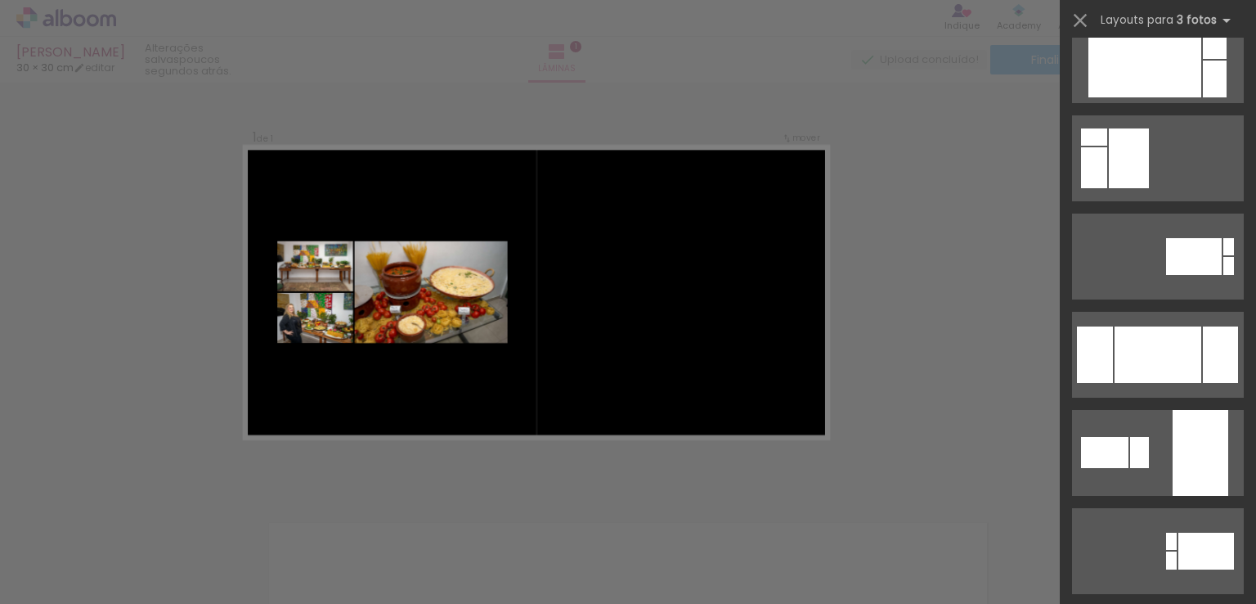
click at [77, 182] on div "Confirmar Cancelar" at bounding box center [628, 488] width 1256 height 852
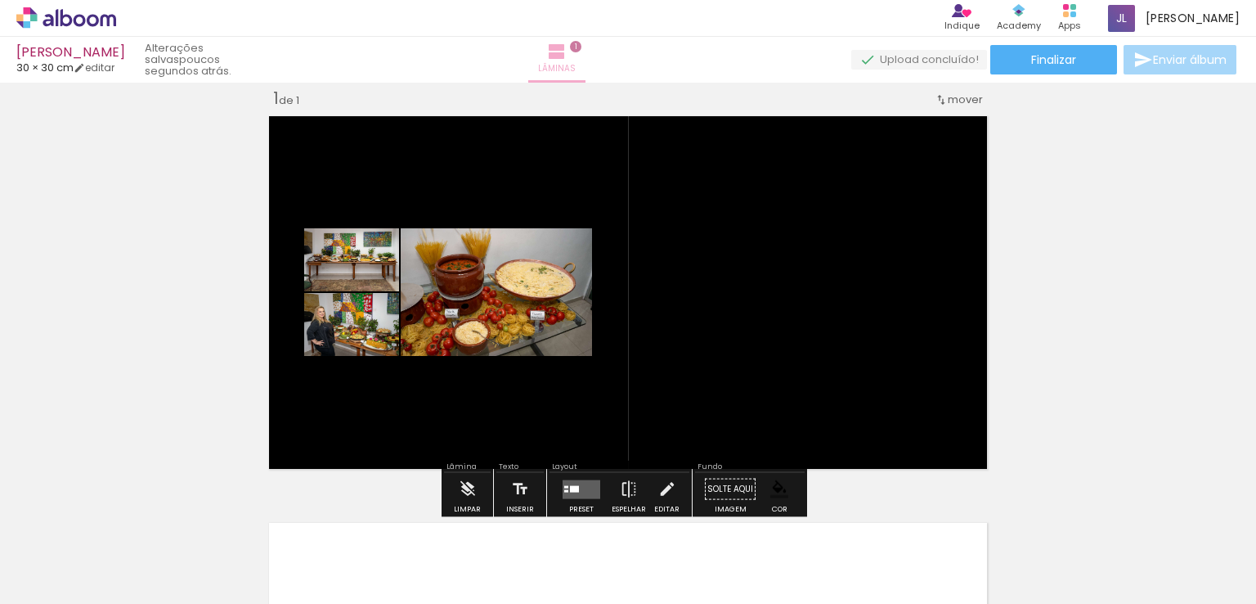
click at [581, 47] on span "1" at bounding box center [575, 46] width 11 height 11
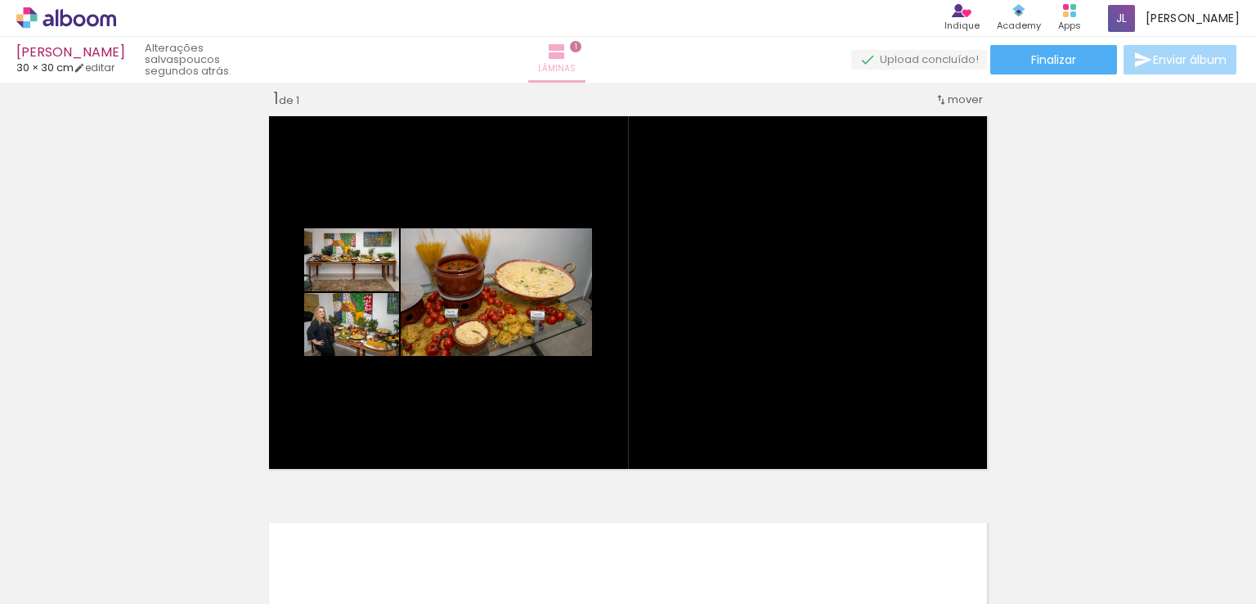
click at [581, 47] on span "1" at bounding box center [575, 46] width 11 height 11
click at [586, 59] on paper-button "Lâminas 1" at bounding box center [556, 60] width 57 height 46
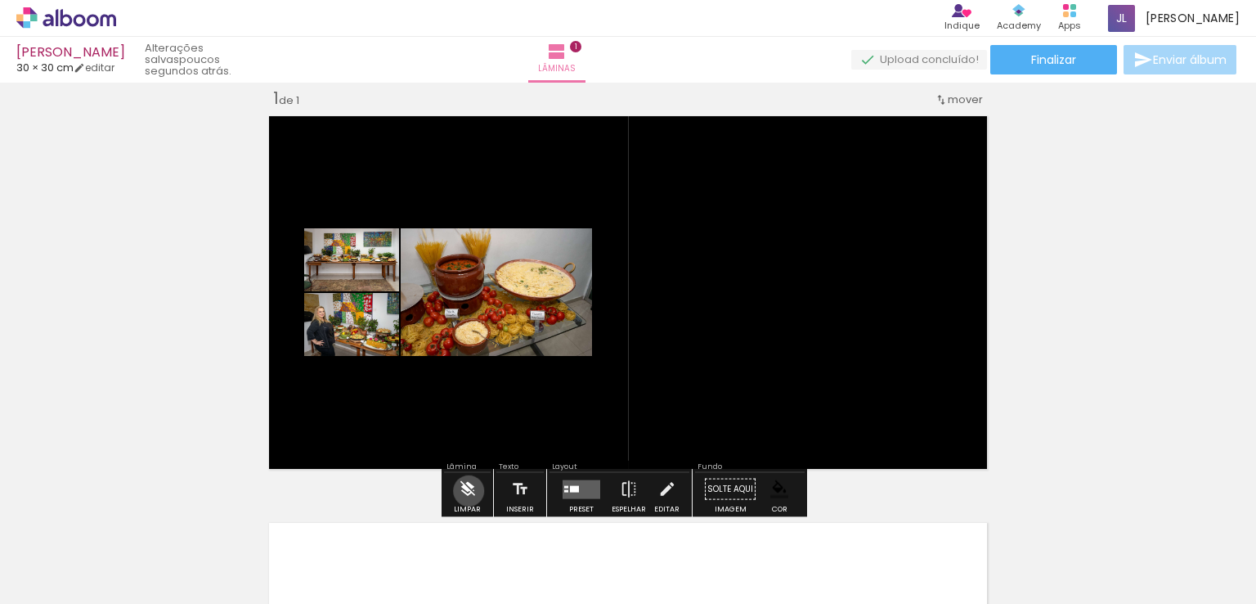
click at [469, 490] on iron-icon at bounding box center [468, 489] width 18 height 33
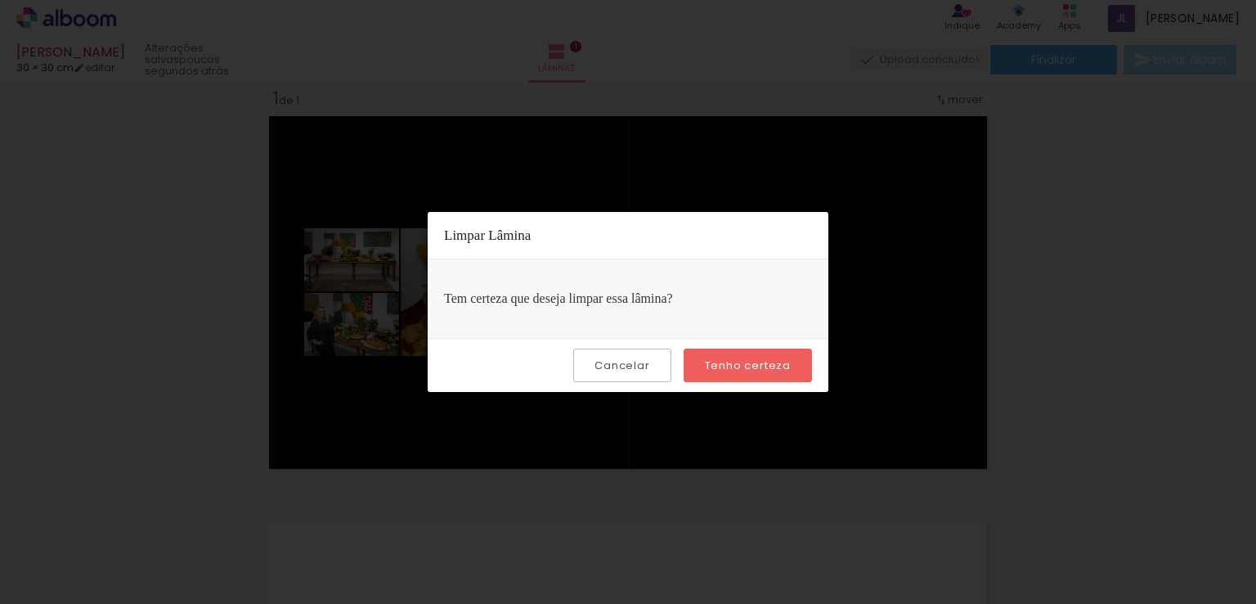
click at [625, 354] on paper-button "Cancelar" at bounding box center [621, 365] width 97 height 34
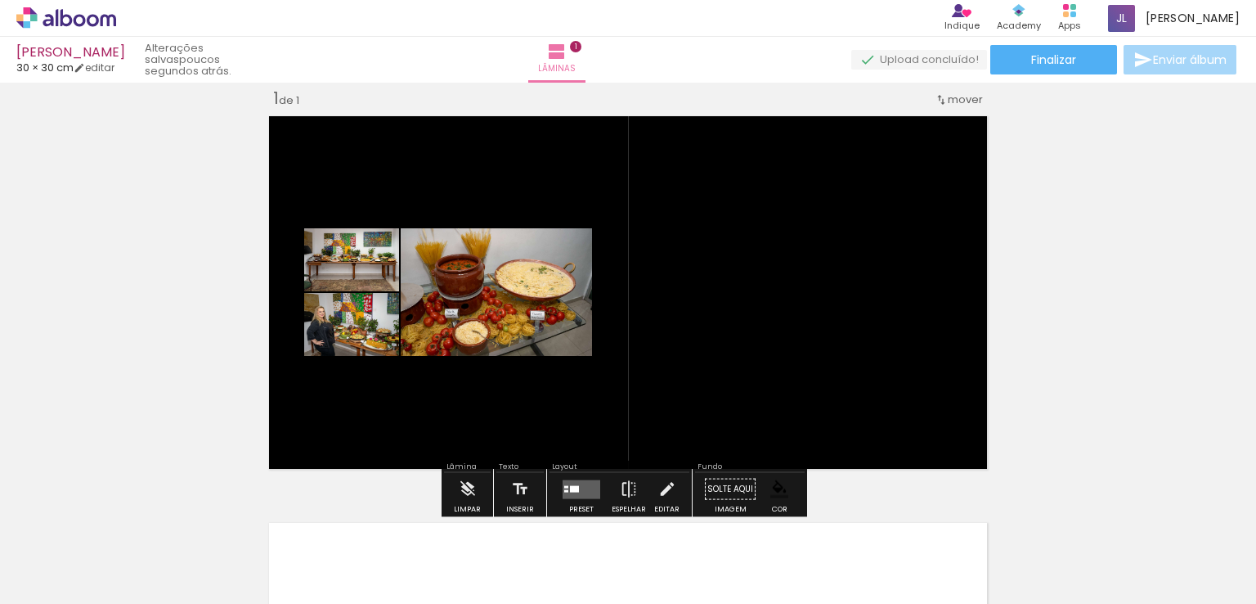
click at [154, 339] on div "Inserir lâmina 1 de 1" at bounding box center [628, 475] width 1256 height 814
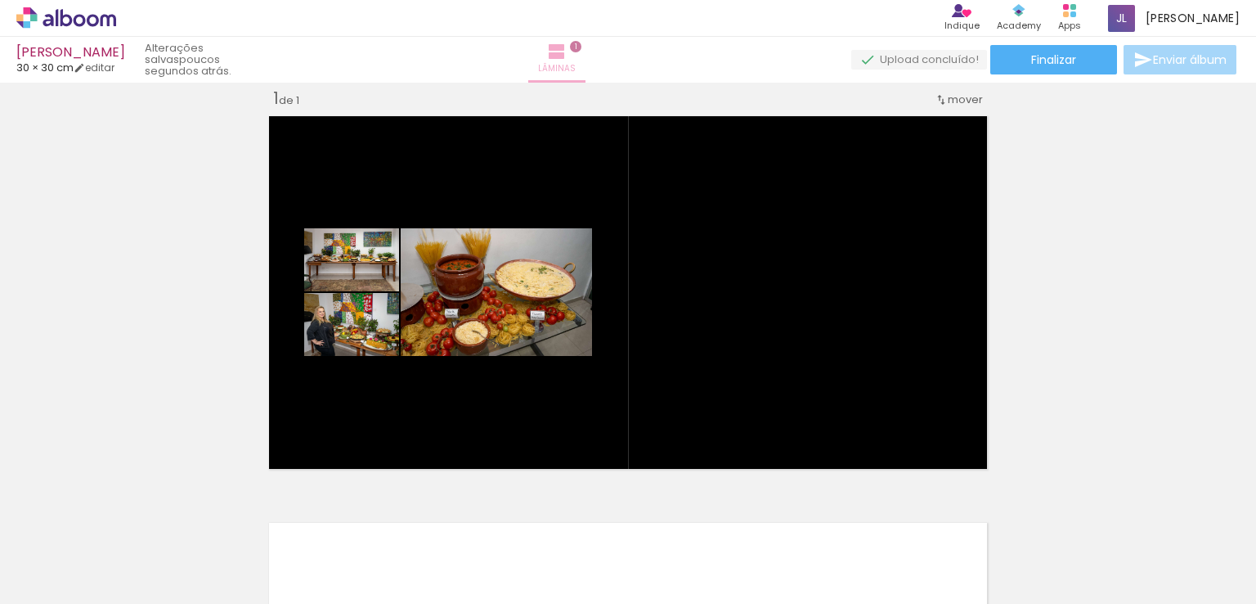
click at [567, 48] on iron-icon at bounding box center [557, 52] width 20 height 20
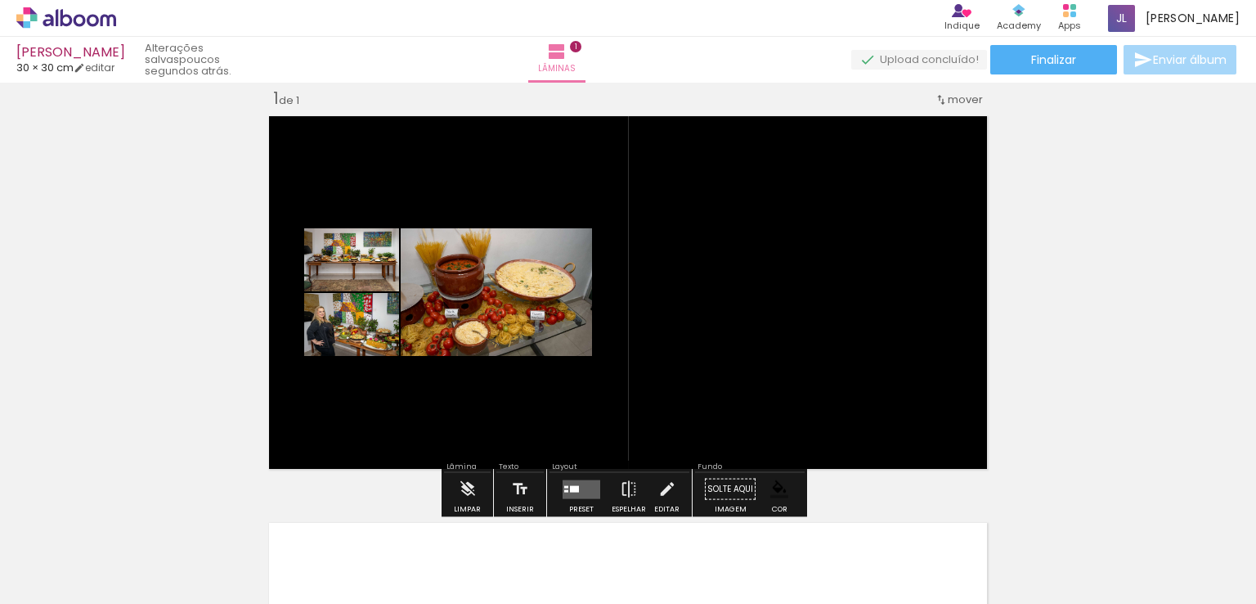
click at [967, 93] on span "mover" at bounding box center [965, 100] width 35 height 16
click at [967, 93] on paper-item "Posição atual: 1" at bounding box center [917, 96] width 124 height 27
click at [1052, 122] on div "Inserir lâmina 1 de 1" at bounding box center [628, 475] width 1256 height 814
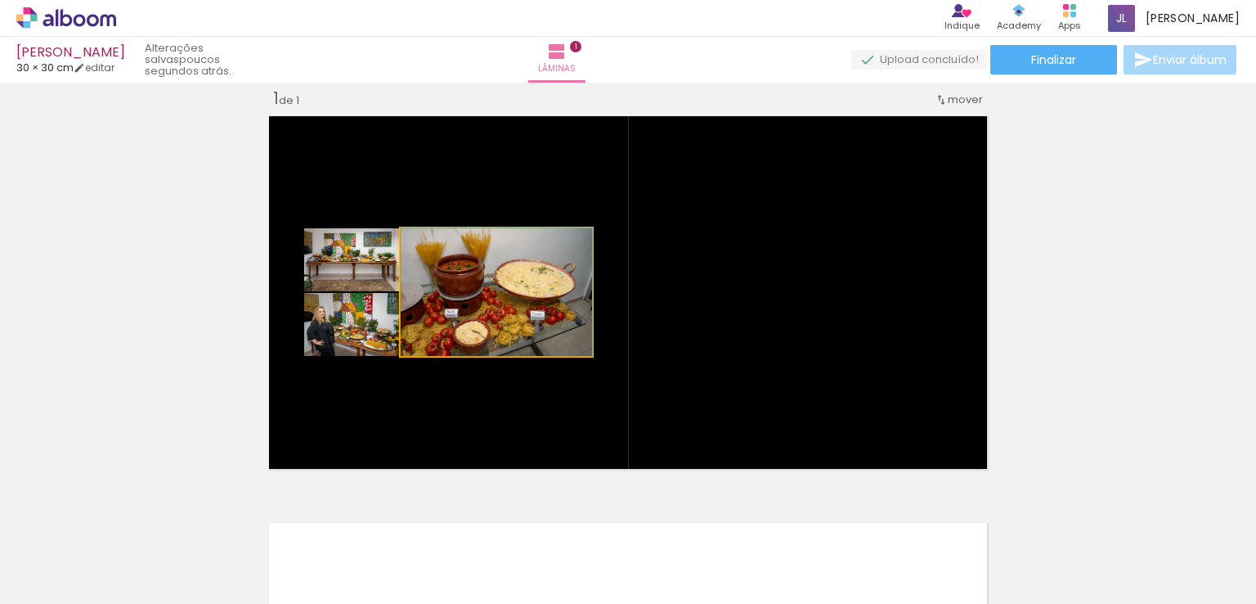
click at [435, 247] on div at bounding box center [439, 245] width 15 height 15
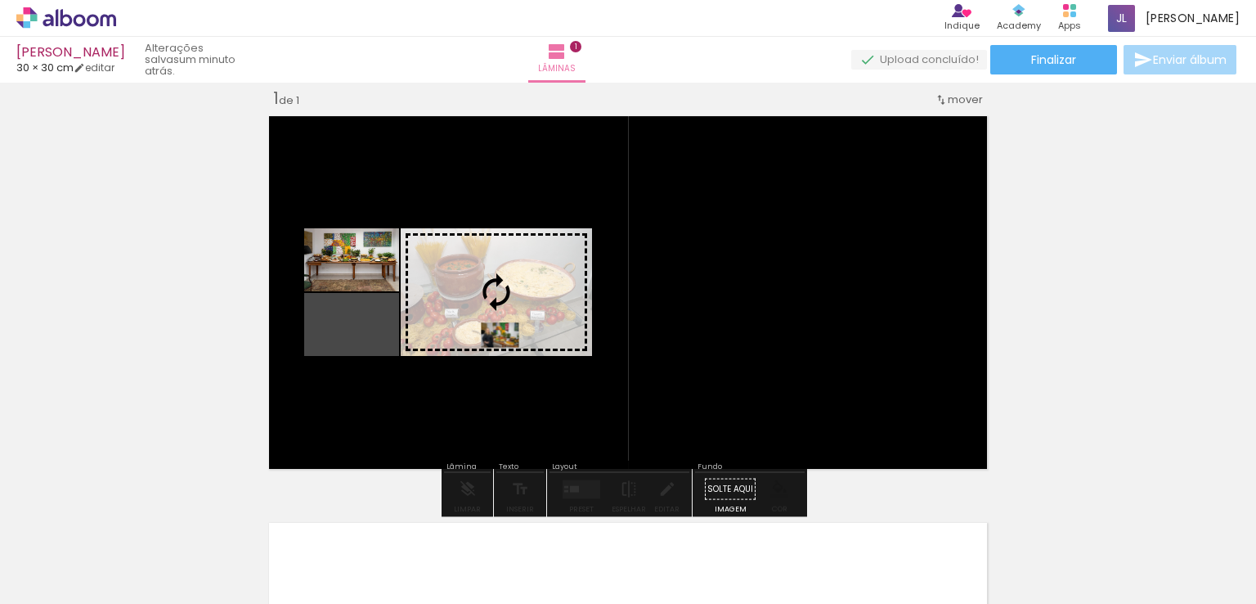
drag, startPoint x: 343, startPoint y: 343, endPoint x: 494, endPoint y: 334, distance: 151.5
click at [0, 0] on slot at bounding box center [0, 0] width 0 height 0
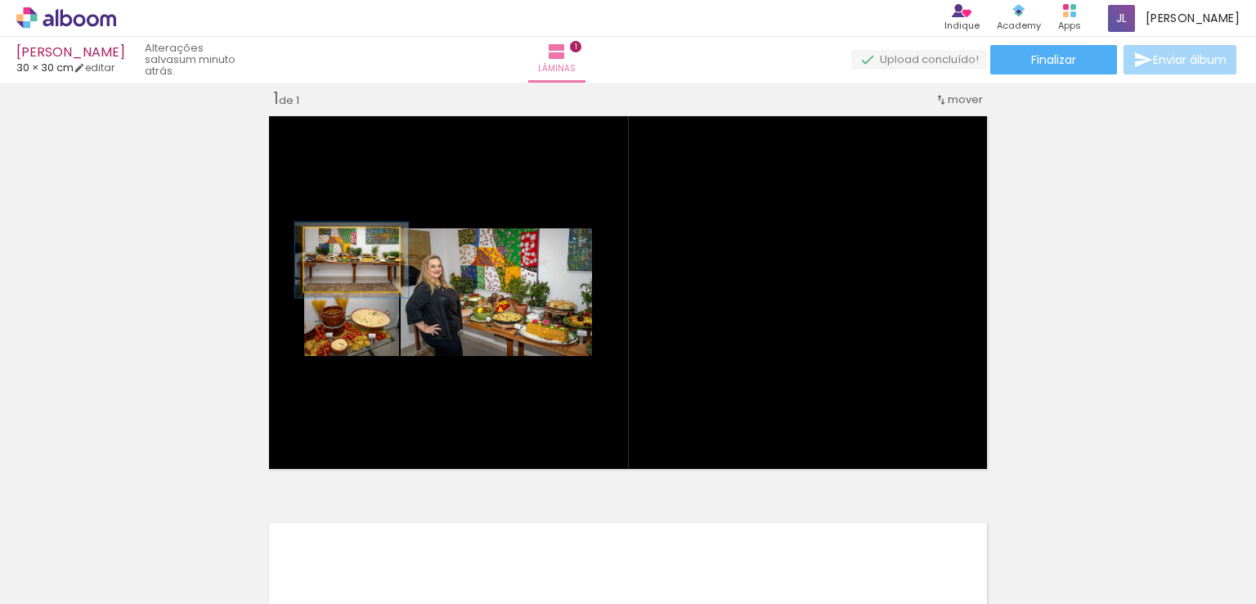
click at [340, 250] on div at bounding box center [345, 245] width 26 height 26
drag, startPoint x: 334, startPoint y: 242, endPoint x: 298, endPoint y: 246, distance: 36.2
type paper-slider "100"
click at [309, 246] on div at bounding box center [350, 245] width 83 height 25
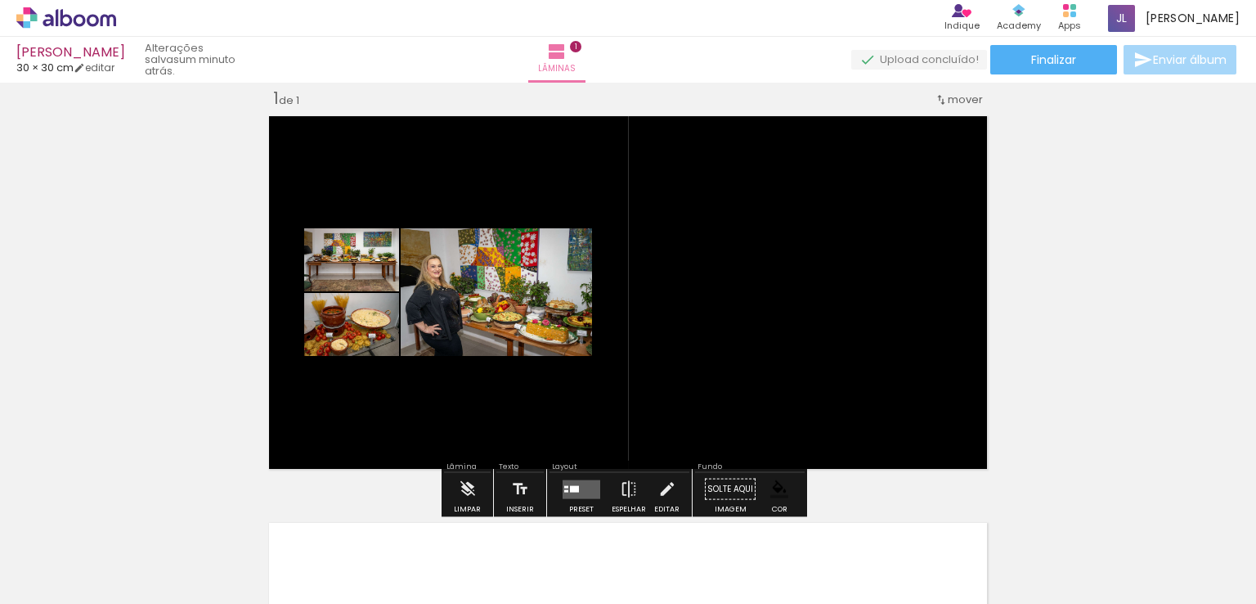
click at [186, 259] on div "Inserir lâmina 1 de 1" at bounding box center [628, 475] width 1256 height 814
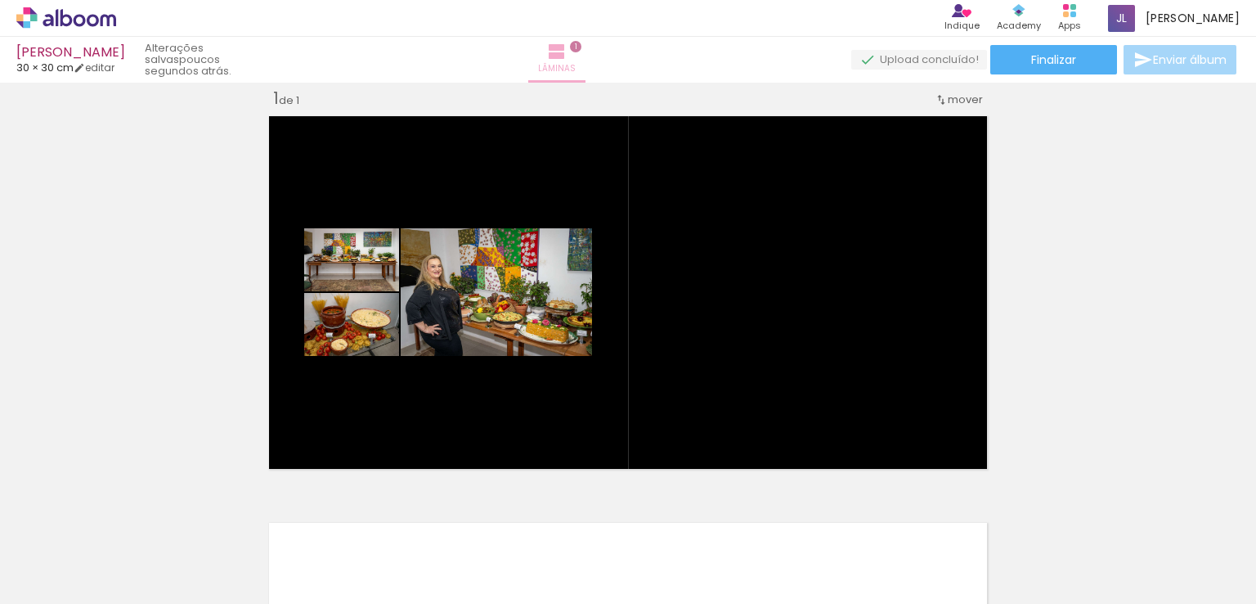
click at [581, 46] on span "1" at bounding box center [575, 46] width 11 height 11
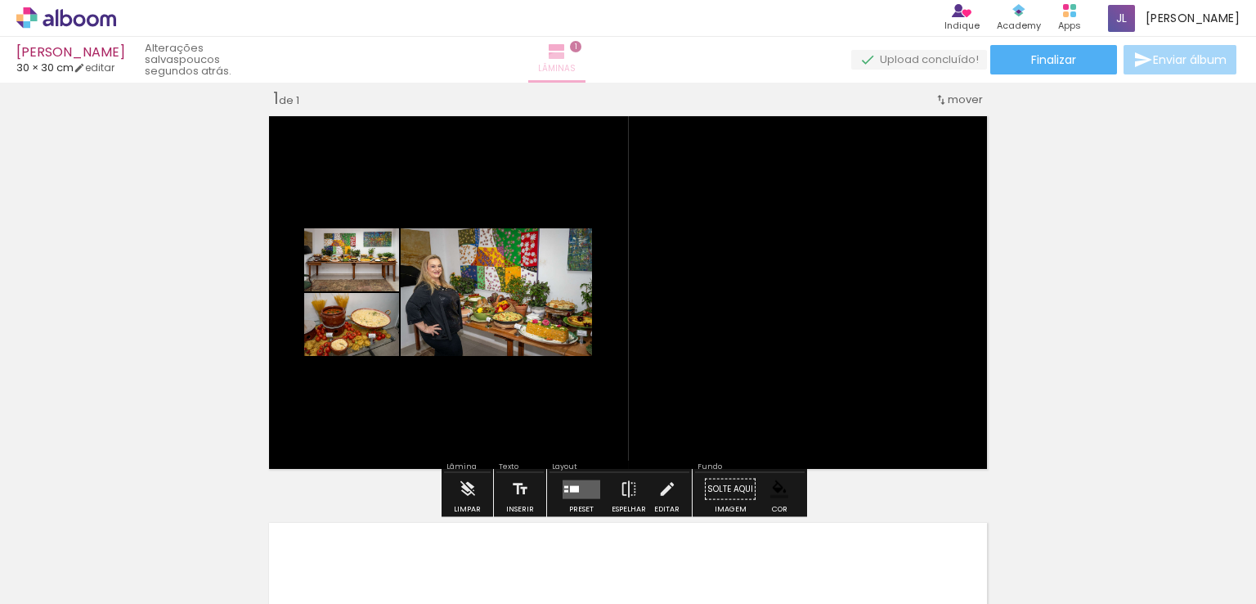
click at [586, 81] on paper-button "Lâminas 1" at bounding box center [556, 60] width 57 height 46
click at [563, 492] on quentale-layouter at bounding box center [582, 488] width 38 height 19
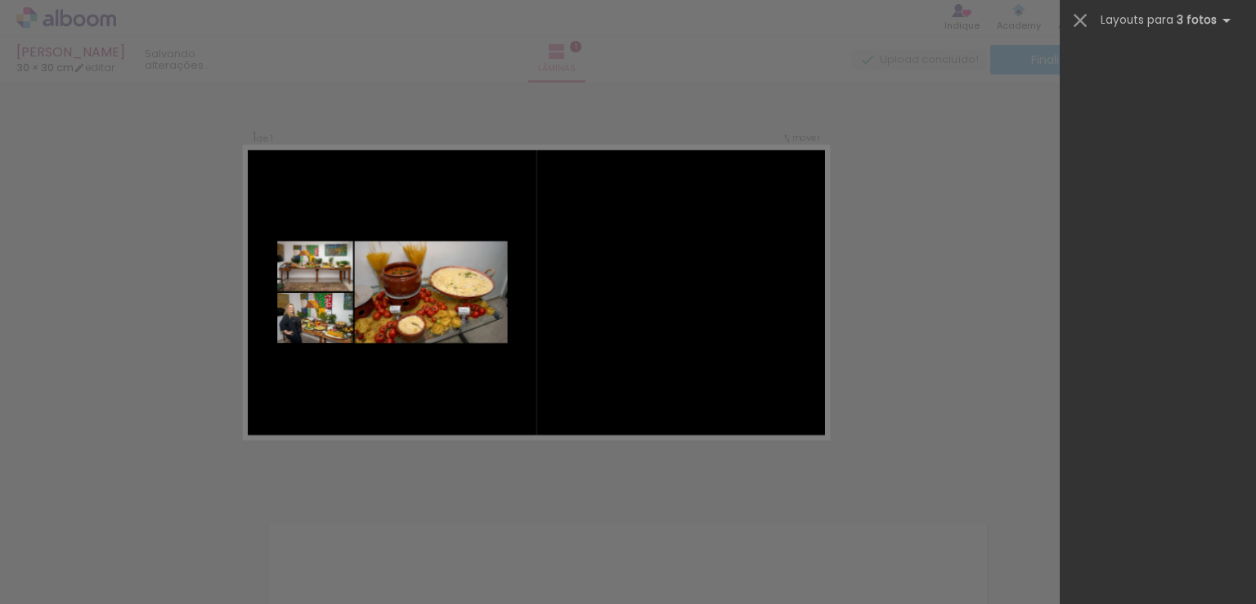
scroll to position [0, 0]
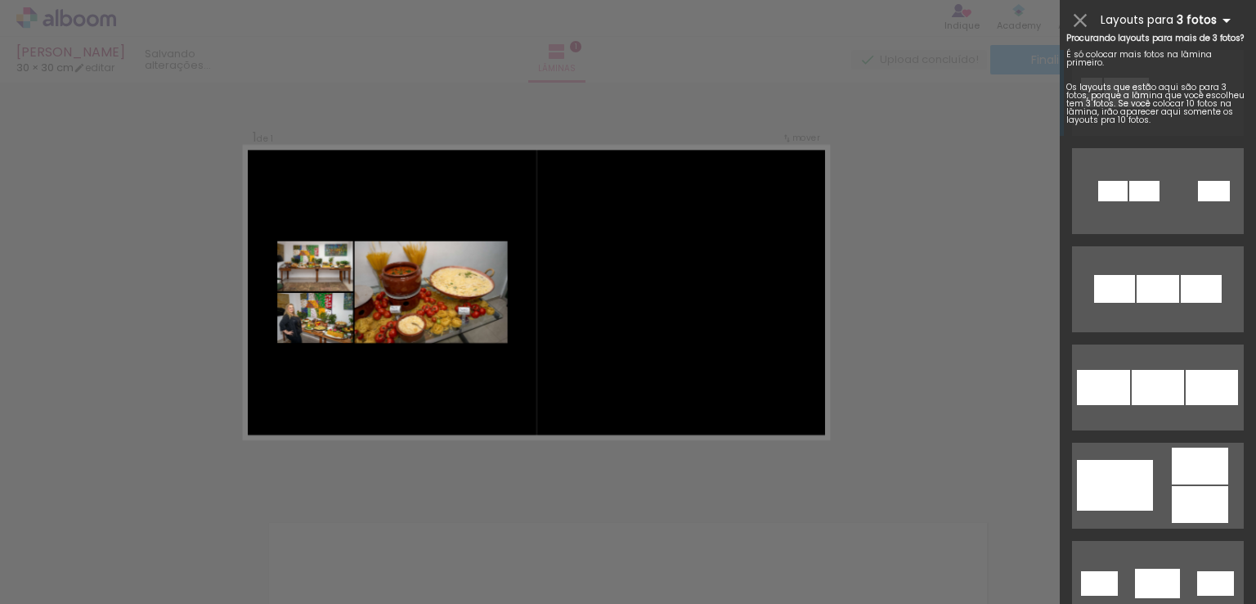
click at [1217, 16] on iron-icon at bounding box center [1227, 21] width 20 height 20
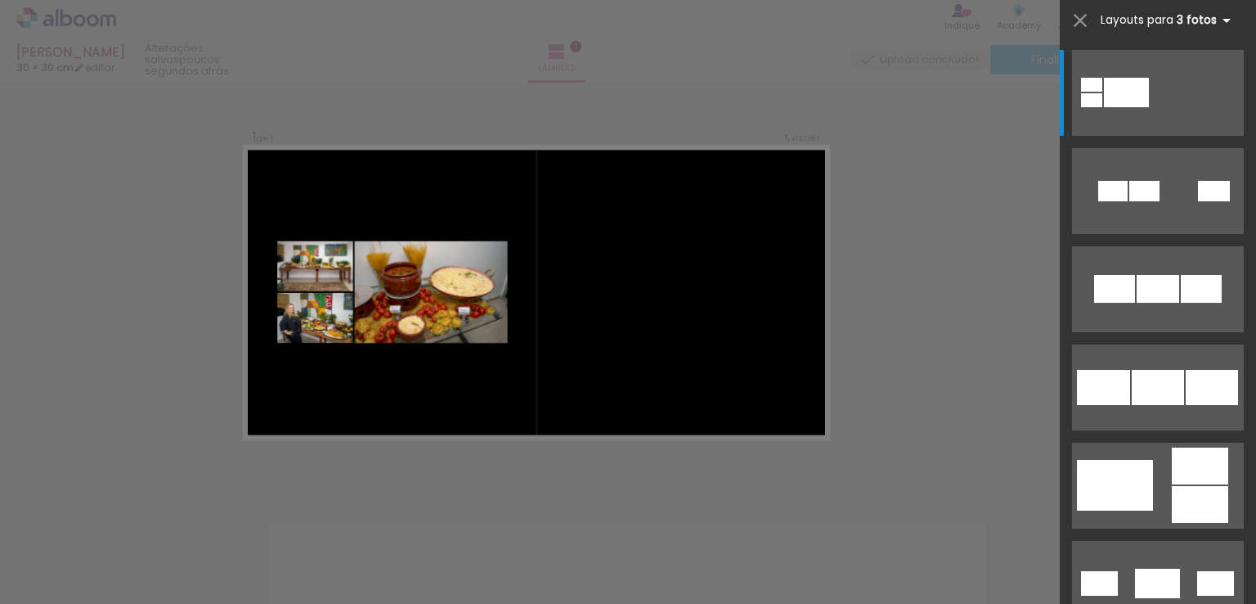
click at [1227, 20] on iron-icon at bounding box center [1227, 21] width 20 height 20
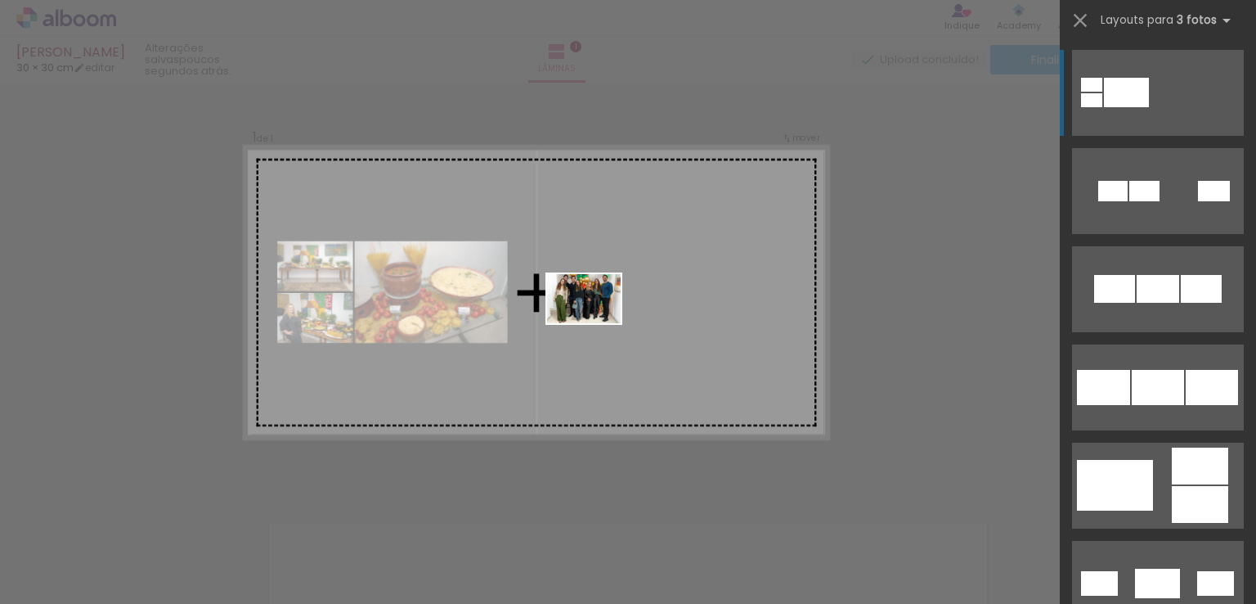
drag, startPoint x: 475, startPoint y: 539, endPoint x: 591, endPoint y: 424, distance: 163.1
click at [604, 313] on quentale-workspace at bounding box center [628, 302] width 1256 height 604
click at [604, 313] on quentale-layouter at bounding box center [536, 292] width 585 height 293
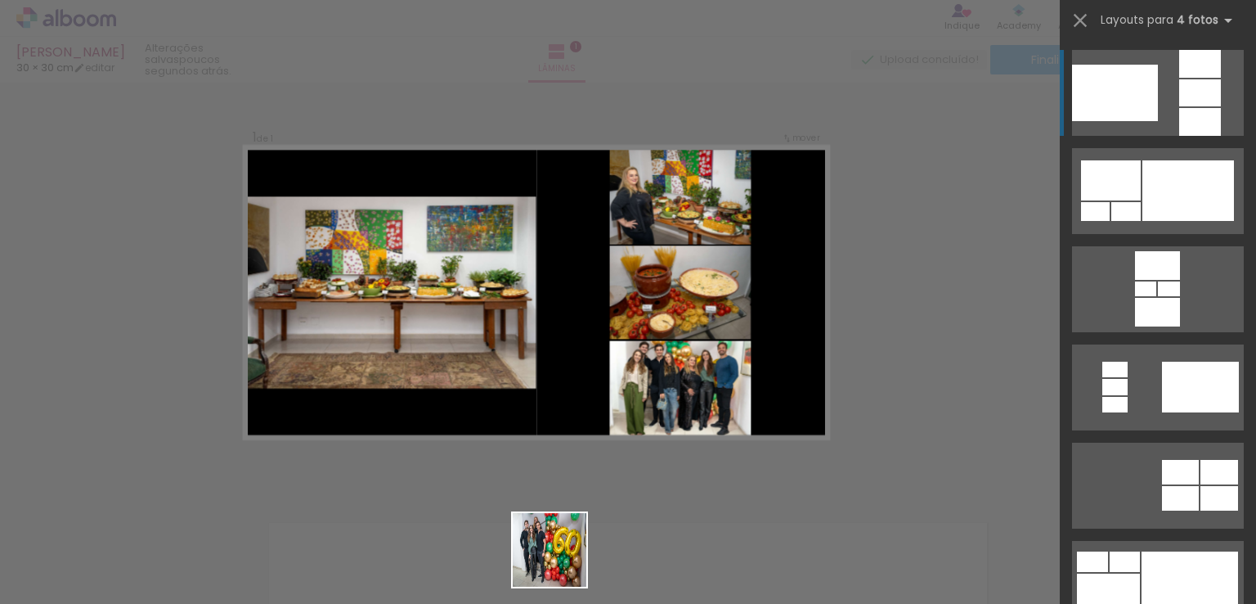
drag, startPoint x: 562, startPoint y: 562, endPoint x: 693, endPoint y: 393, distance: 213.8
click at [675, 426] on quentale-workspace at bounding box center [628, 302] width 1256 height 604
click at [0, 0] on slot at bounding box center [0, 0] width 0 height 0
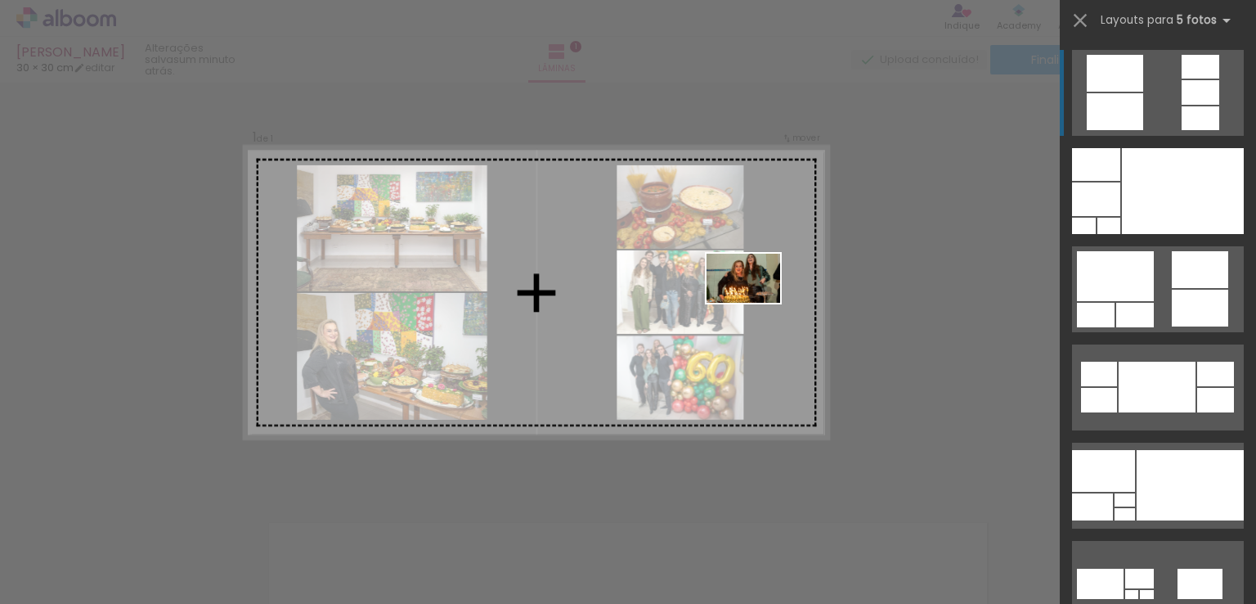
drag, startPoint x: 815, startPoint y: 538, endPoint x: 765, endPoint y: 438, distance: 112.3
click at [756, 303] on quentale-workspace at bounding box center [628, 302] width 1256 height 604
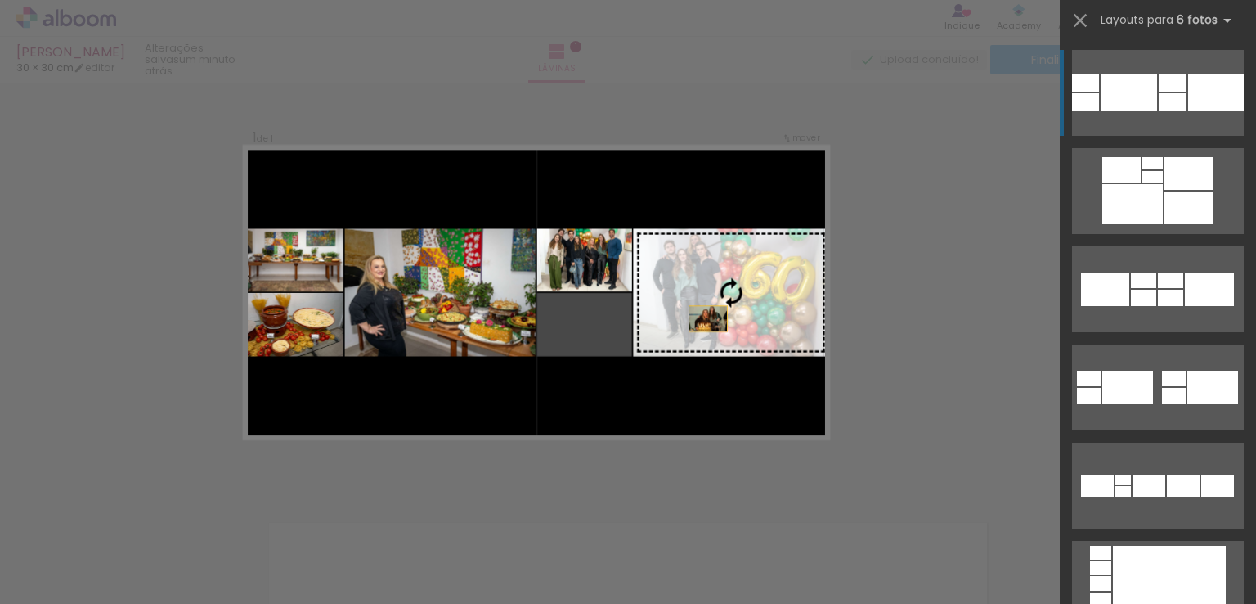
drag, startPoint x: 601, startPoint y: 331, endPoint x: 733, endPoint y: 316, distance: 132.5
click at [0, 0] on slot at bounding box center [0, 0] width 0 height 0
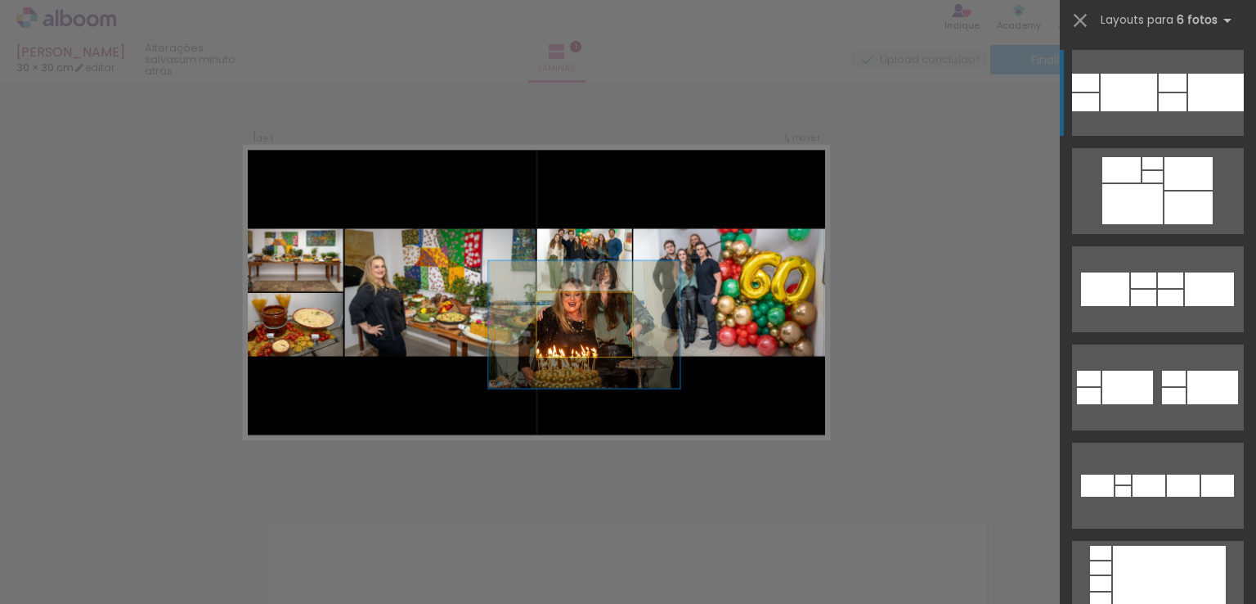
drag, startPoint x: 572, startPoint y: 315, endPoint x: 765, endPoint y: 268, distance: 197.7
type paper-slider "200"
click at [0, 0] on slot at bounding box center [0, 0] width 0 height 0
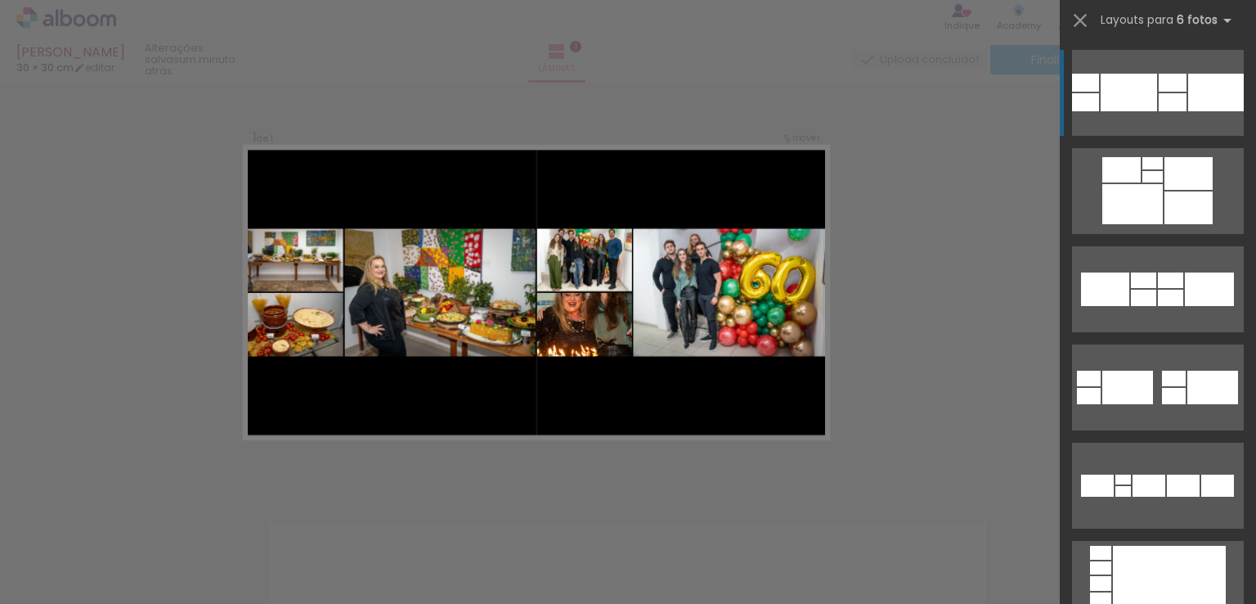
click at [615, 419] on quentale-layouter at bounding box center [536, 292] width 585 height 293
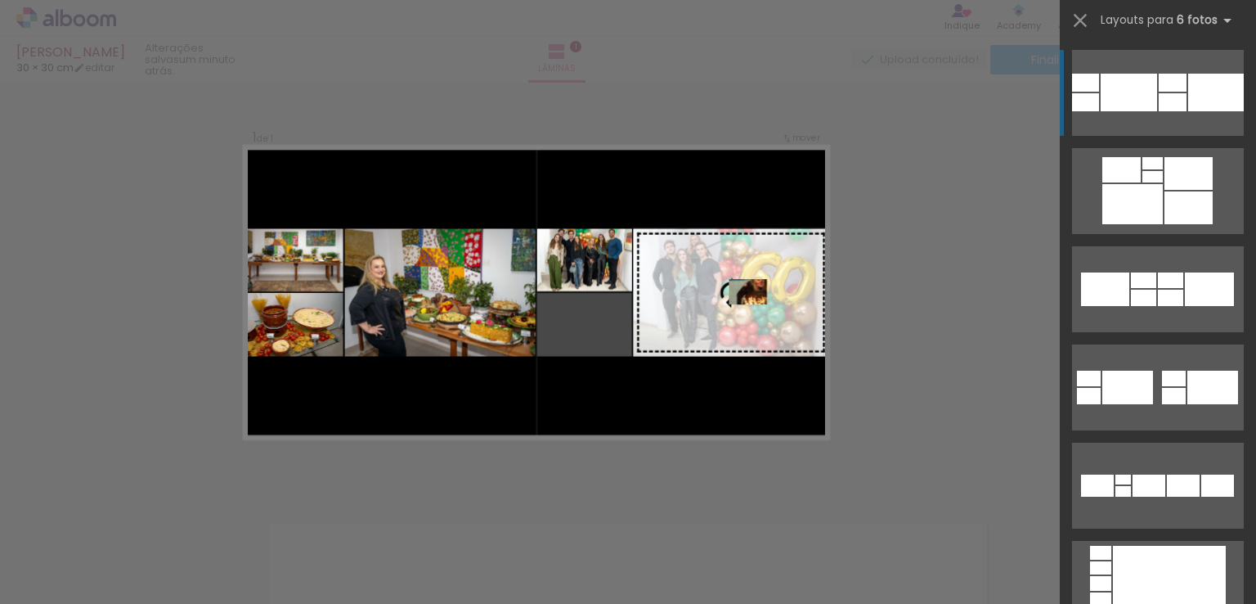
drag, startPoint x: 572, startPoint y: 317, endPoint x: 783, endPoint y: 283, distance: 213.0
click at [0, 0] on slot at bounding box center [0, 0] width 0 height 0
drag, startPoint x: 605, startPoint y: 344, endPoint x: 722, endPoint y: 321, distance: 119.2
click at [0, 0] on slot at bounding box center [0, 0] width 0 height 0
drag, startPoint x: 600, startPoint y: 341, endPoint x: 686, endPoint y: 326, distance: 87.1
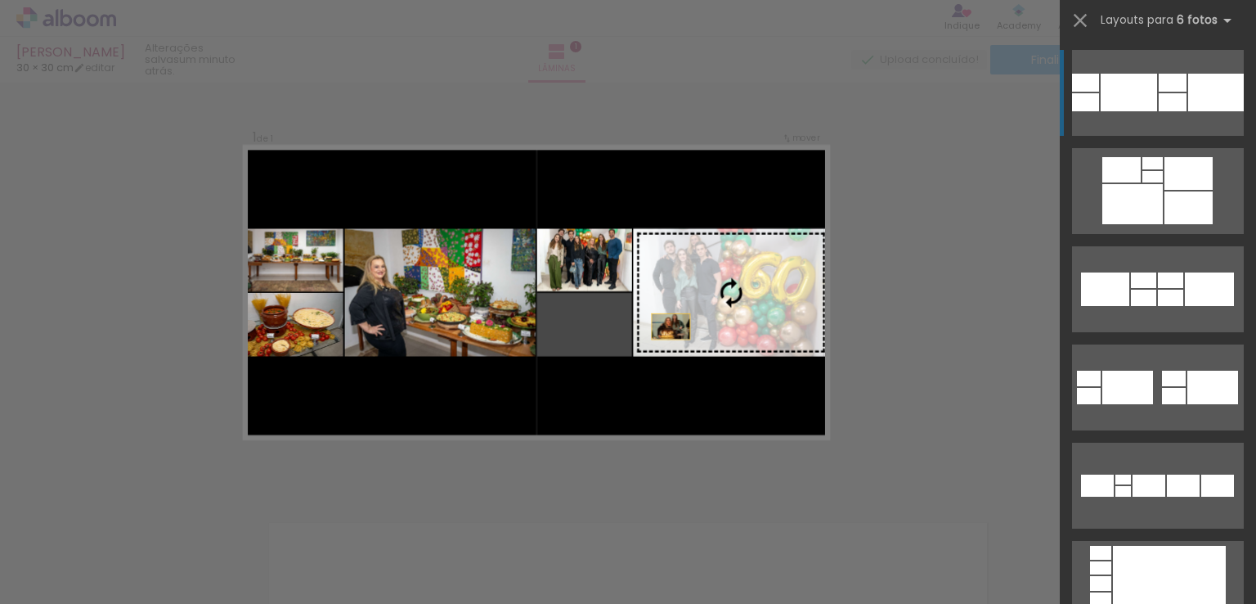
click at [0, 0] on slot at bounding box center [0, 0] width 0 height 0
drag, startPoint x: 608, startPoint y: 351, endPoint x: 782, endPoint y: 295, distance: 182.8
click at [0, 0] on slot at bounding box center [0, 0] width 0 height 0
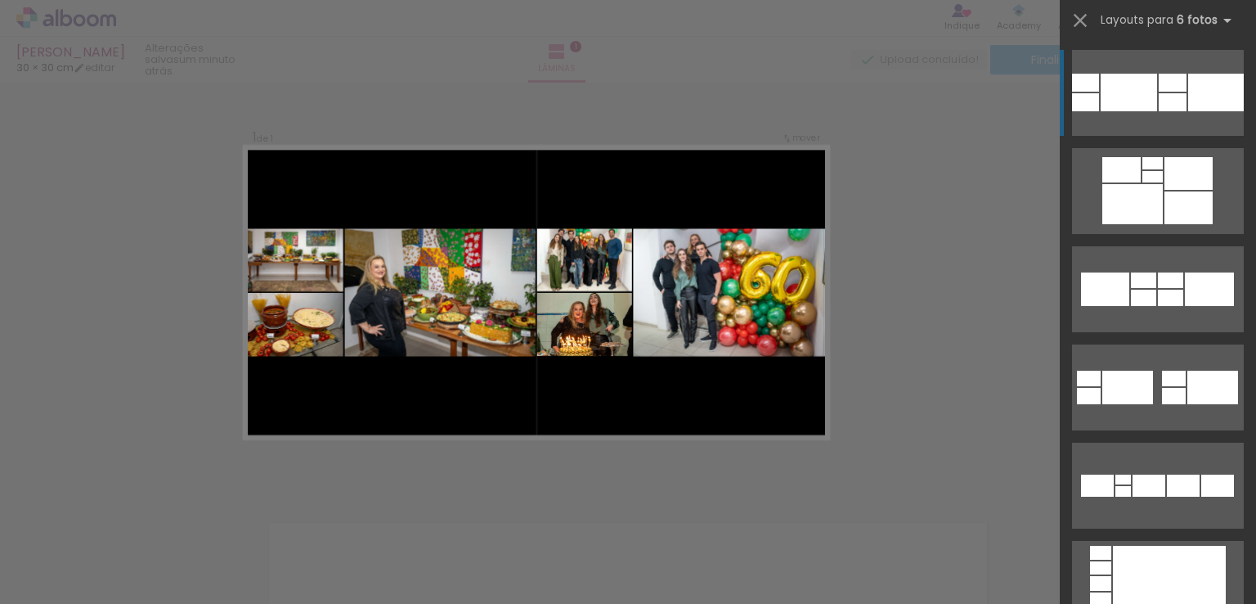
click at [702, 295] on quentale-photo at bounding box center [730, 293] width 195 height 128
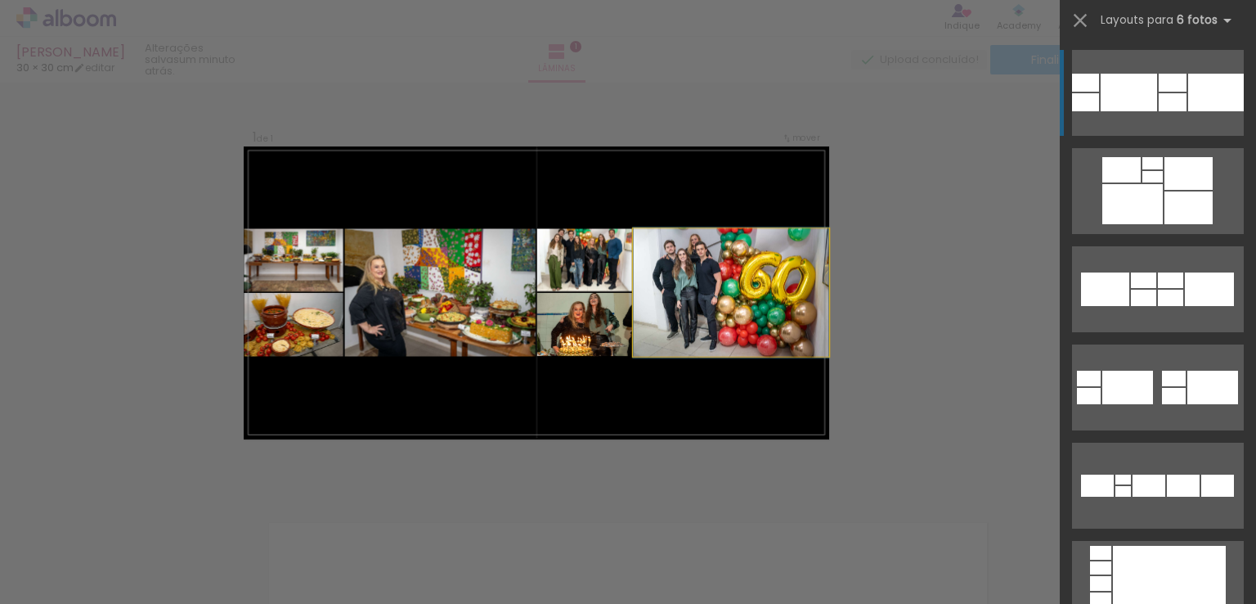
drag, startPoint x: 702, startPoint y: 295, endPoint x: 662, endPoint y: 299, distance: 41.1
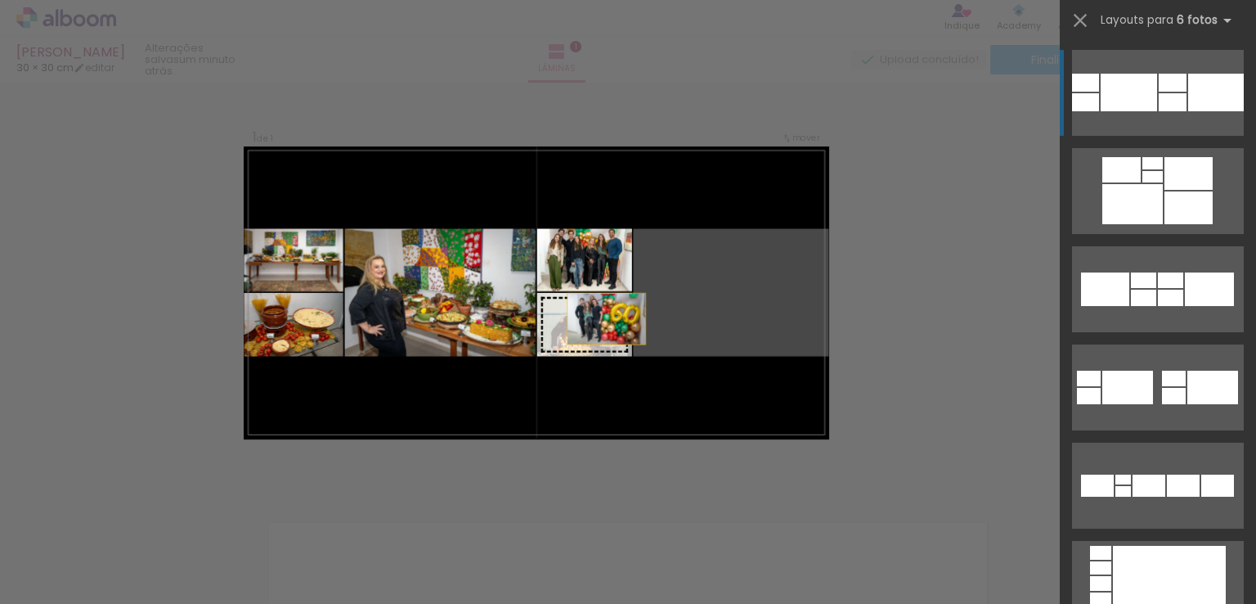
drag, startPoint x: 662, startPoint y: 299, endPoint x: 569, endPoint y: 325, distance: 95.8
click at [0, 0] on slot at bounding box center [0, 0] width 0 height 0
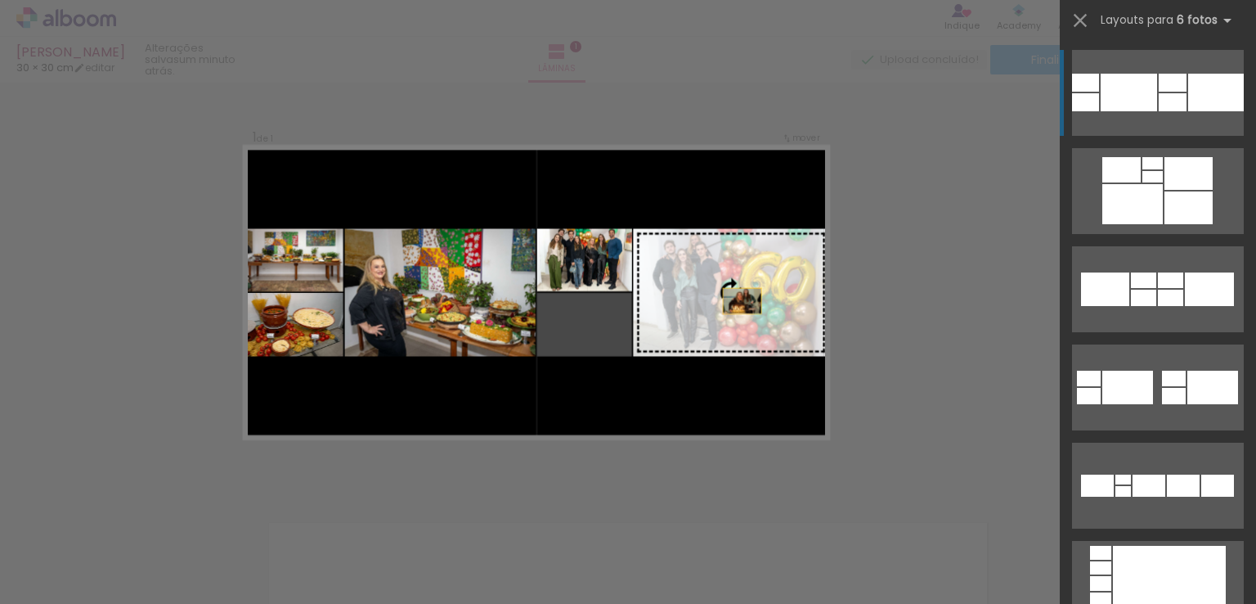
drag, startPoint x: 545, startPoint y: 340, endPoint x: 862, endPoint y: 263, distance: 326.7
click at [862, 263] on div "Inserir lâmina 1 de 1 Confirmar Cancelar" at bounding box center [628, 488] width 1256 height 852
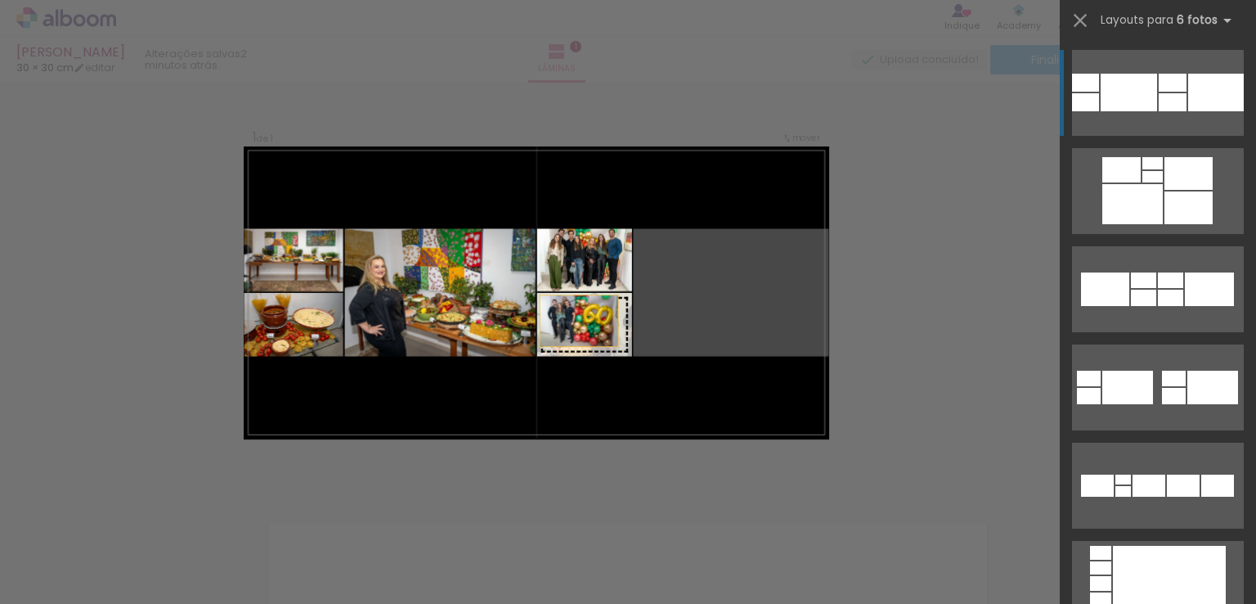
drag, startPoint x: 674, startPoint y: 294, endPoint x: 535, endPoint y: 322, distance: 141.8
click at [0, 0] on slot at bounding box center [0, 0] width 0 height 0
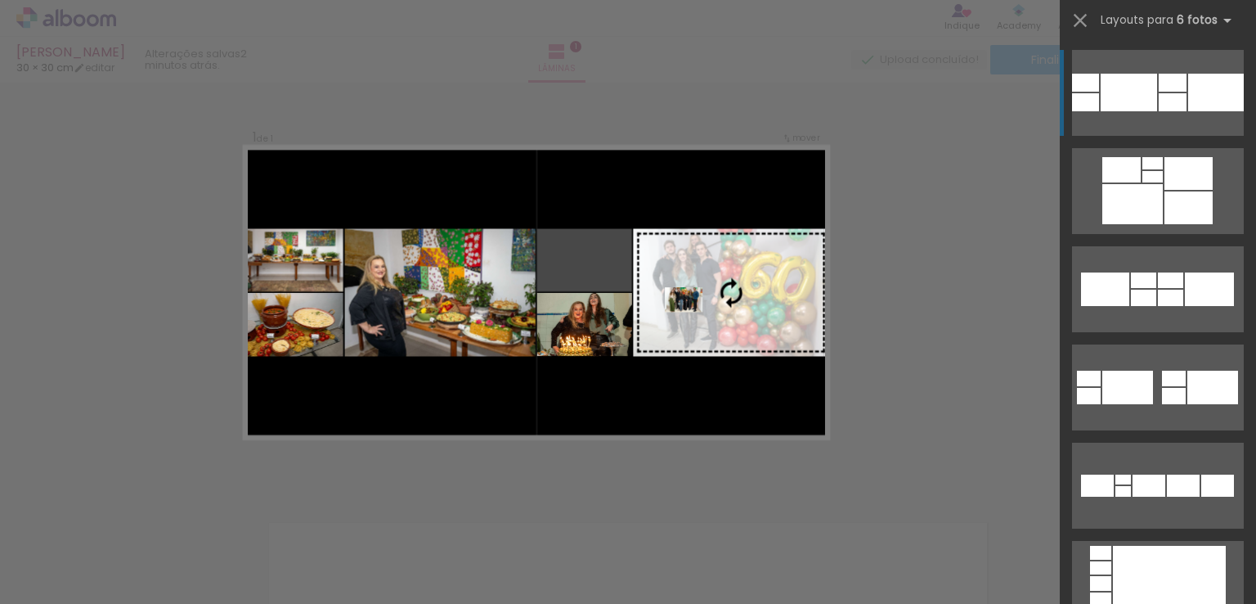
drag, startPoint x: 545, startPoint y: 258, endPoint x: 702, endPoint y: 309, distance: 165.2
click at [0, 0] on slot at bounding box center [0, 0] width 0 height 0
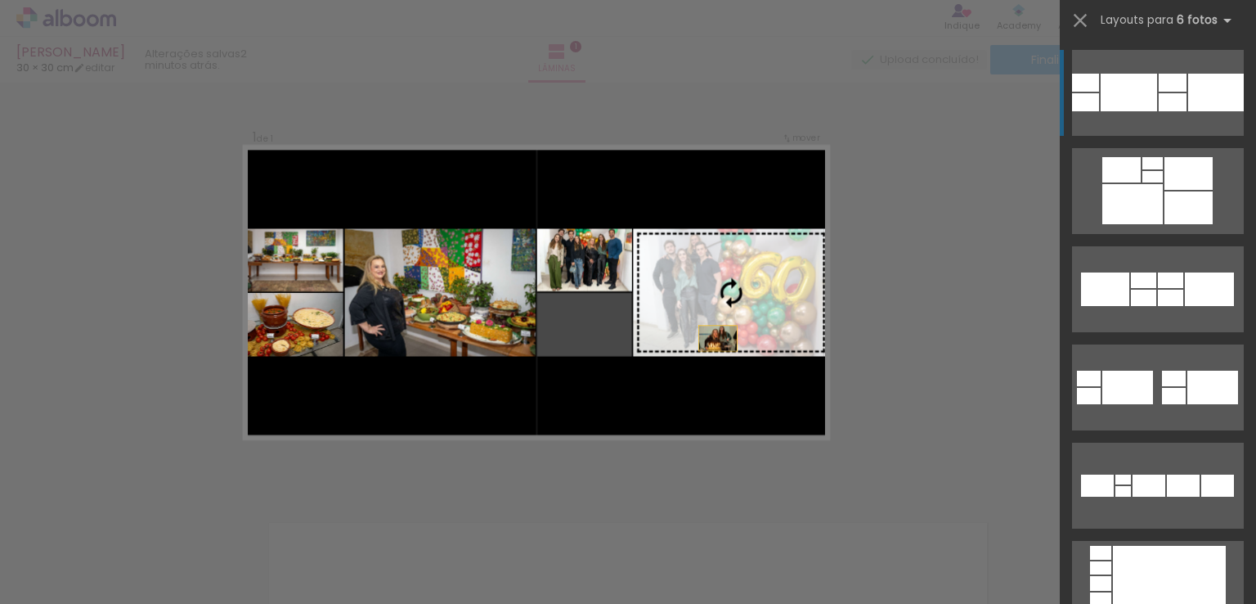
drag, startPoint x: 617, startPoint y: 348, endPoint x: 745, endPoint y: 341, distance: 128.6
click at [0, 0] on slot at bounding box center [0, 0] width 0 height 0
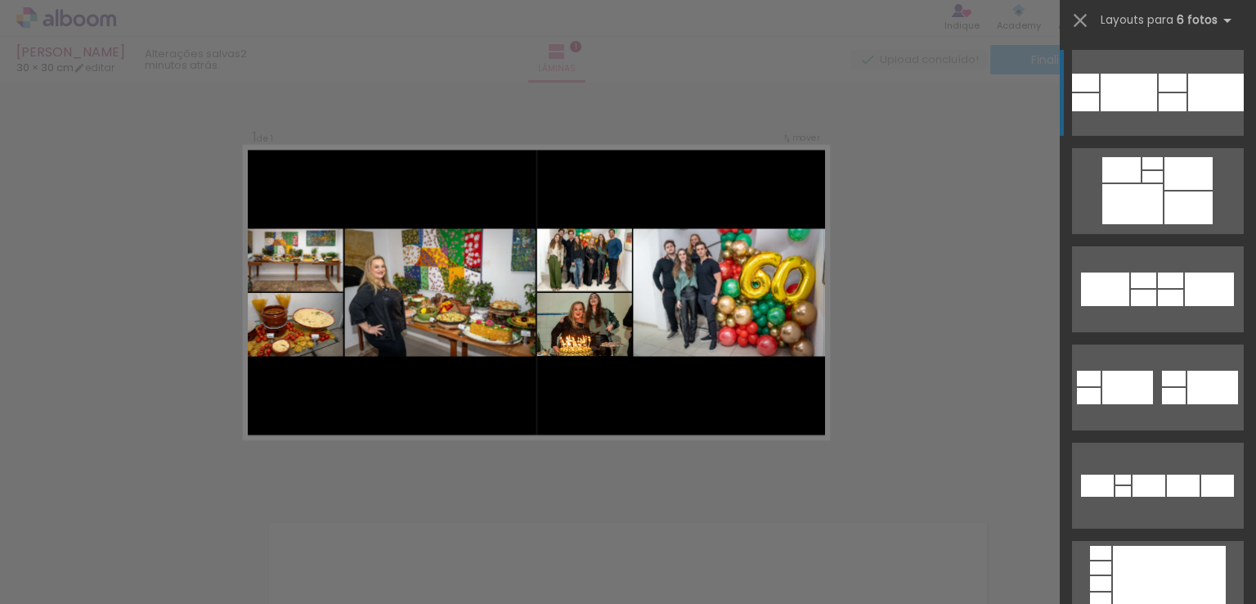
click at [745, 341] on quentale-photo at bounding box center [730, 293] width 195 height 128
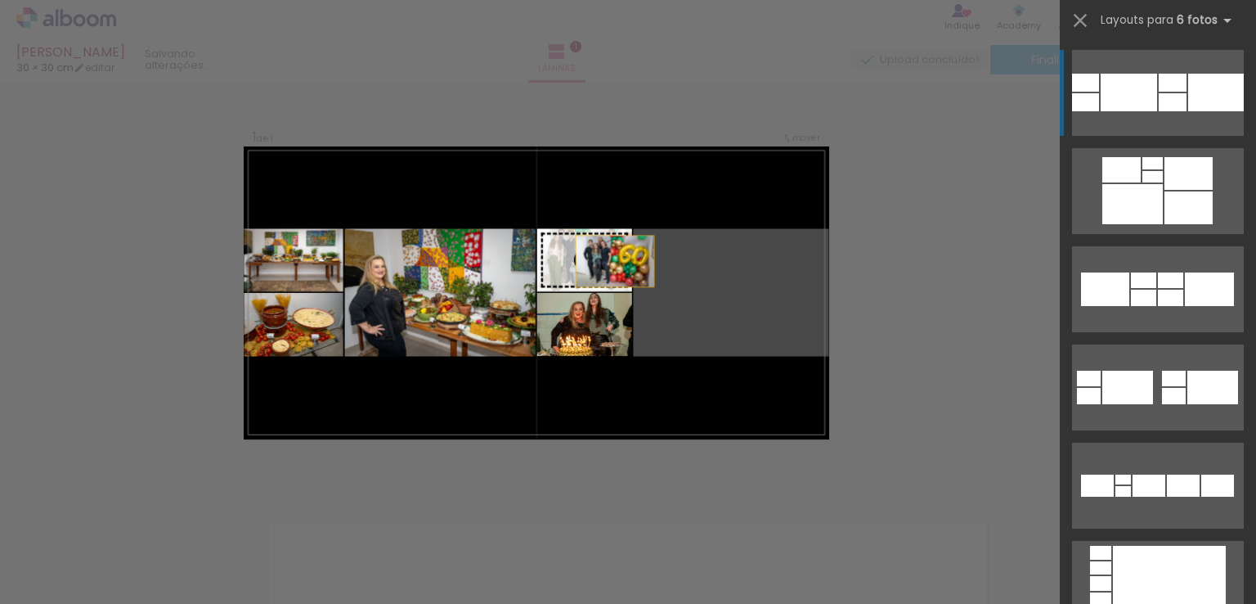
drag, startPoint x: 742, startPoint y: 335, endPoint x: 580, endPoint y: 253, distance: 181.8
click at [0, 0] on slot at bounding box center [0, 0] width 0 height 0
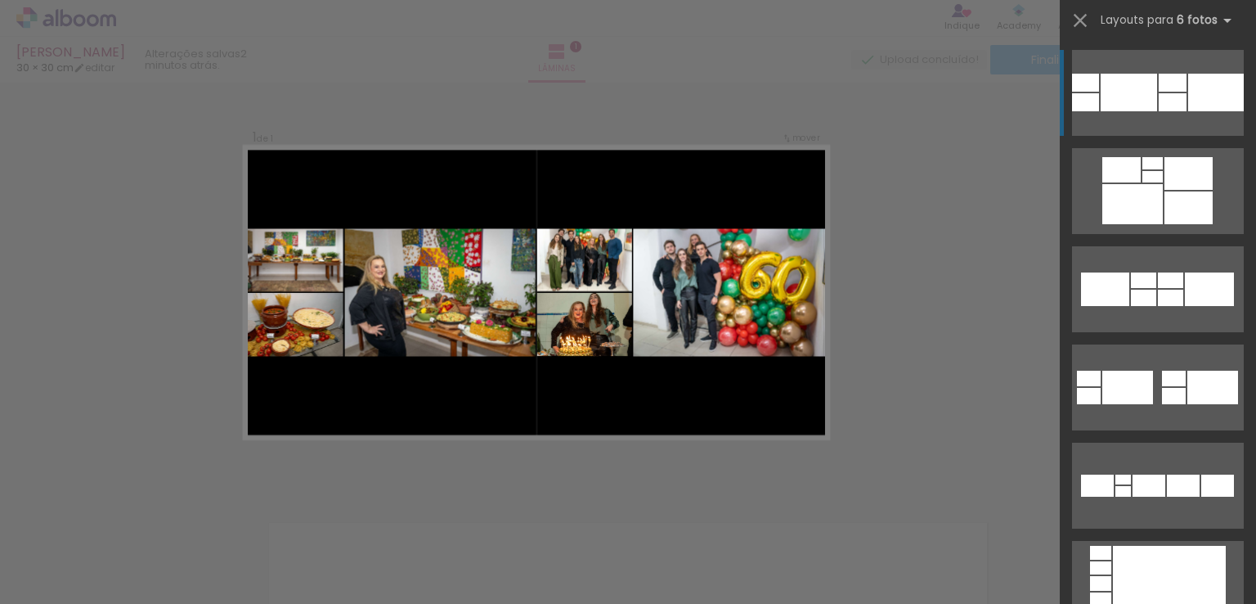
click at [580, 253] on div "Largura Cor" at bounding box center [579, 263] width 24 height 20
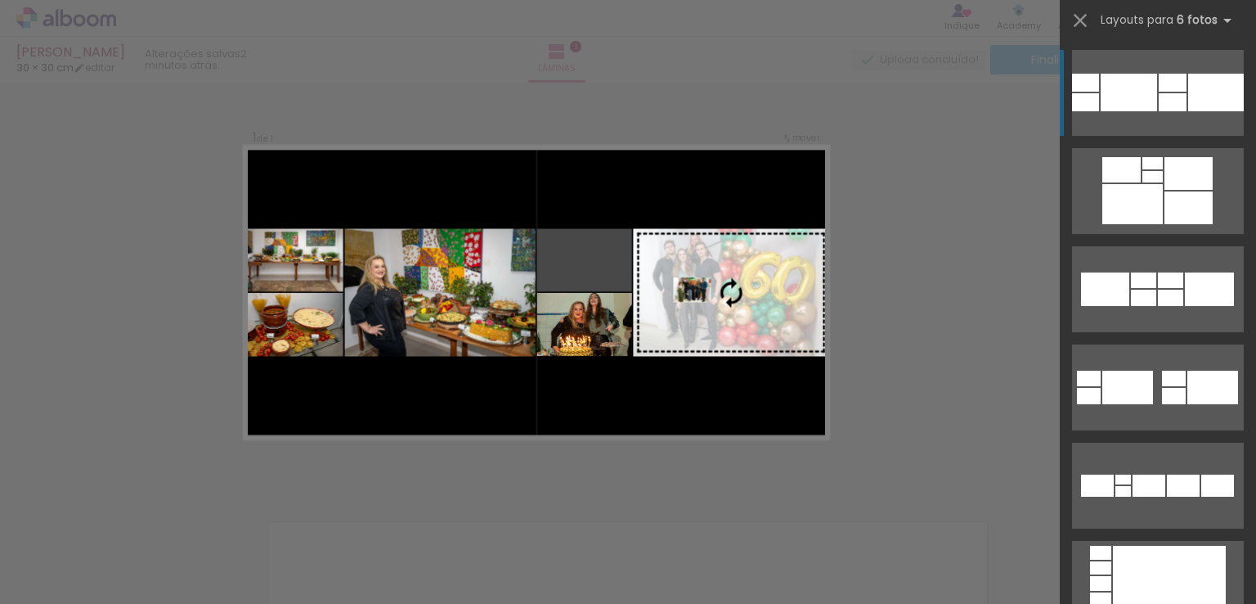
drag, startPoint x: 572, startPoint y: 258, endPoint x: 713, endPoint y: 297, distance: 146.8
click at [0, 0] on slot at bounding box center [0, 0] width 0 height 0
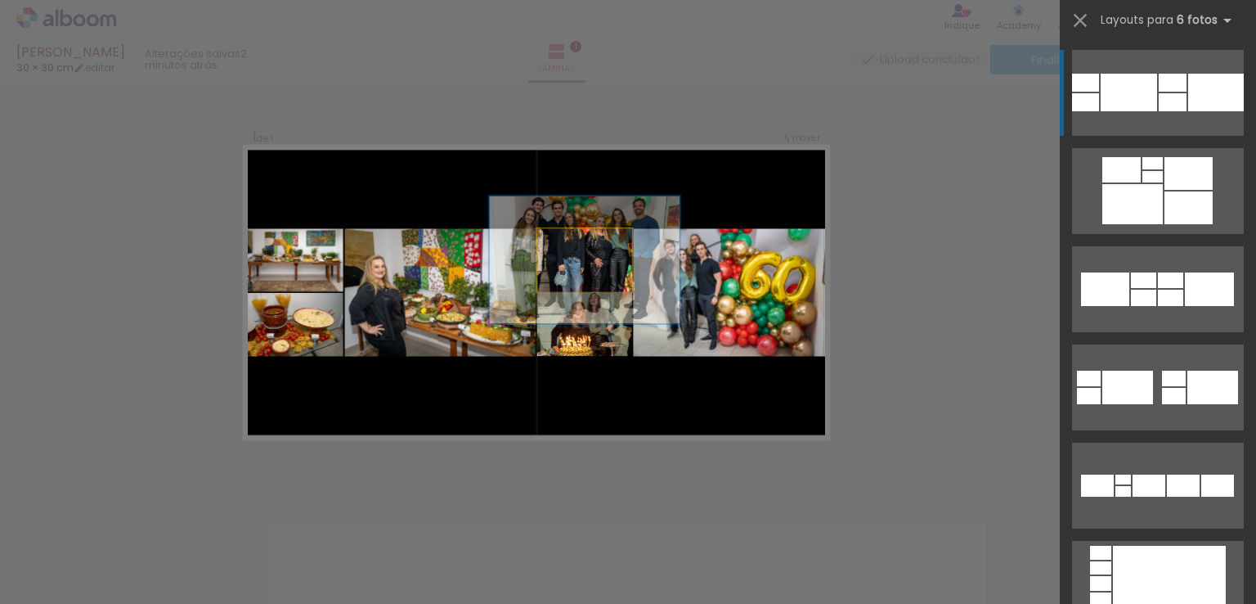
drag, startPoint x: 564, startPoint y: 252, endPoint x: 644, endPoint y: 288, distance: 87.8
type paper-slider "200"
click at [632, 288] on quentale-photo at bounding box center [584, 260] width 95 height 63
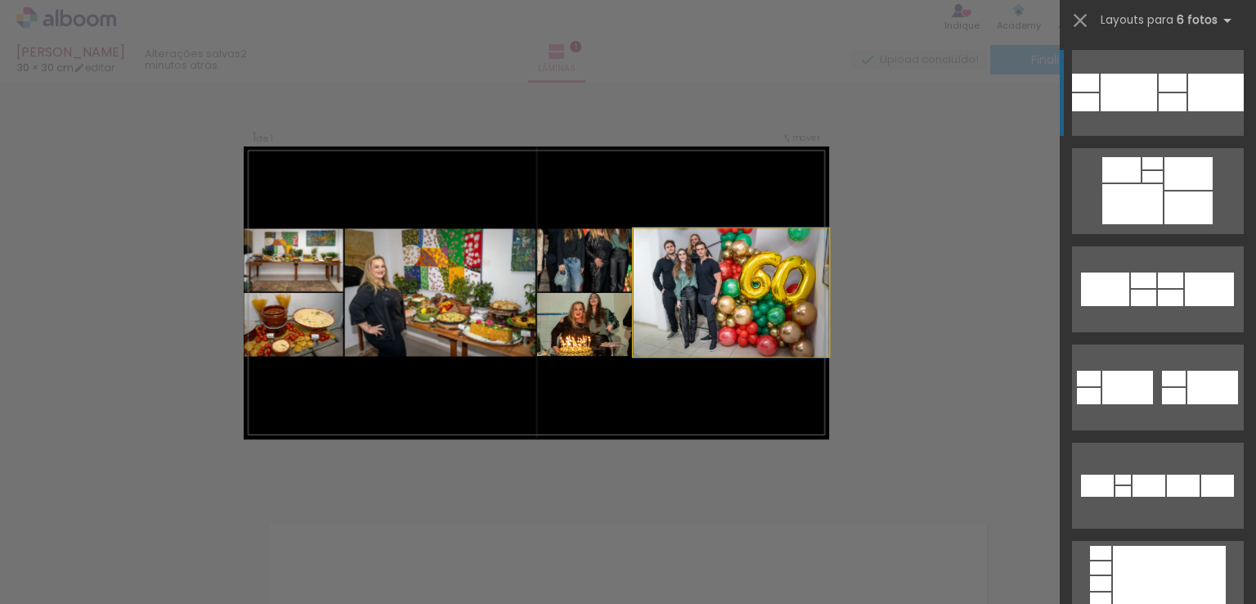
drag, startPoint x: 644, startPoint y: 288, endPoint x: 557, endPoint y: 249, distance: 95.6
click at [0, 0] on slot at bounding box center [0, 0] width 0 height 0
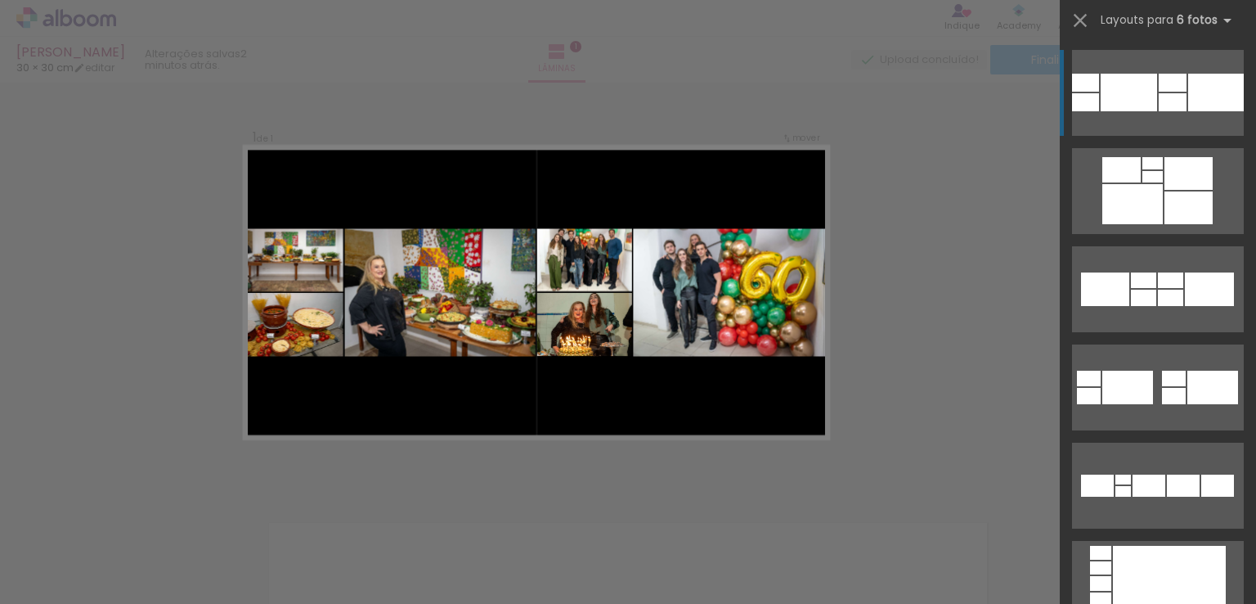
click at [596, 266] on quentale-photo at bounding box center [584, 260] width 95 height 63
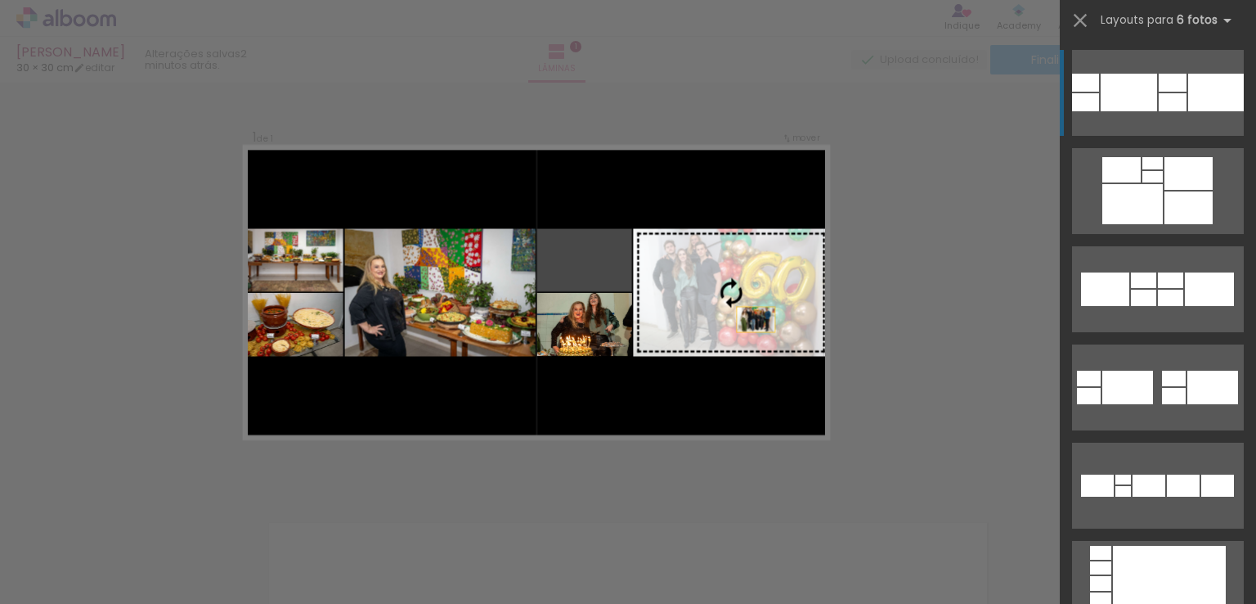
drag, startPoint x: 596, startPoint y: 266, endPoint x: 792, endPoint y: 334, distance: 207.7
click at [0, 0] on slot at bounding box center [0, 0] width 0 height 0
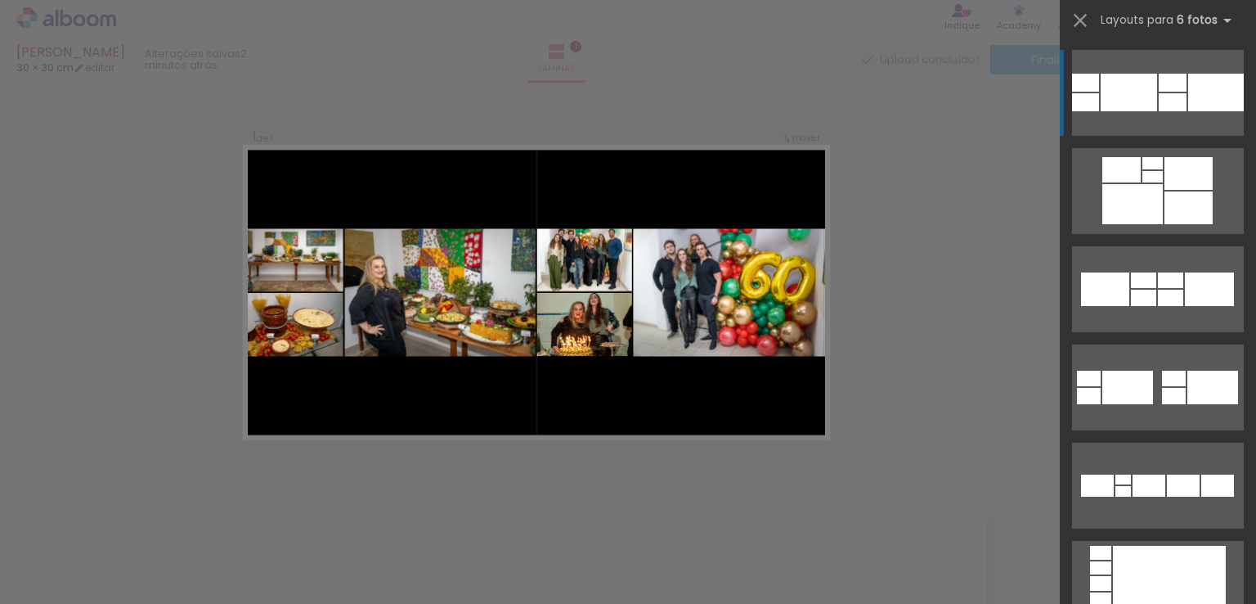
click at [759, 239] on div at bounding box center [767, 242] width 16 height 13
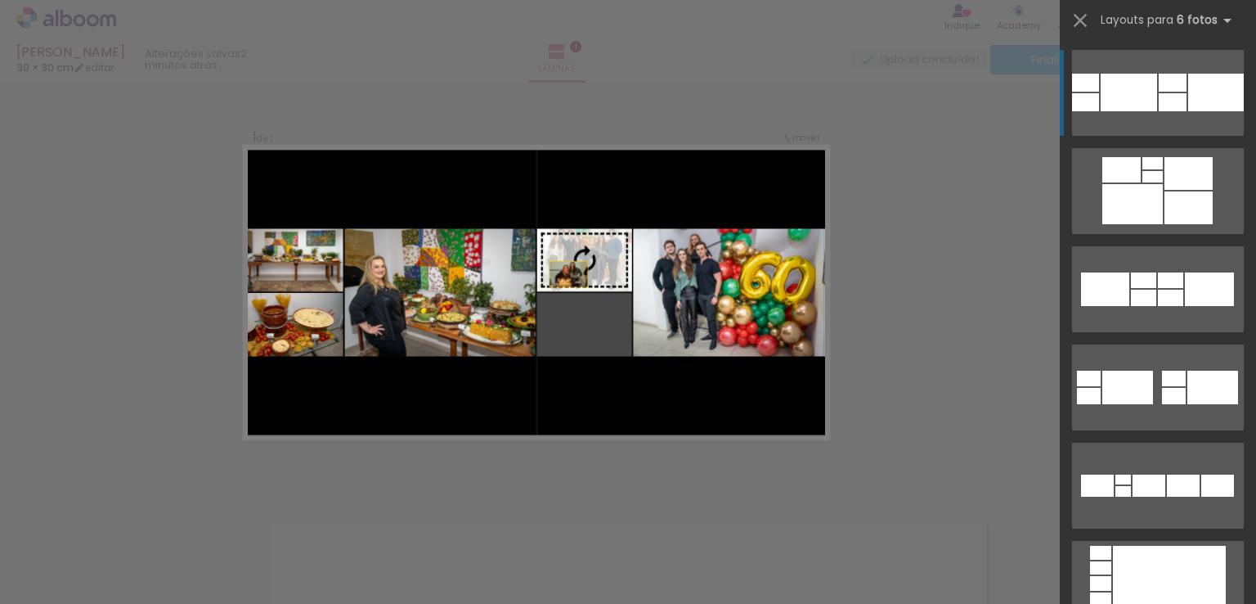
drag, startPoint x: 564, startPoint y: 346, endPoint x: 558, endPoint y: 258, distance: 88.6
click at [0, 0] on slot at bounding box center [0, 0] width 0 height 0
drag, startPoint x: 617, startPoint y: 348, endPoint x: 570, endPoint y: 572, distance: 229.0
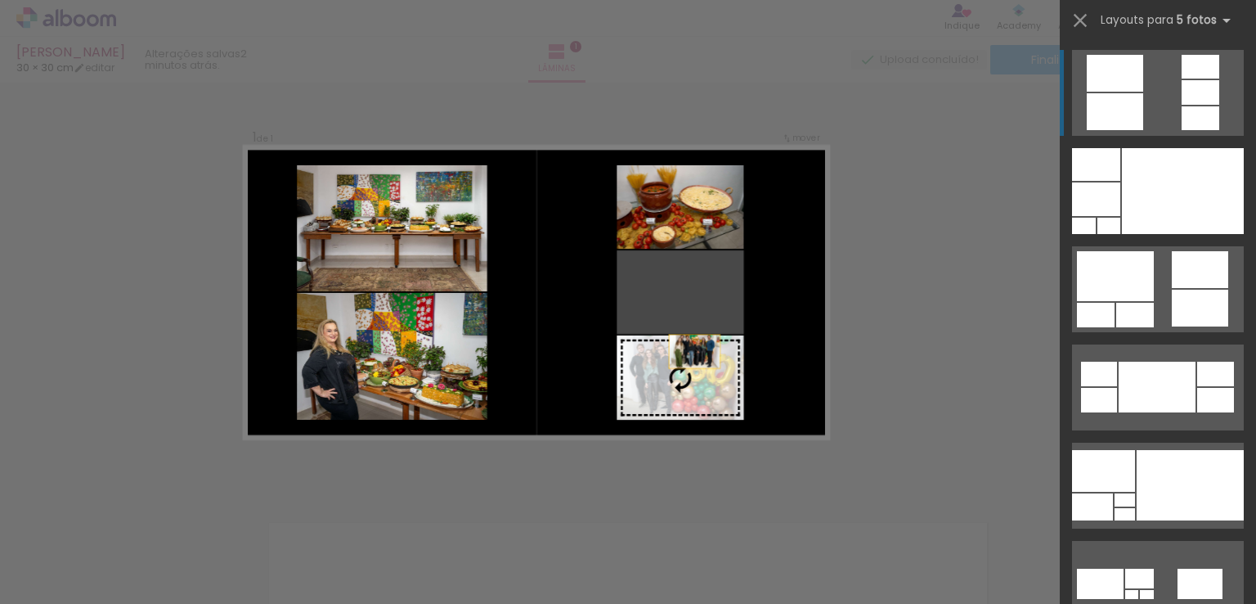
drag, startPoint x: 693, startPoint y: 304, endPoint x: 692, endPoint y: 378, distance: 73.6
click at [0, 0] on slot at bounding box center [0, 0] width 0 height 0
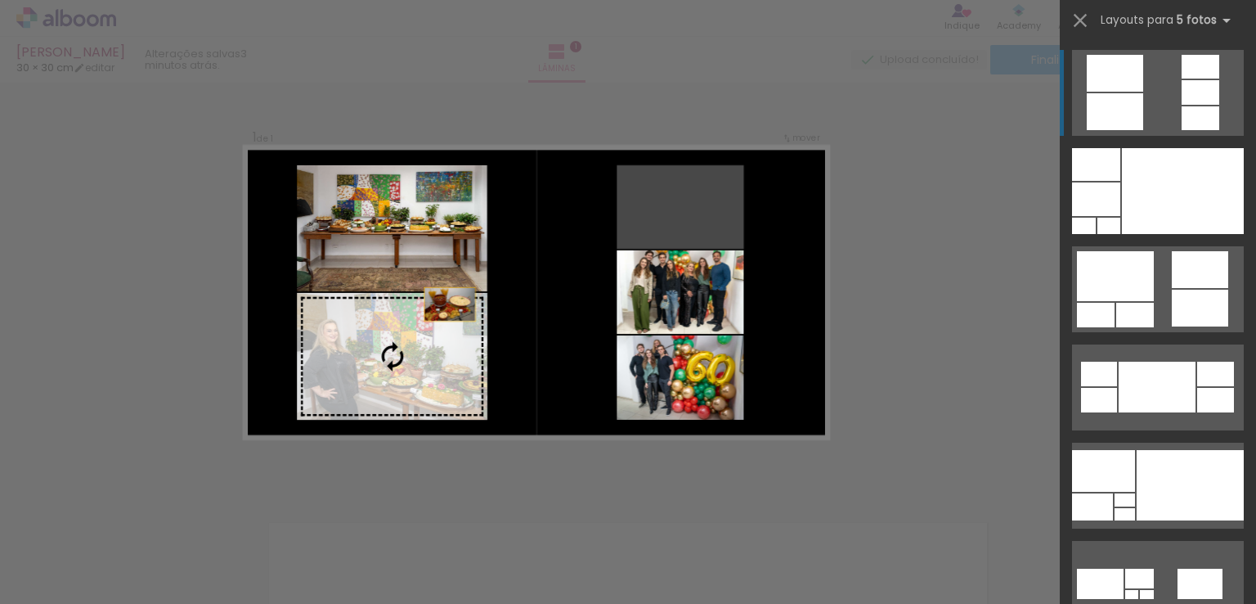
drag, startPoint x: 693, startPoint y: 200, endPoint x: 386, endPoint y: 328, distance: 332.1
click at [0, 0] on slot at bounding box center [0, 0] width 0 height 0
click at [386, 328] on quentale-photo at bounding box center [392, 356] width 191 height 127
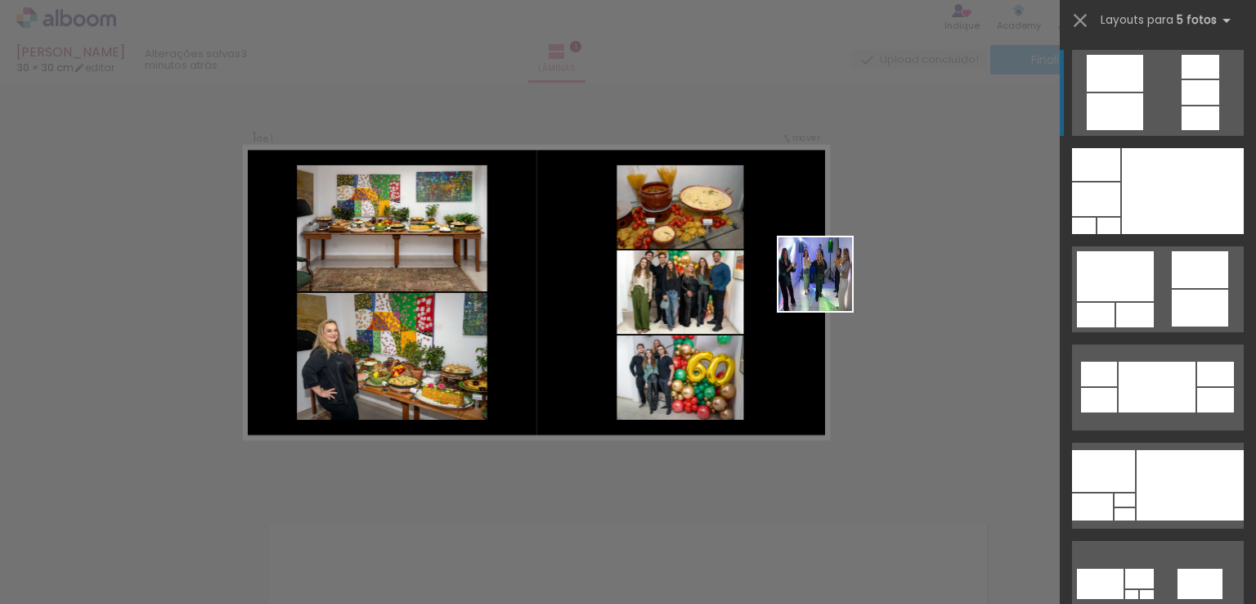
drag, startPoint x: 639, startPoint y: 545, endPoint x: 828, endPoint y: 285, distance: 321.4
click at [828, 285] on quentale-workspace at bounding box center [628, 302] width 1256 height 604
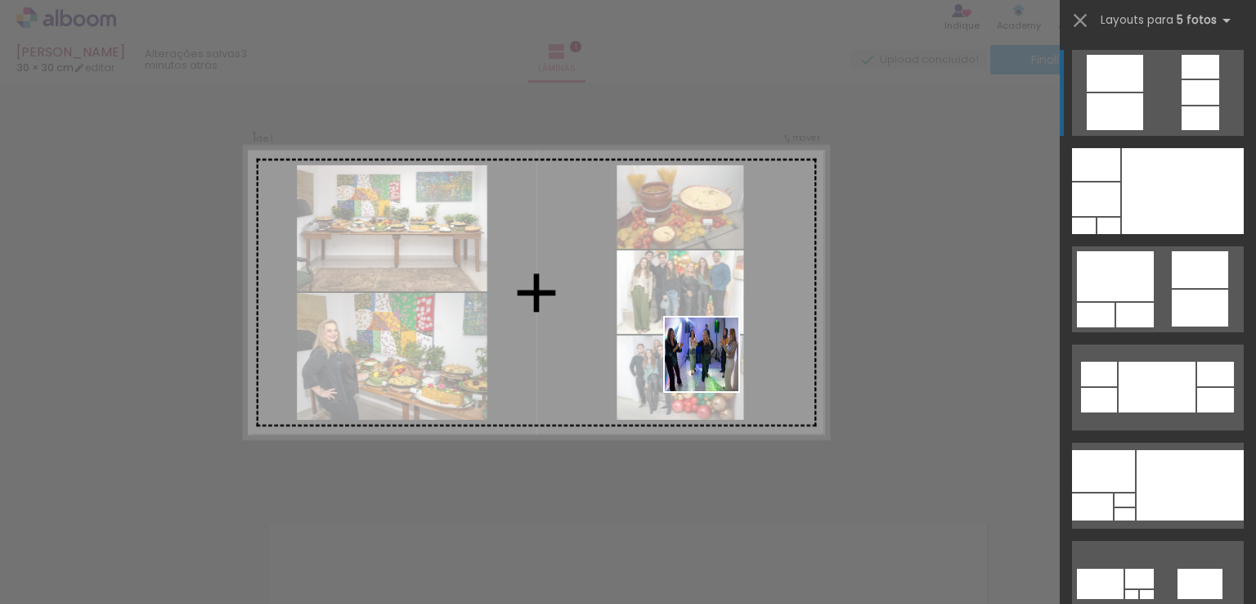
drag, startPoint x: 644, startPoint y: 549, endPoint x: 719, endPoint y: 352, distance: 209.9
click at [719, 352] on quentale-workspace at bounding box center [628, 302] width 1256 height 604
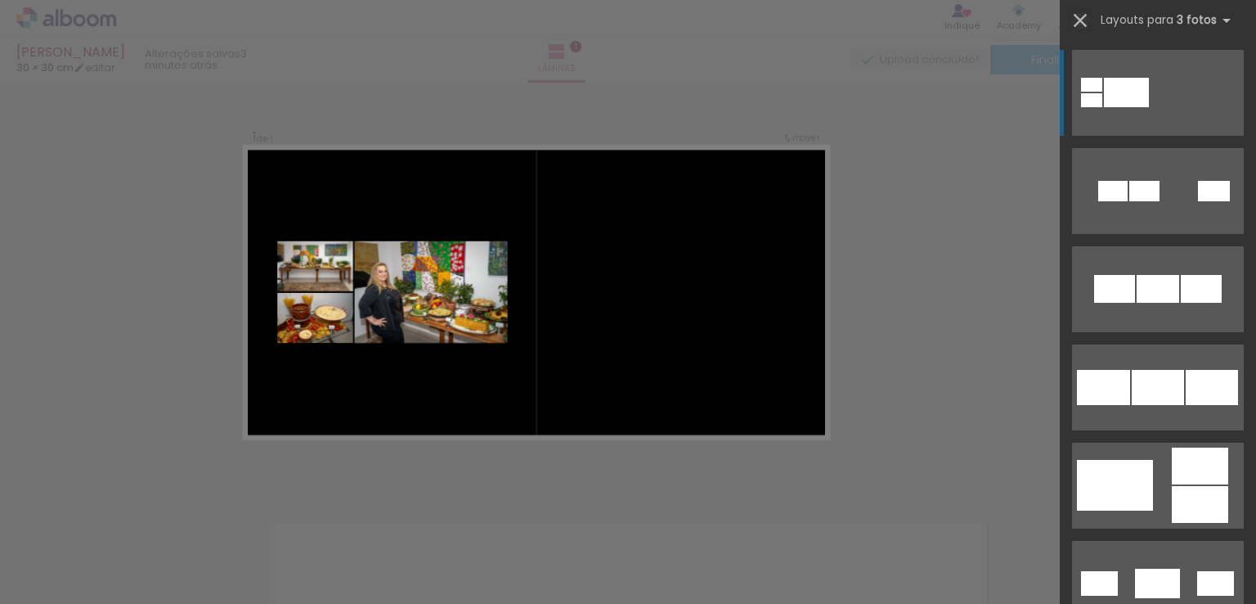
click at [1073, 19] on iron-icon at bounding box center [1080, 20] width 23 height 23
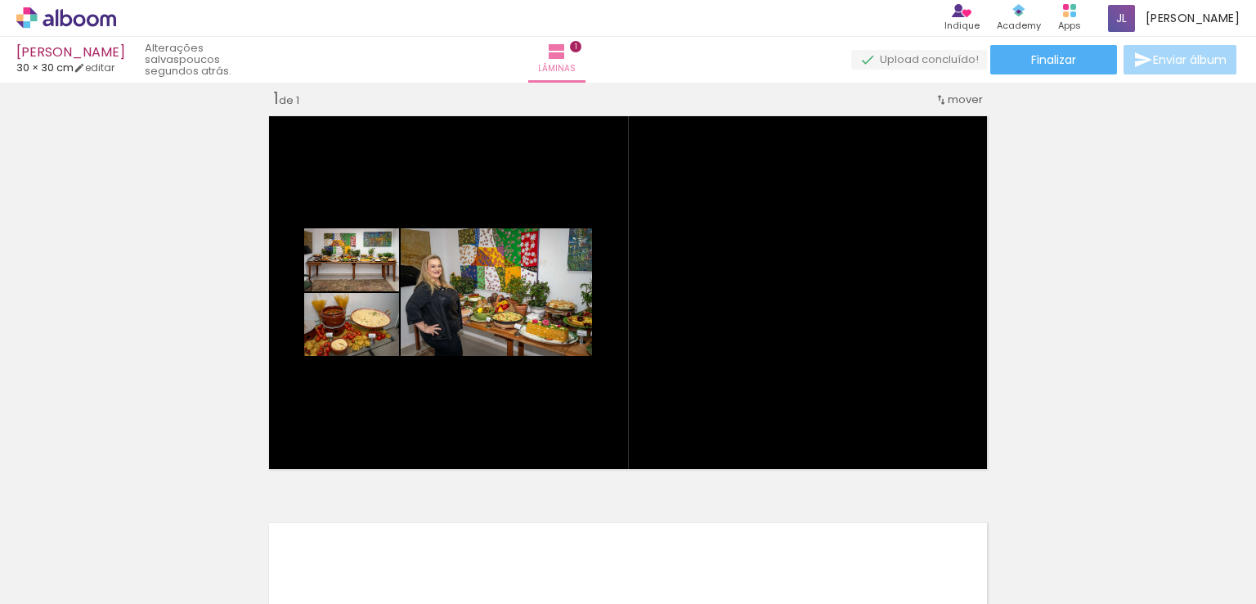
click at [132, 523] on iron-icon at bounding box center [127, 515] width 17 height 17
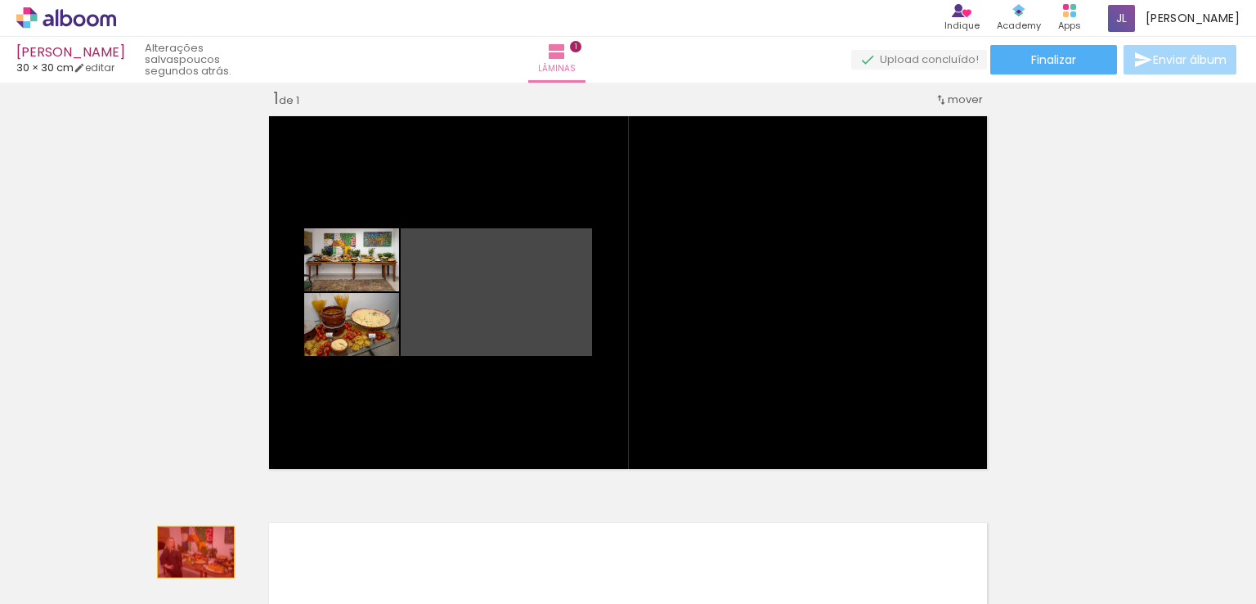
drag, startPoint x: 435, startPoint y: 298, endPoint x: 194, endPoint y: 534, distance: 337.1
click at [183, 560] on quentale-workspace at bounding box center [628, 302] width 1256 height 604
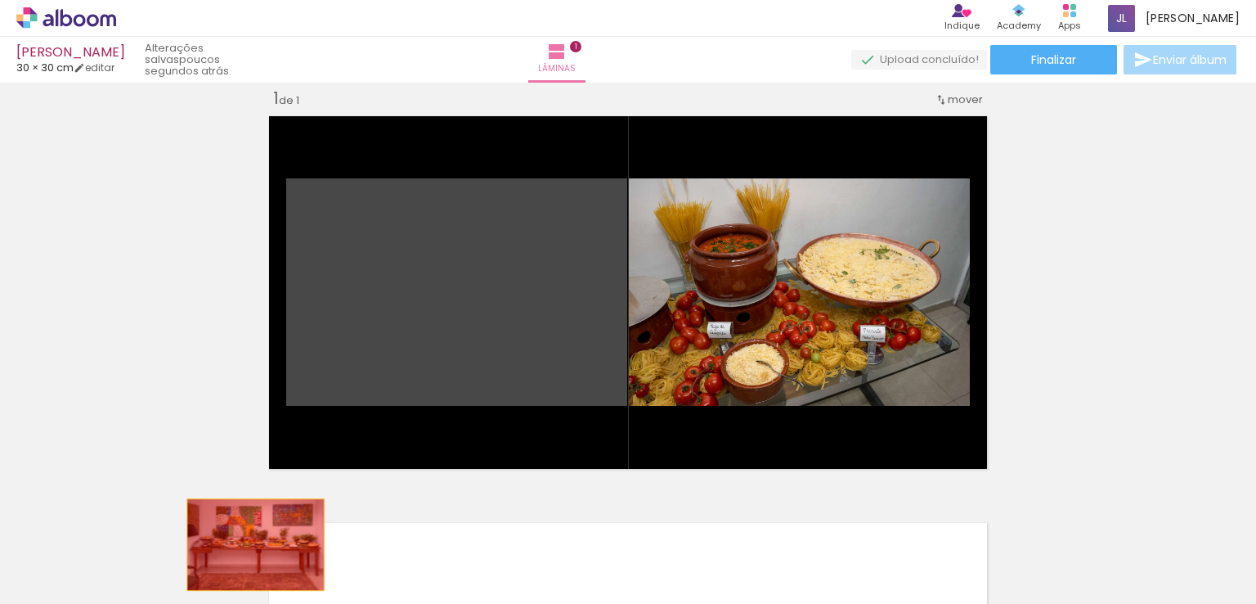
drag, startPoint x: 440, startPoint y: 303, endPoint x: 281, endPoint y: 560, distance: 301.8
click at [248, 550] on quentale-workspace at bounding box center [628, 302] width 1256 height 604
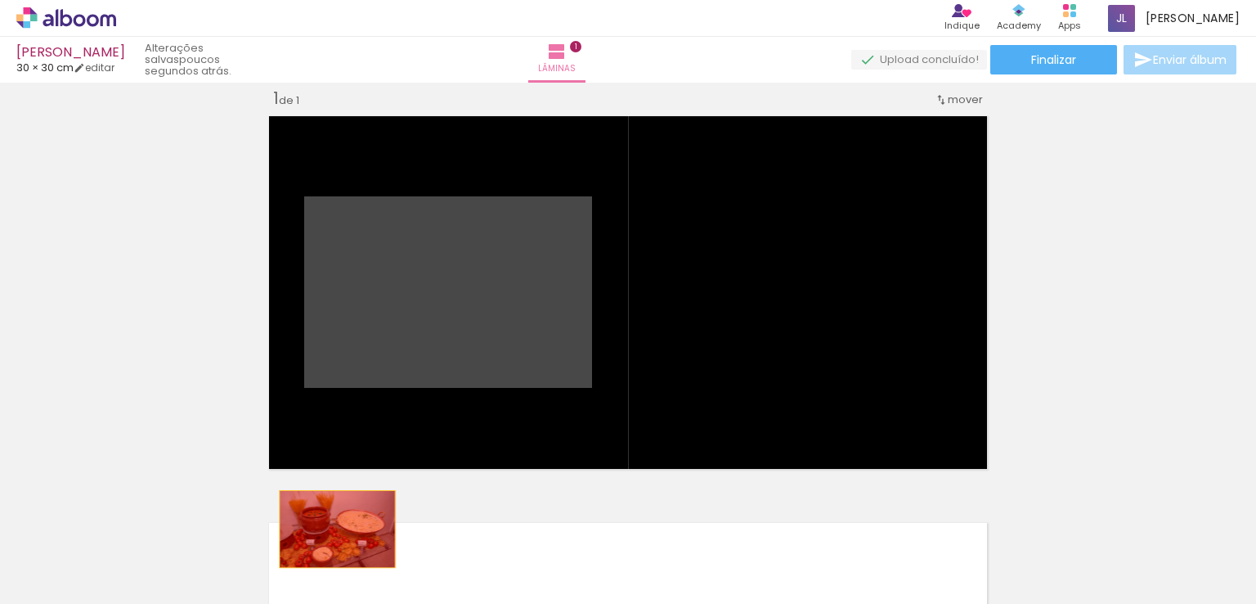
drag, startPoint x: 464, startPoint y: 266, endPoint x: 334, endPoint y: 542, distance: 305.5
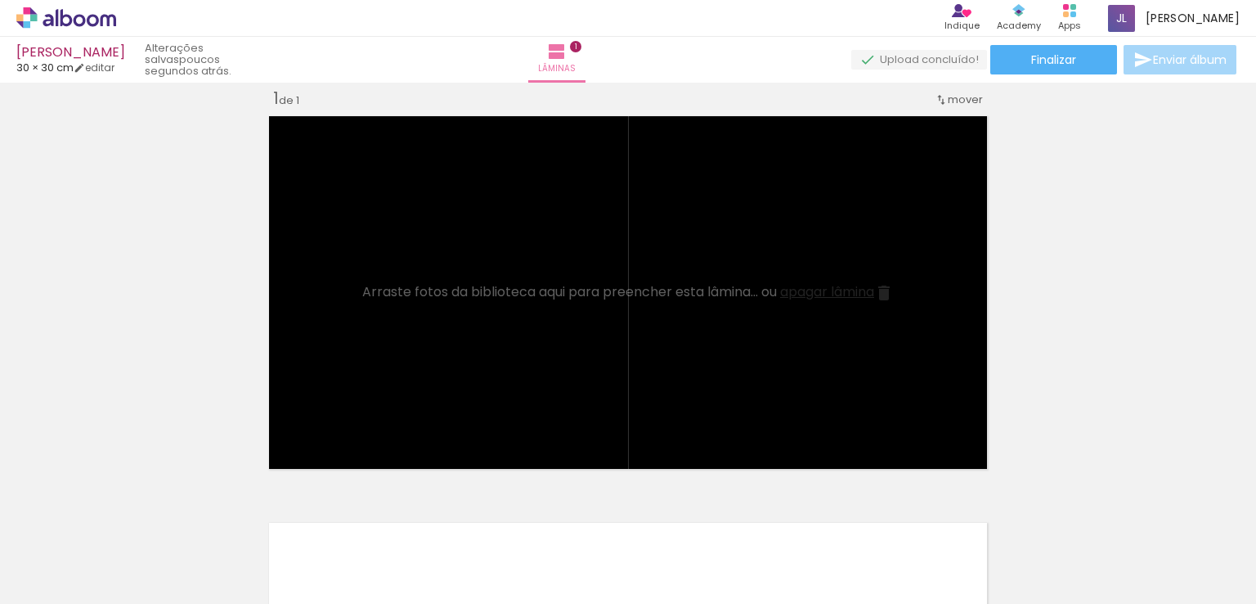
click at [106, 228] on div "Inserir lâmina 1 de 1" at bounding box center [628, 475] width 1256 height 814
click at [136, 521] on iron-icon at bounding box center [127, 515] width 17 height 17
click at [134, 516] on iron-icon at bounding box center [127, 515] width 17 height 17
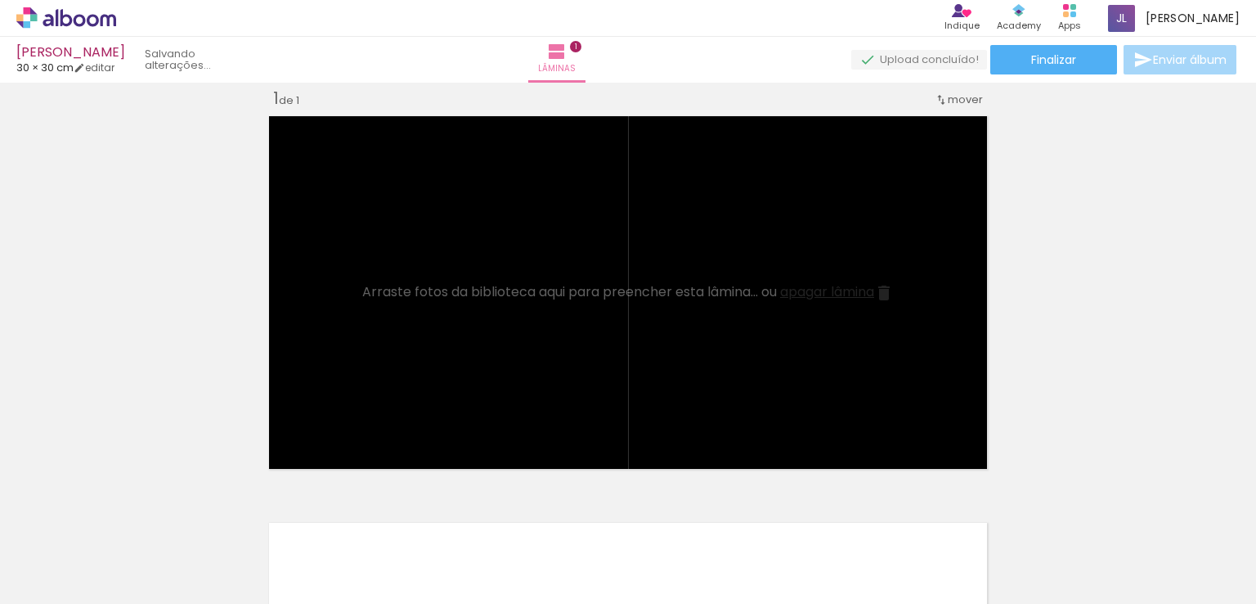
click at [134, 516] on iron-icon at bounding box center [127, 515] width 17 height 17
click at [134, 515] on iron-icon at bounding box center [127, 515] width 17 height 17
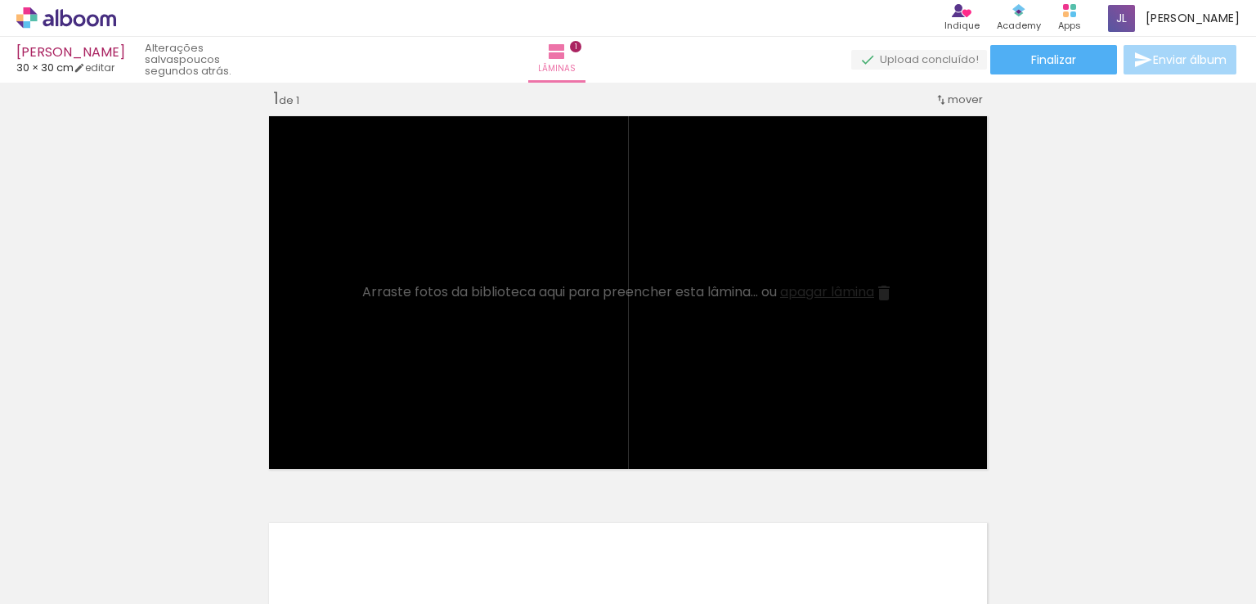
click at [134, 515] on iron-icon at bounding box center [127, 515] width 17 height 17
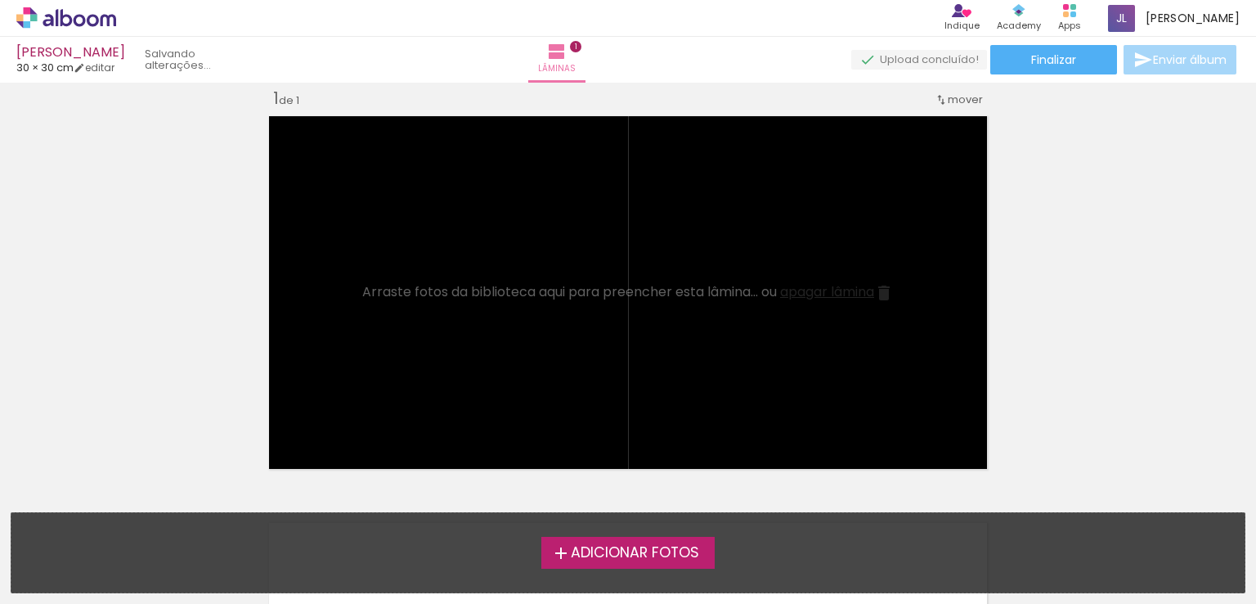
click at [134, 515] on div "Adicionar Fotos Solte suas fotos aqui..." at bounding box center [627, 552] width 1233 height 79
